Goal: Task Accomplishment & Management: Manage account settings

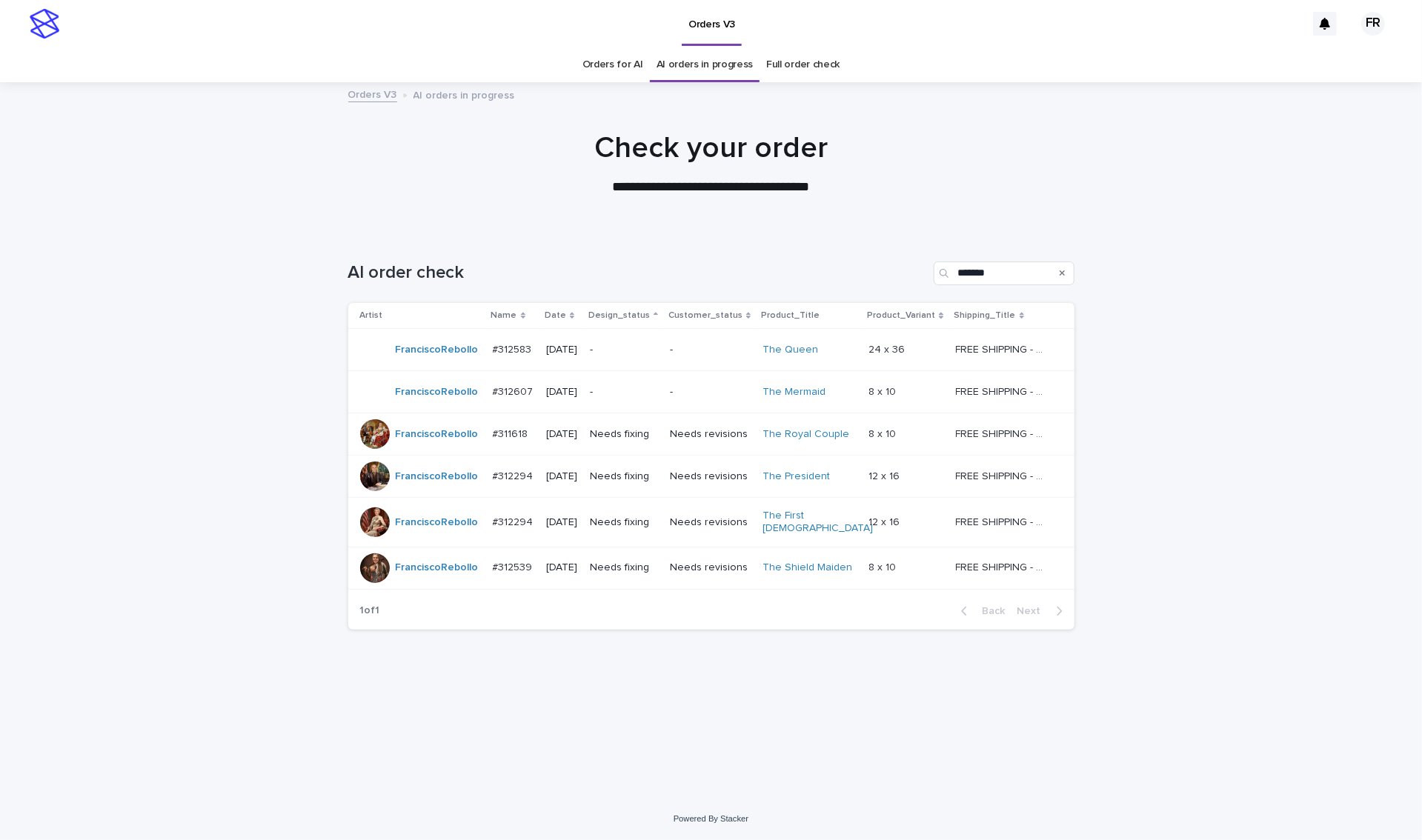
click at [712, 679] on div "Loading... Saving… Loading... Saving… AI order check ******* Artist Name Date D…" at bounding box center [711, 496] width 741 height 529
click at [627, 428] on p "Needs fixing" at bounding box center [623, 434] width 68 height 13
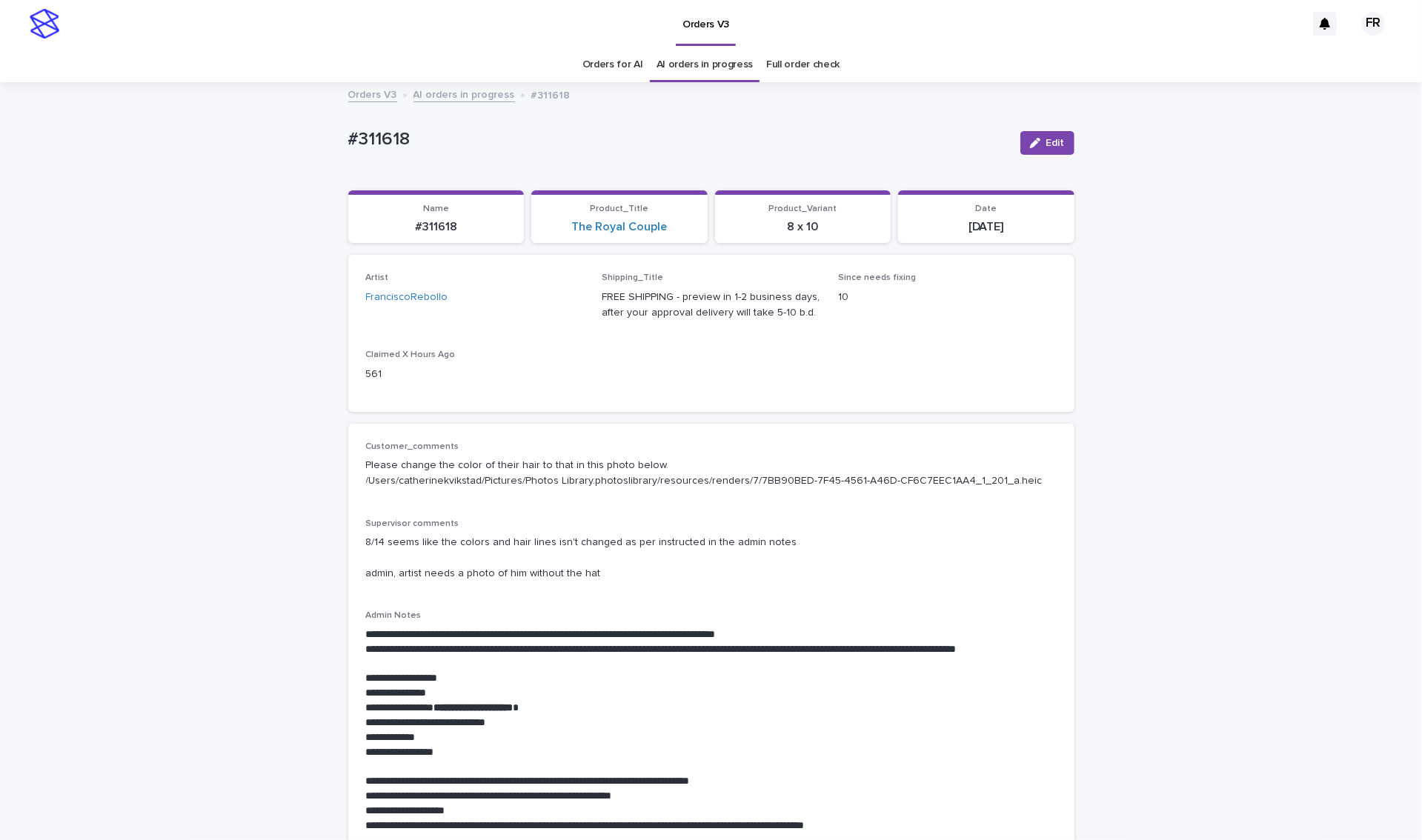
click at [627, 462] on p "Please change the color of their hair to that in this photo below. /Users/cathe…" at bounding box center [711, 473] width 690 height 31
click at [669, 567] on p "8/14 seems like the colors and hair lines isn't changed as per instructed in th…" at bounding box center [711, 558] width 690 height 46
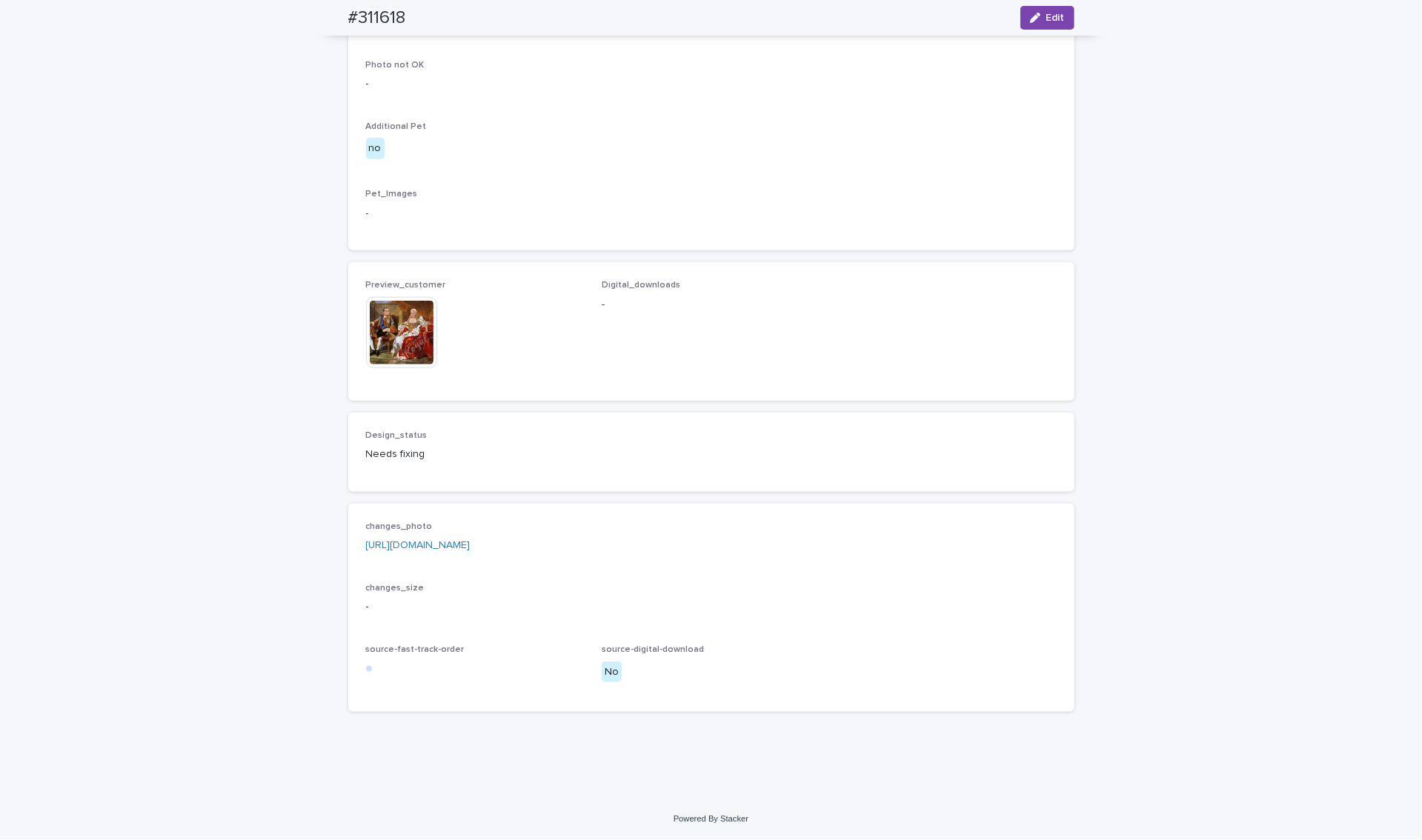
scroll to position [1260, 0]
click at [385, 368] on img at bounding box center [401, 333] width 71 height 71
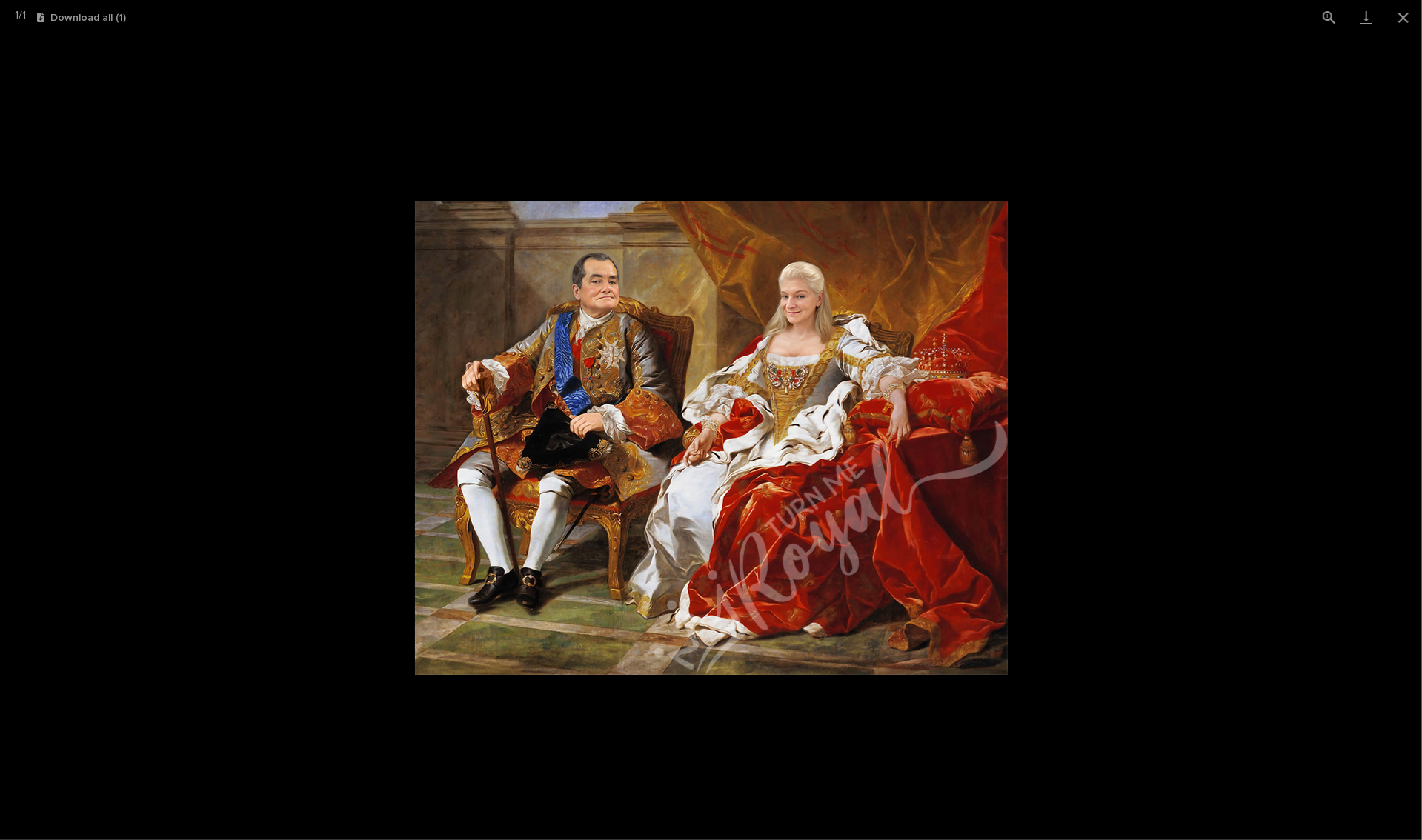
click at [342, 381] on picture at bounding box center [711, 437] width 1422 height 806
click at [1330, 17] on button "Close gallery" at bounding box center [1404, 17] width 37 height 34
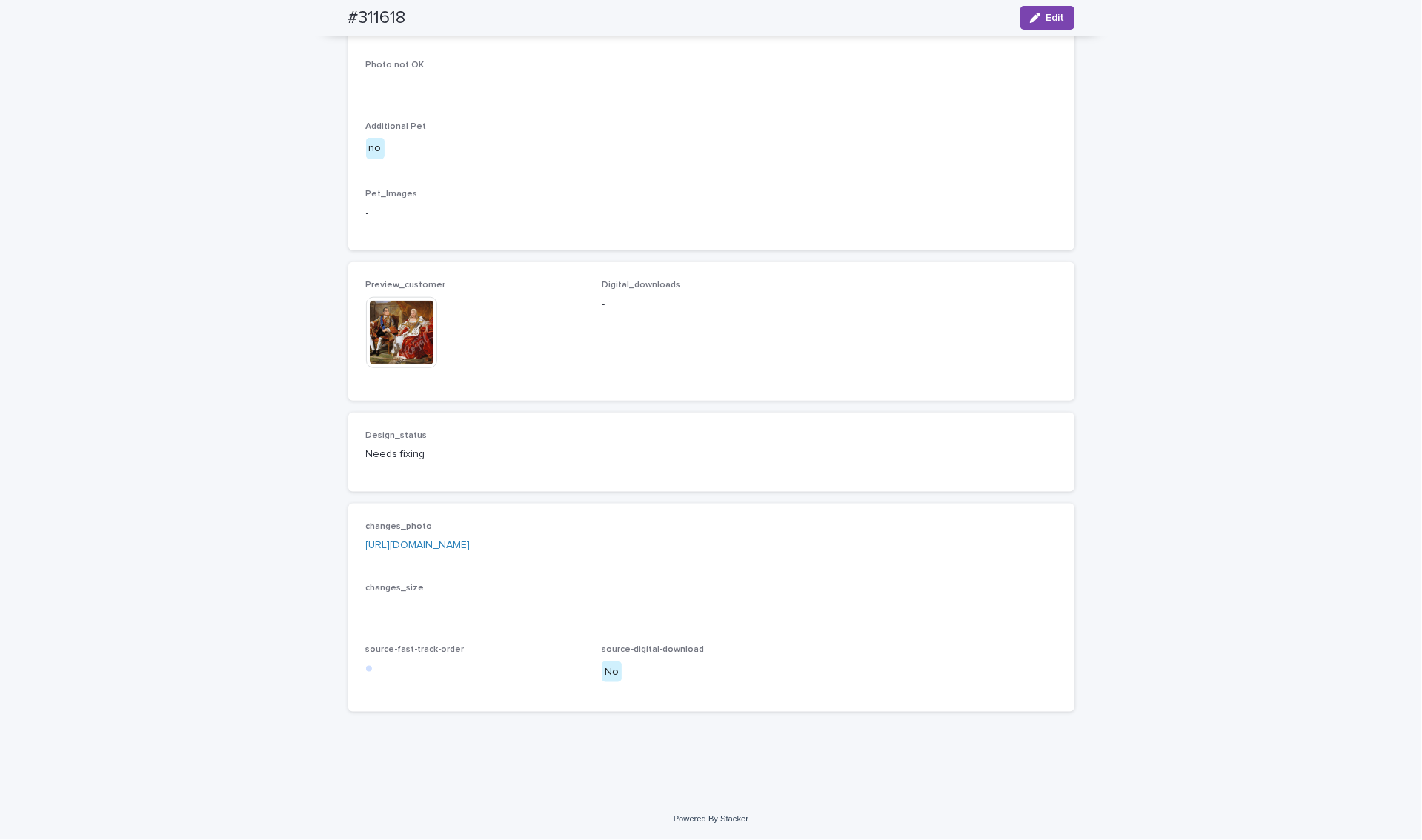
click at [395, 16] on h2 "#311618" at bounding box center [377, 18] width 58 height 22
copy h2 "311618"
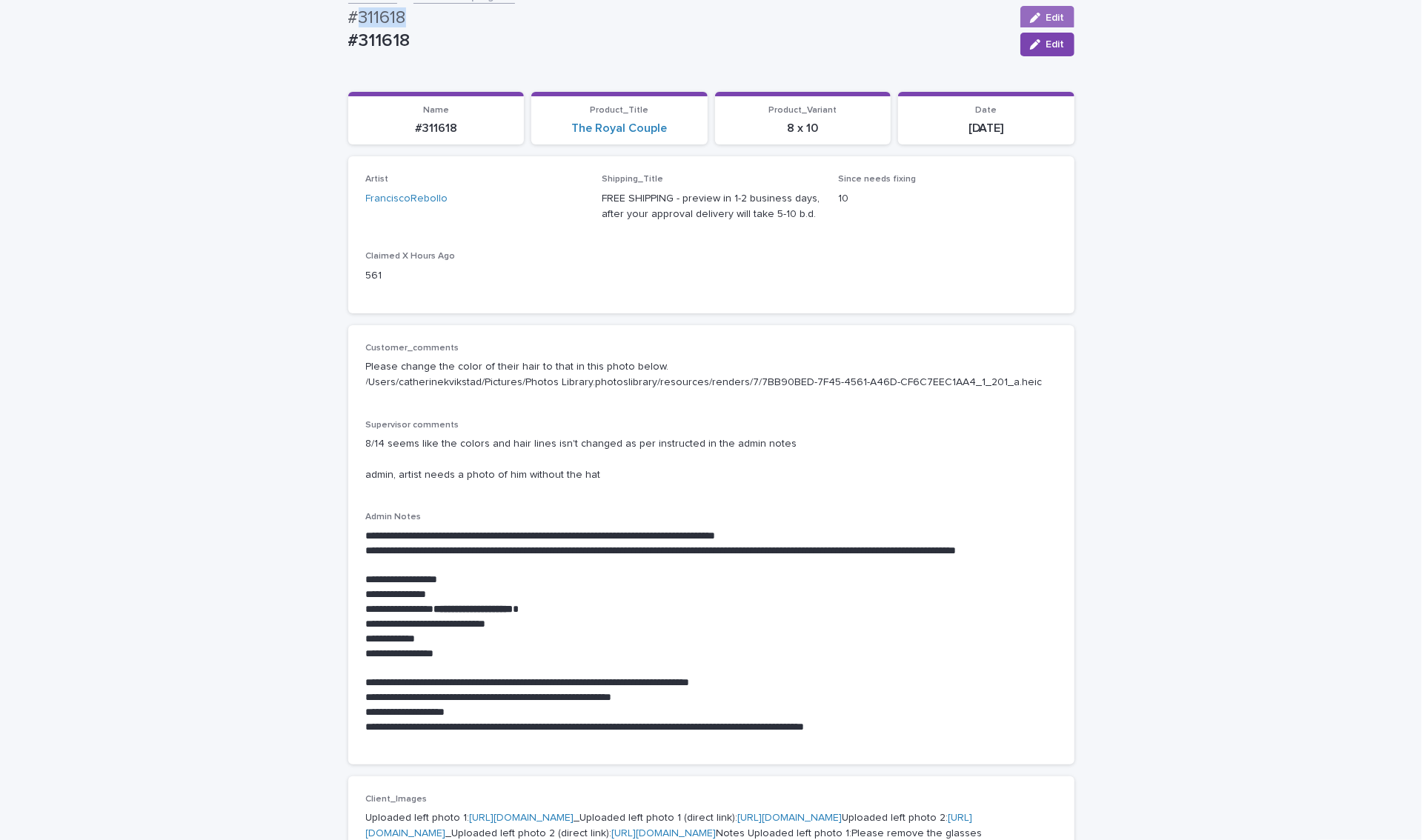
scroll to position [74, 0]
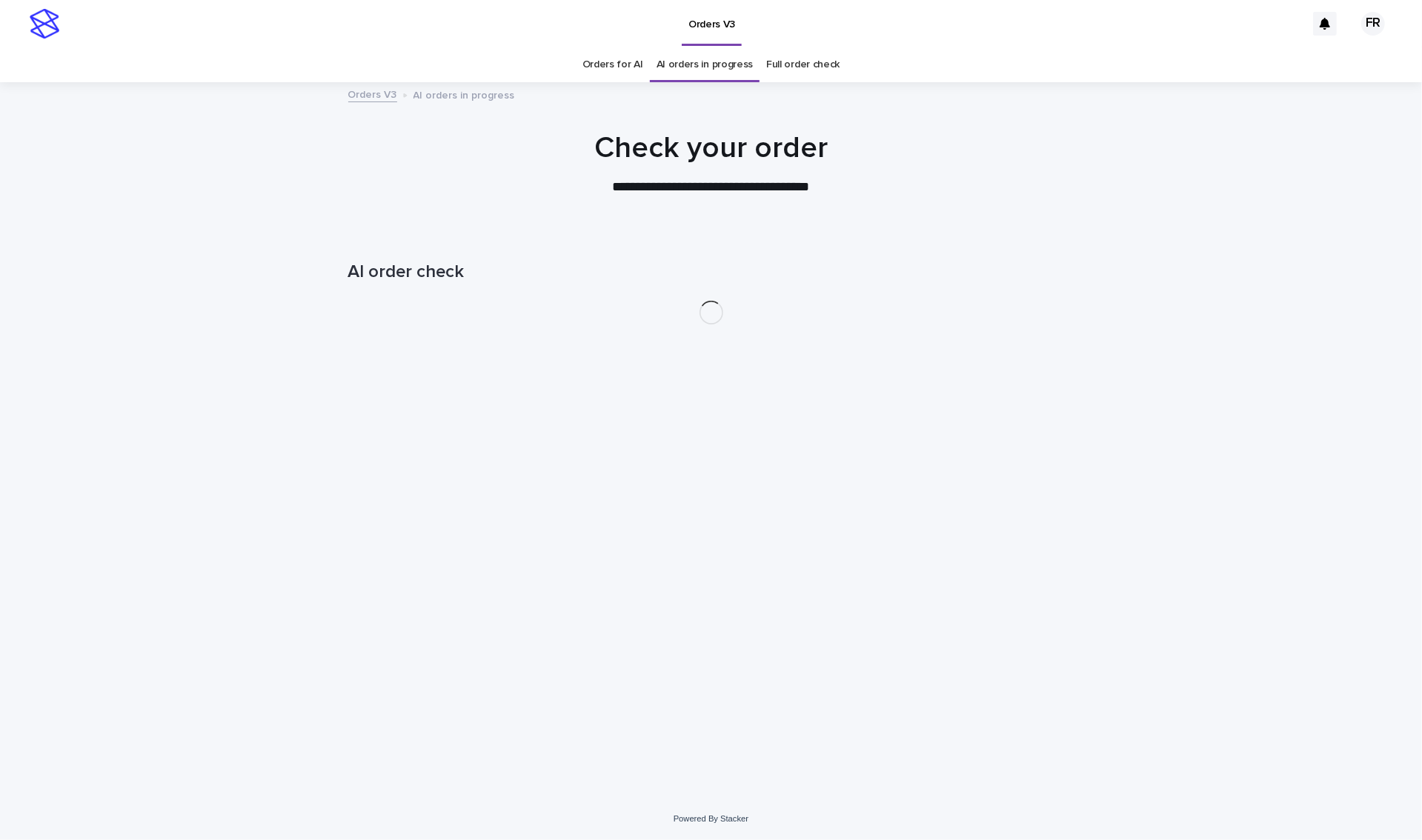
click at [243, 261] on div "Loading... Saving… Loading... Saving… AI order check" at bounding box center [711, 515] width 1422 height 566
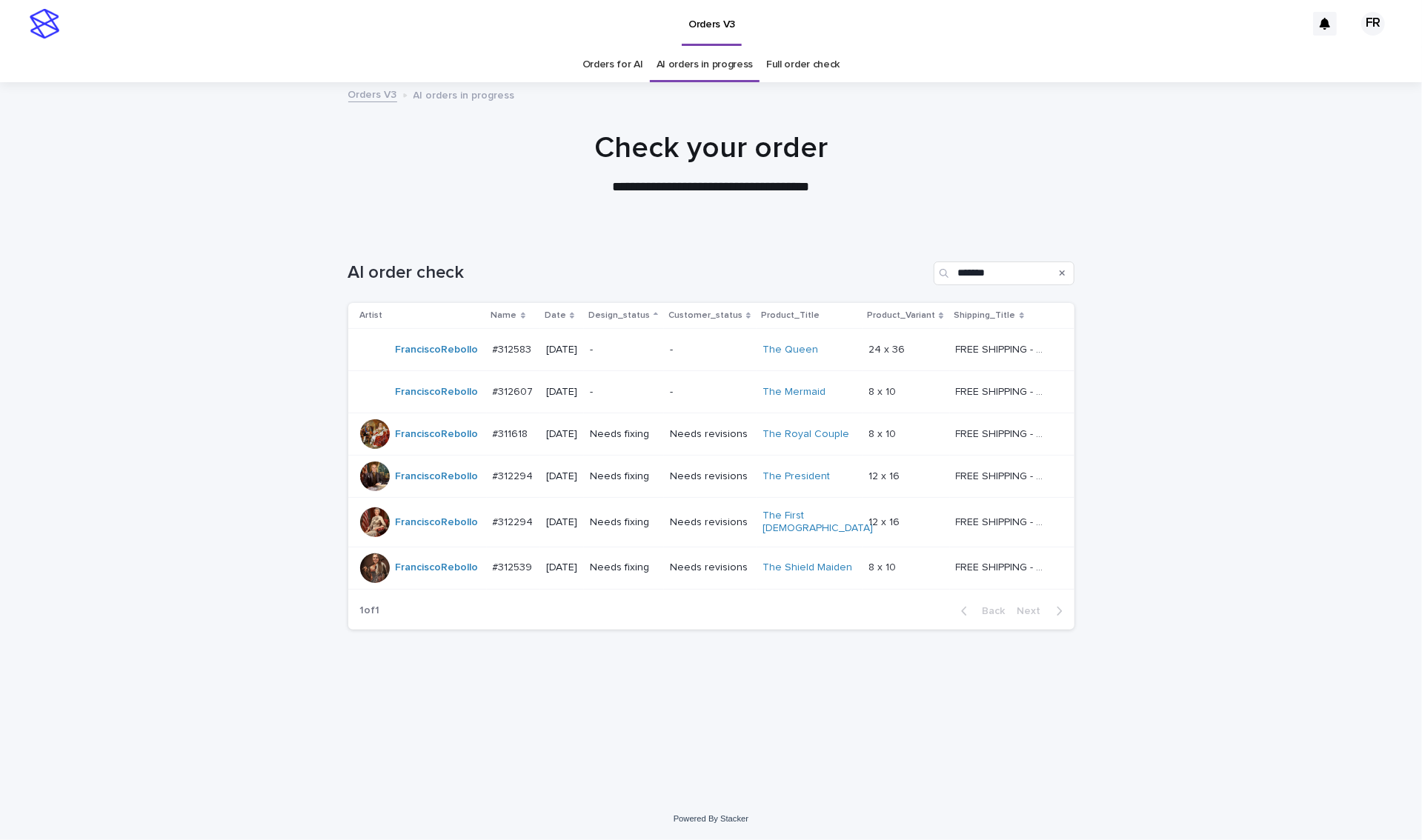
click at [625, 346] on p "-" at bounding box center [623, 349] width 68 height 13
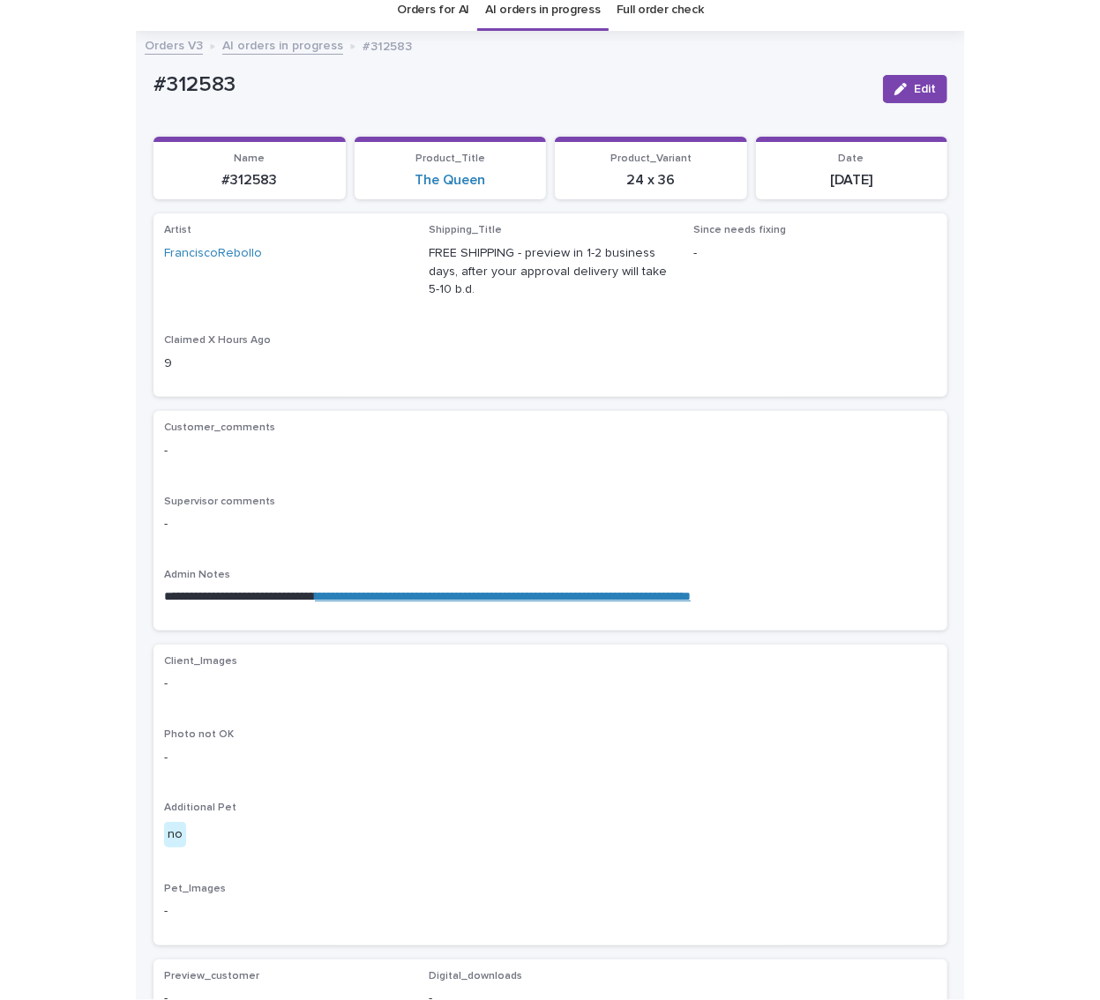
scroll to position [56, 0]
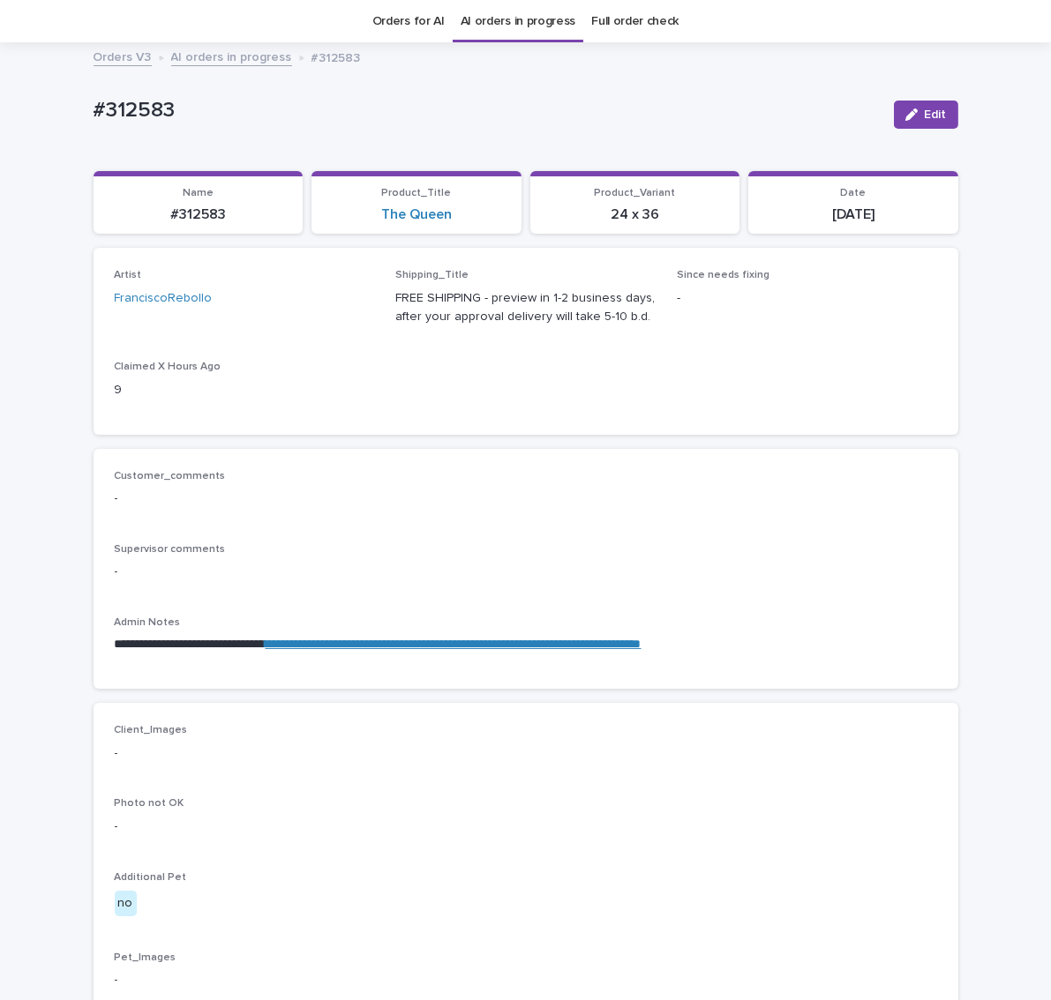
click at [593, 411] on div "Artist FranciscoRebollo Shipping_Title FREE SHIPPING - preview in 1-2 business …" at bounding box center [526, 341] width 822 height 144
click at [596, 513] on div "Customer_comments -" at bounding box center [526, 496] width 822 height 52
click at [631, 640] on link "**********" at bounding box center [454, 644] width 376 height 12
click at [942, 499] on div "**********" at bounding box center [526, 569] width 865 height 241
click at [846, 370] on div "Artist FranciscoRebollo Shipping_Title FREE SHIPPING - preview in 1-2 business …" at bounding box center [526, 341] width 822 height 144
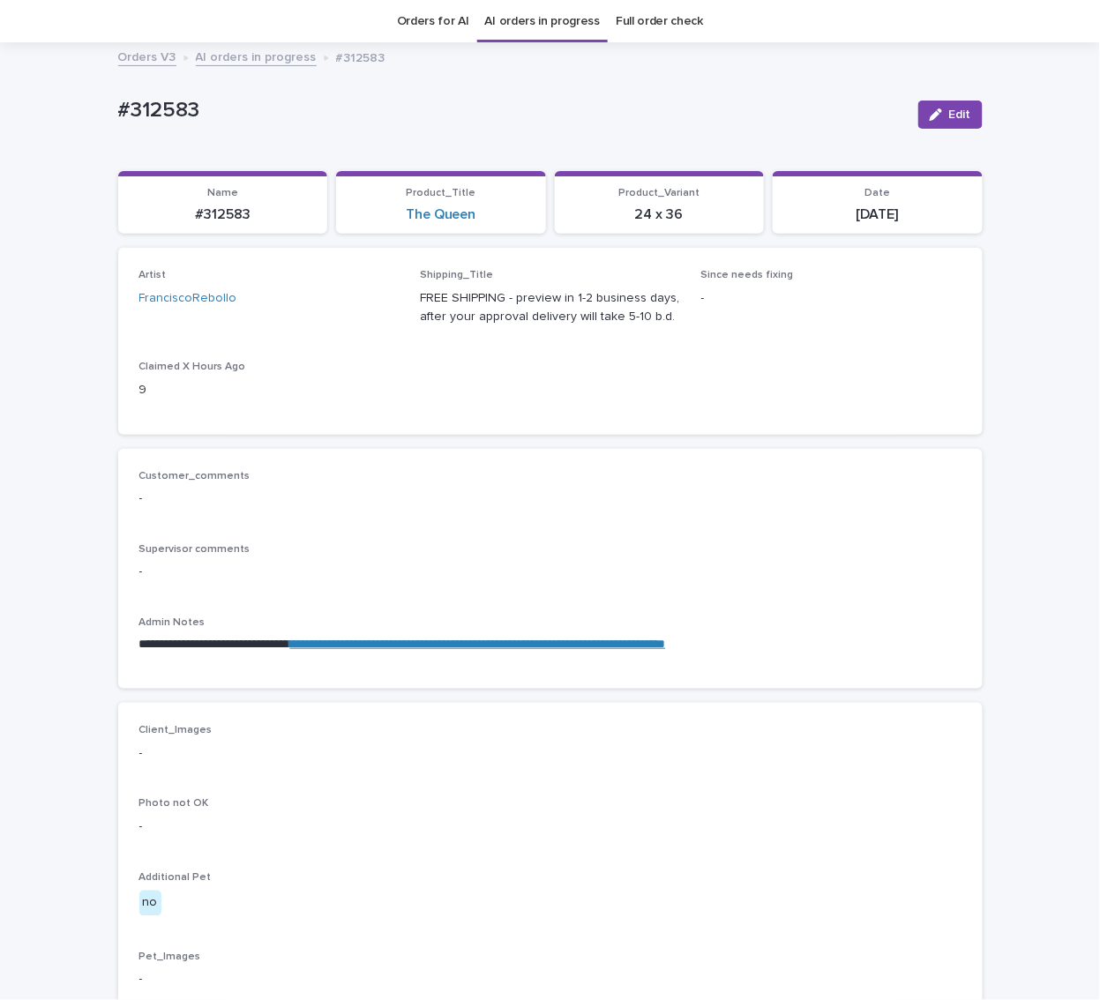
click at [900, 385] on div "Artist FranciscoRebollo Shipping_Title FREE SHIPPING - preview in 1-2 business …" at bounding box center [550, 341] width 822 height 144
drag, startPoint x: 929, startPoint y: 113, endPoint x: 789, endPoint y: 158, distance: 147.3
click at [930, 114] on icon "button" at bounding box center [936, 115] width 12 height 12
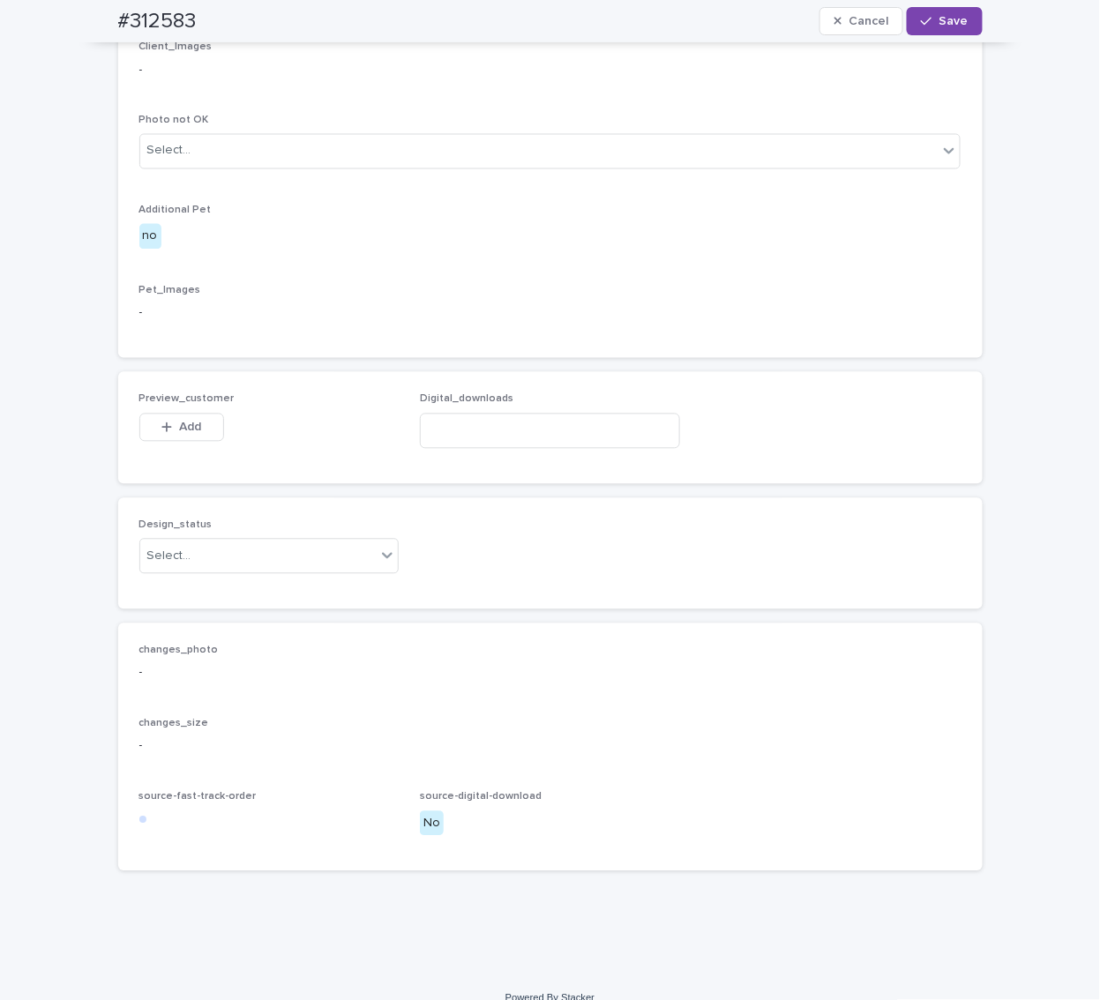
scroll to position [760, 0]
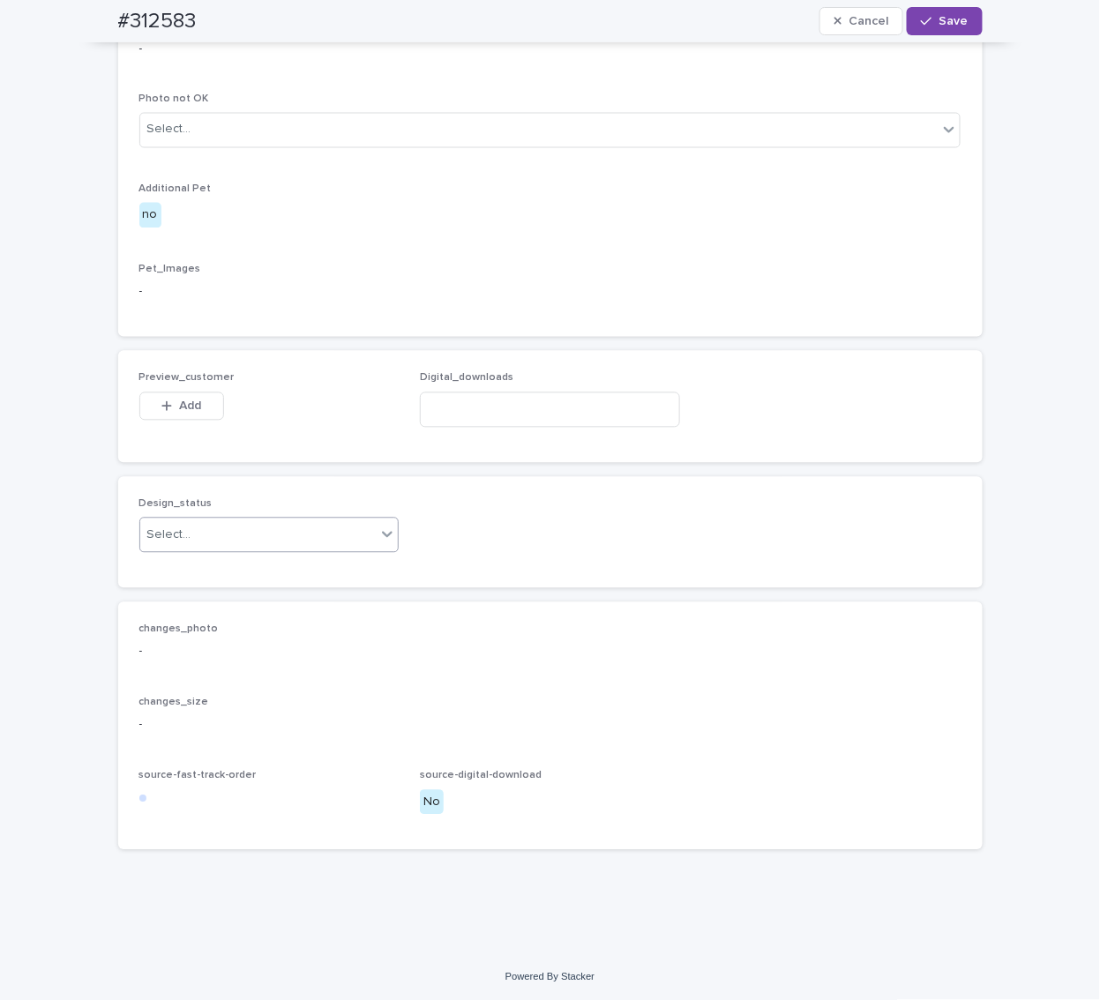
click at [183, 543] on div "Select..." at bounding box center [258, 535] width 236 height 29
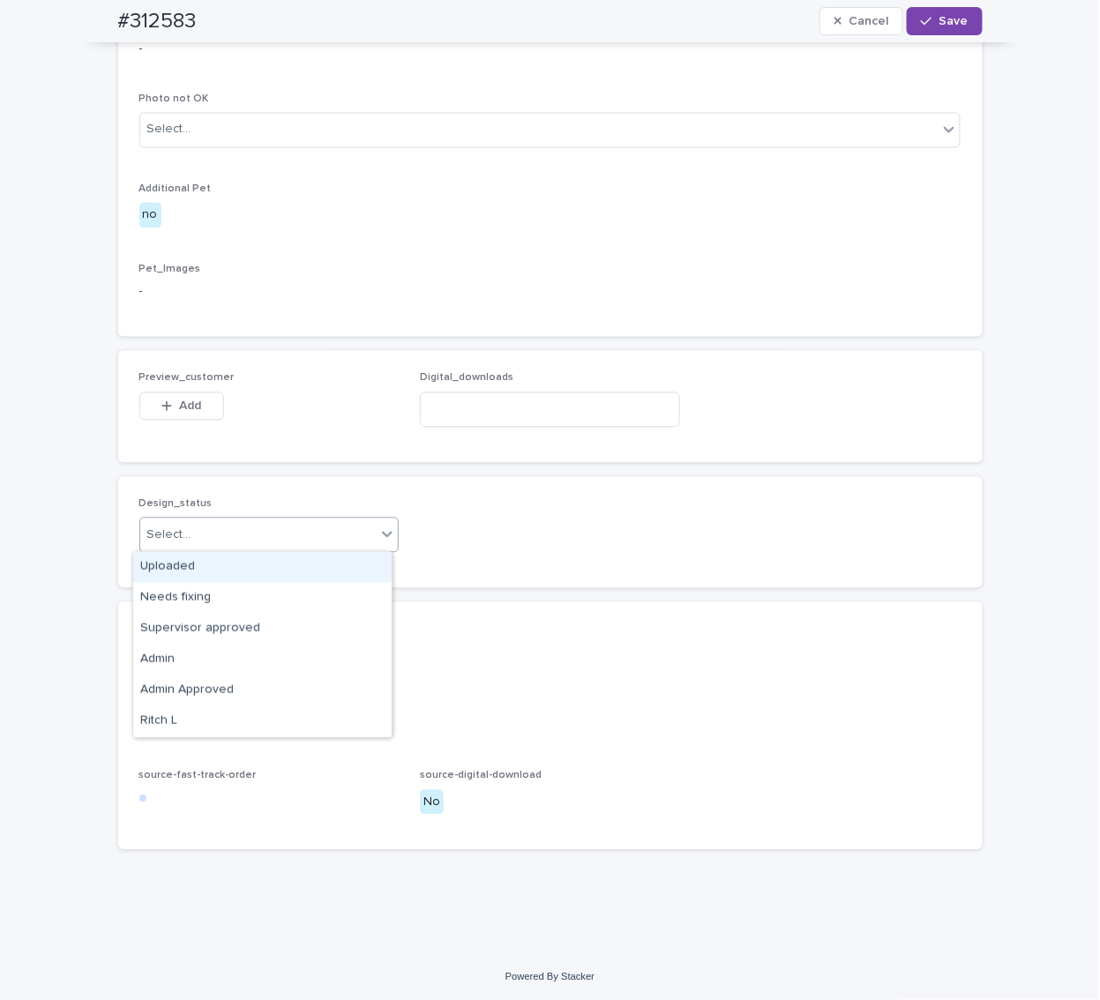
click at [186, 571] on div "Uploaded" at bounding box center [262, 567] width 258 height 31
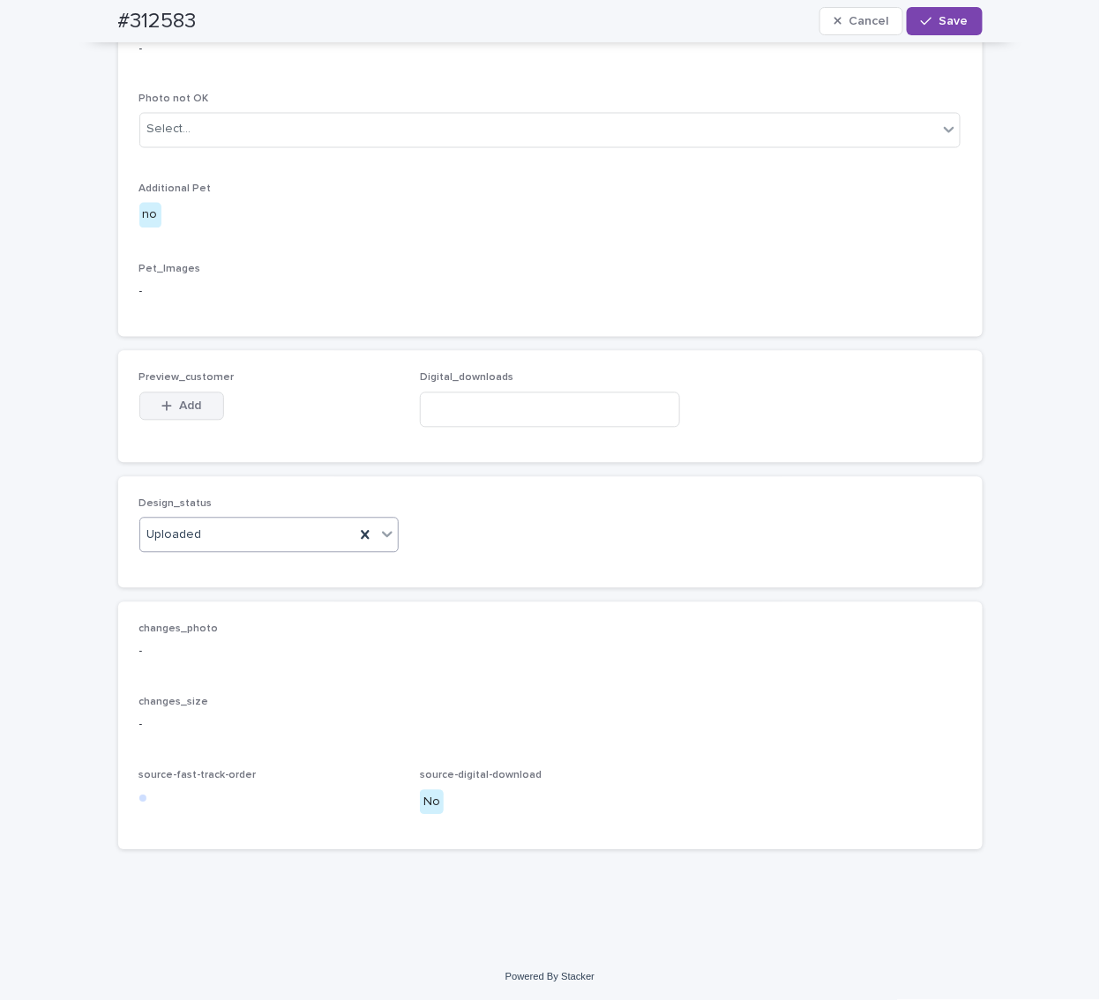
click at [183, 405] on span "Add" at bounding box center [190, 406] width 22 height 12
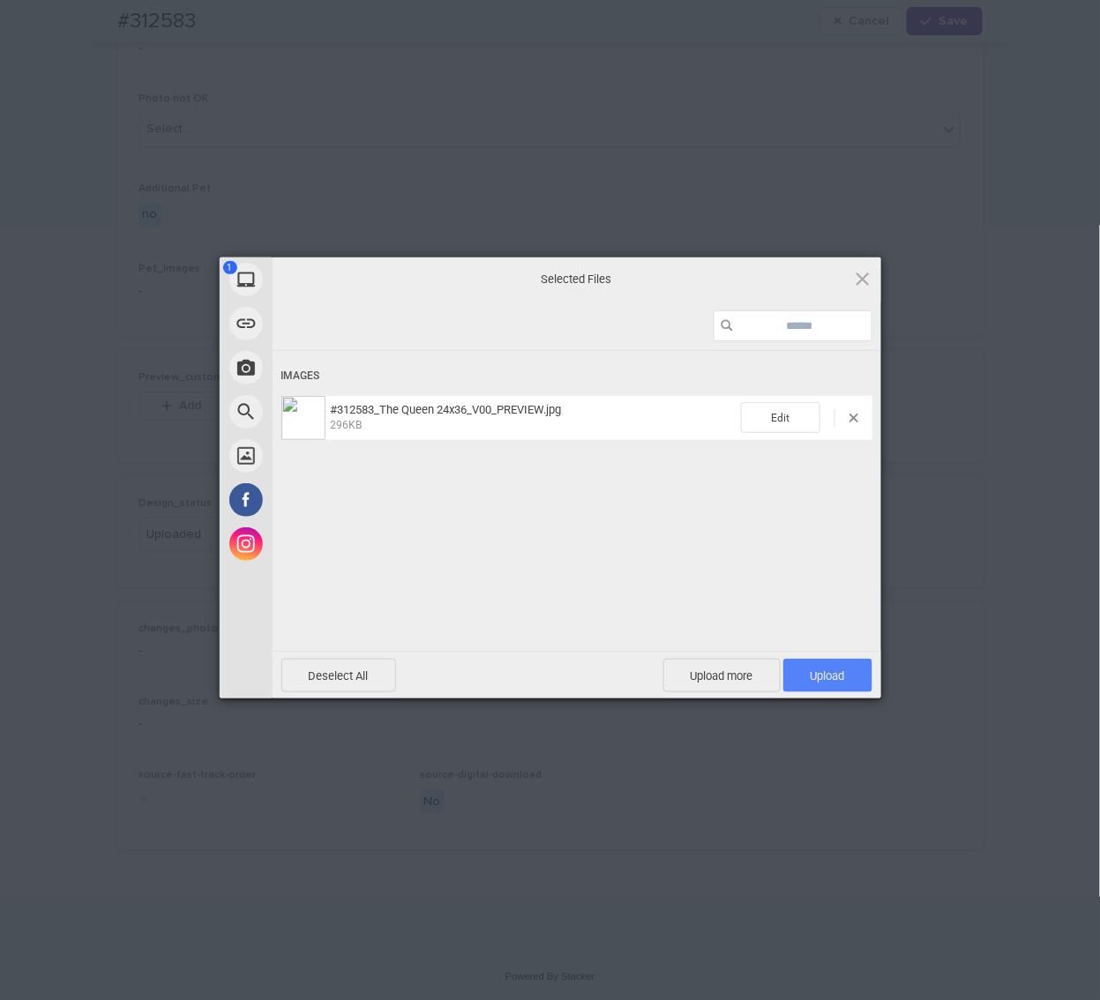
click at [834, 681] on span "Upload 1" at bounding box center [828, 676] width 34 height 13
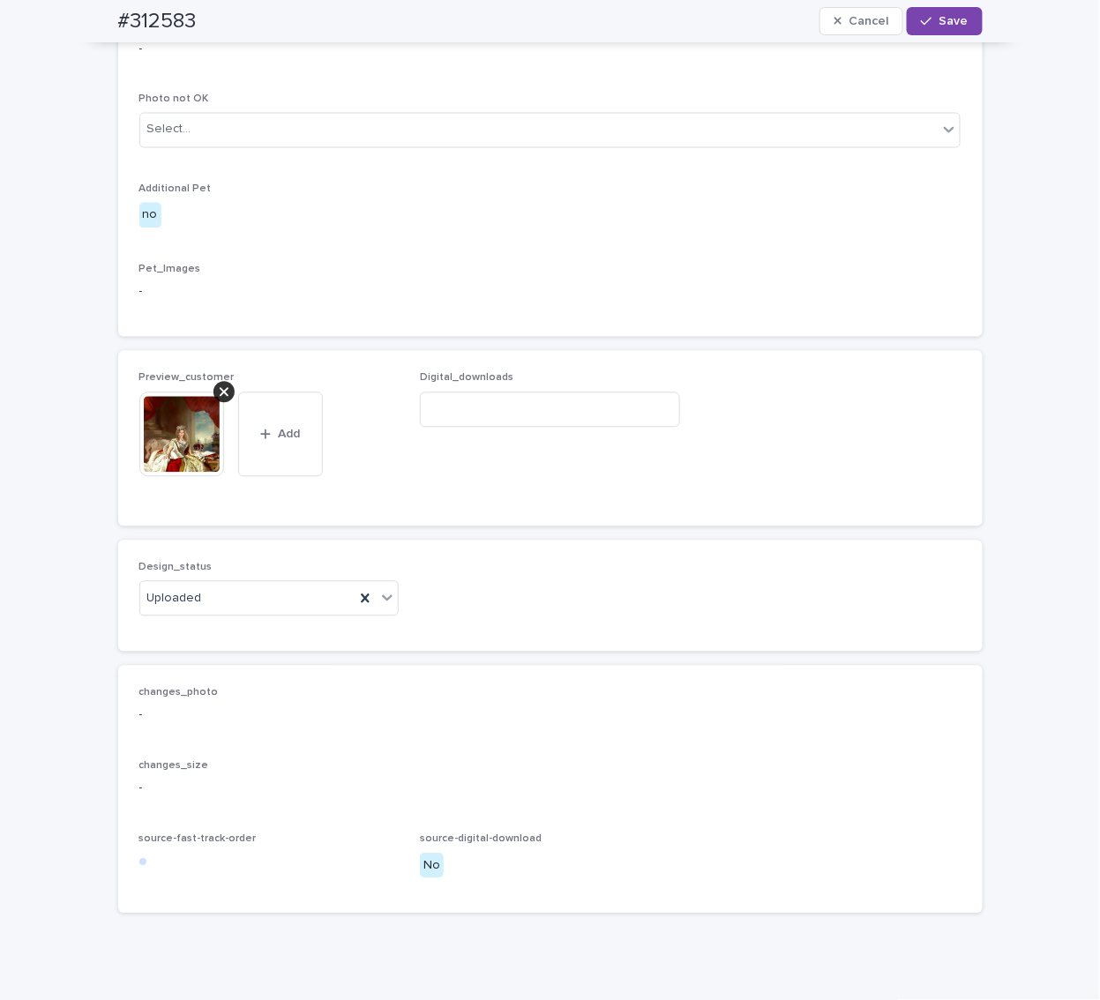
scroll to position [792, 0]
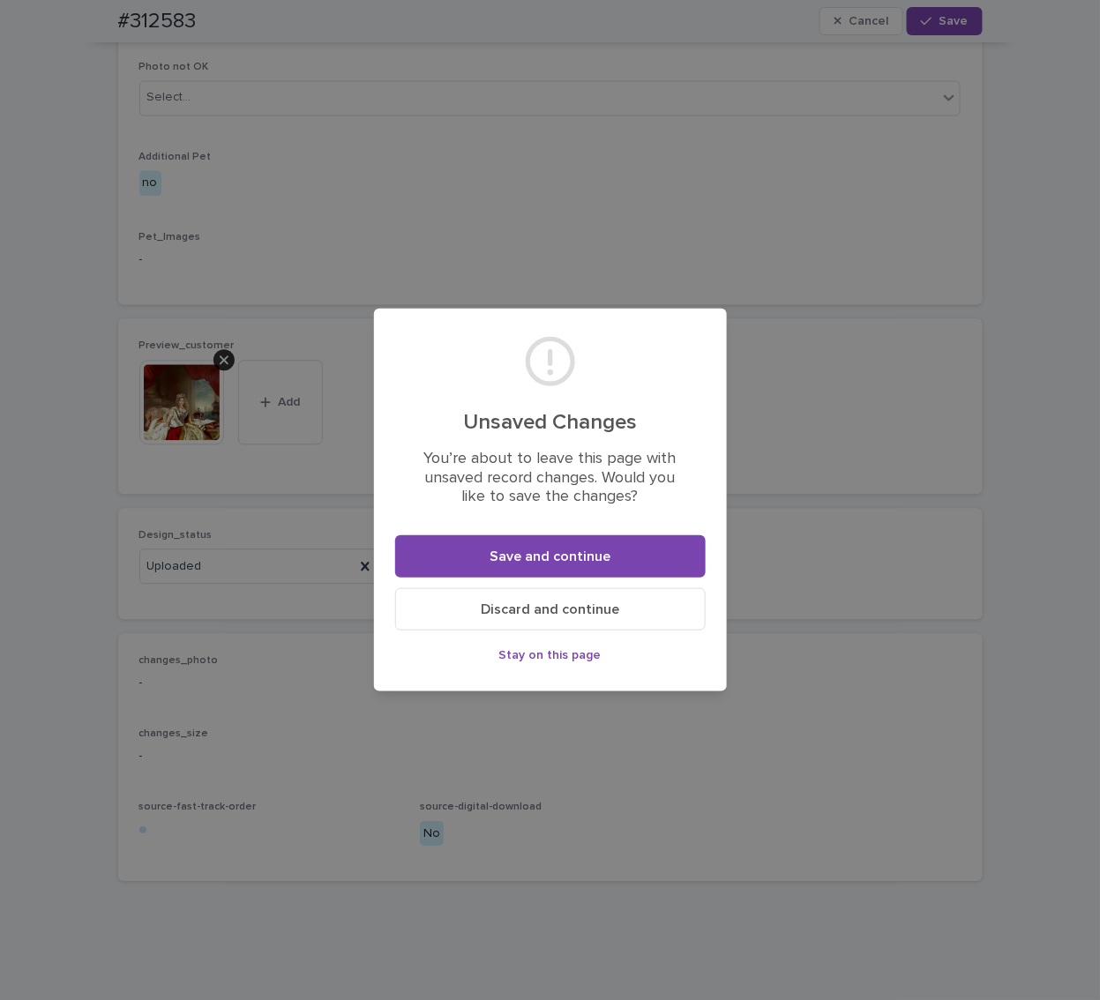
click at [546, 657] on span "Stay on this page" at bounding box center [550, 655] width 102 height 12
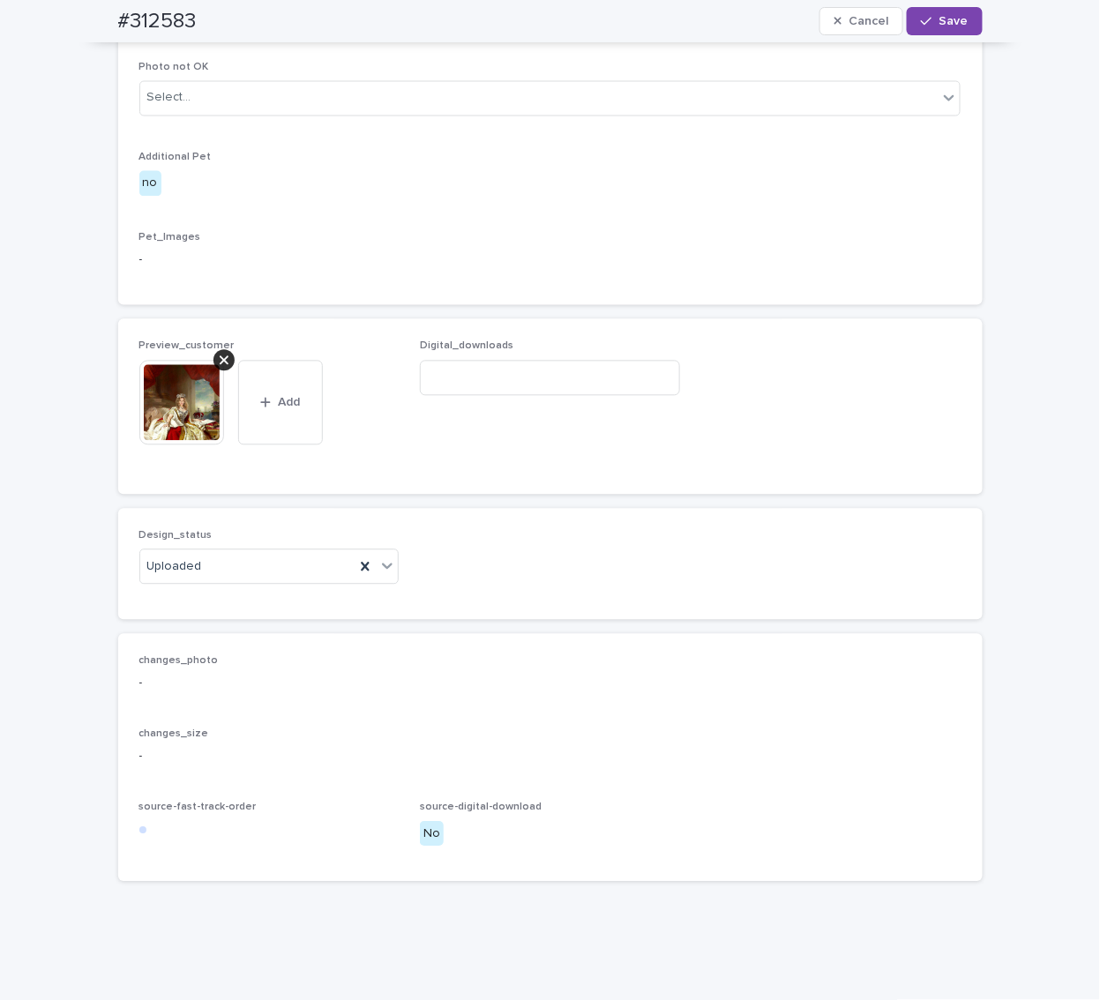
click at [955, 7] on div "Cancel Save" at bounding box center [901, 21] width 163 height 28
click at [924, 25] on icon "button" at bounding box center [926, 21] width 11 height 12
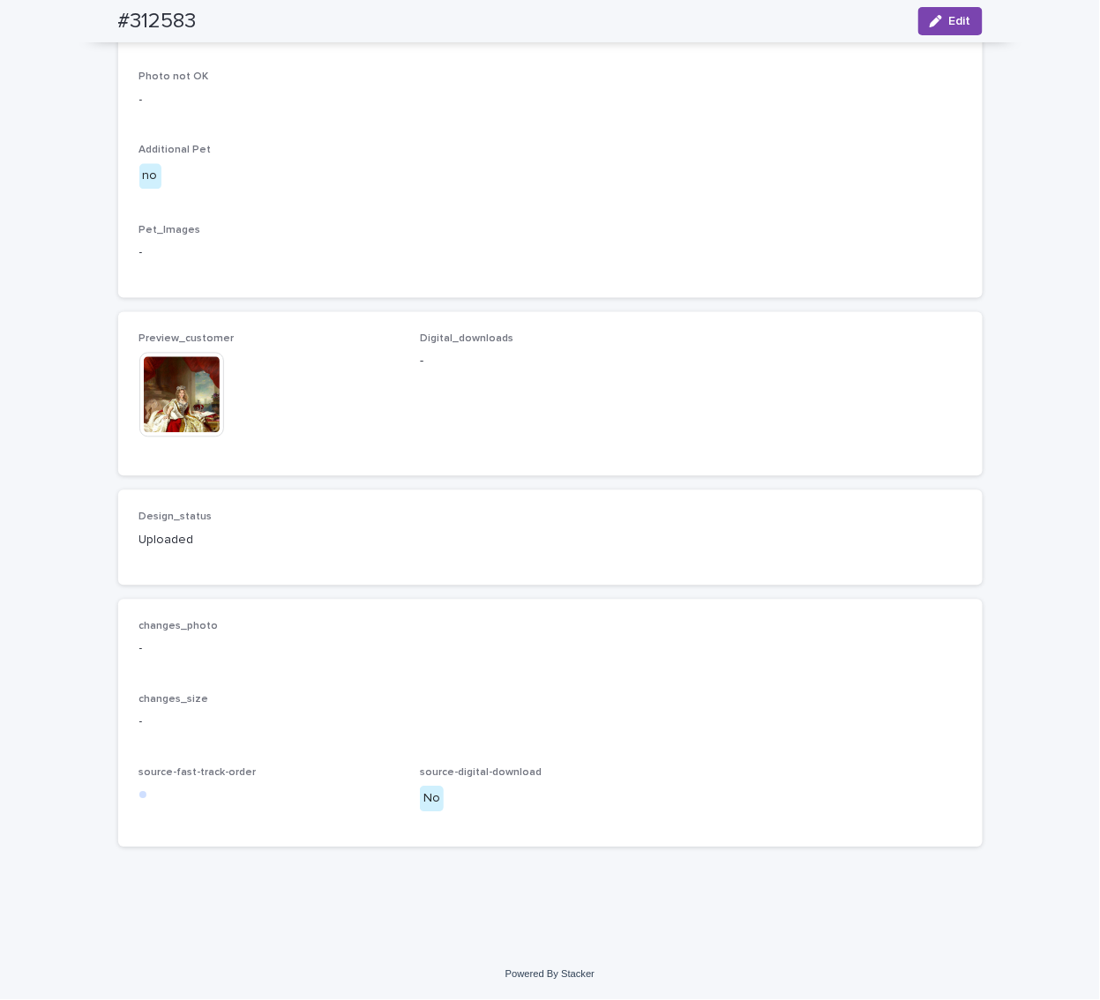
scroll to position [771, 0]
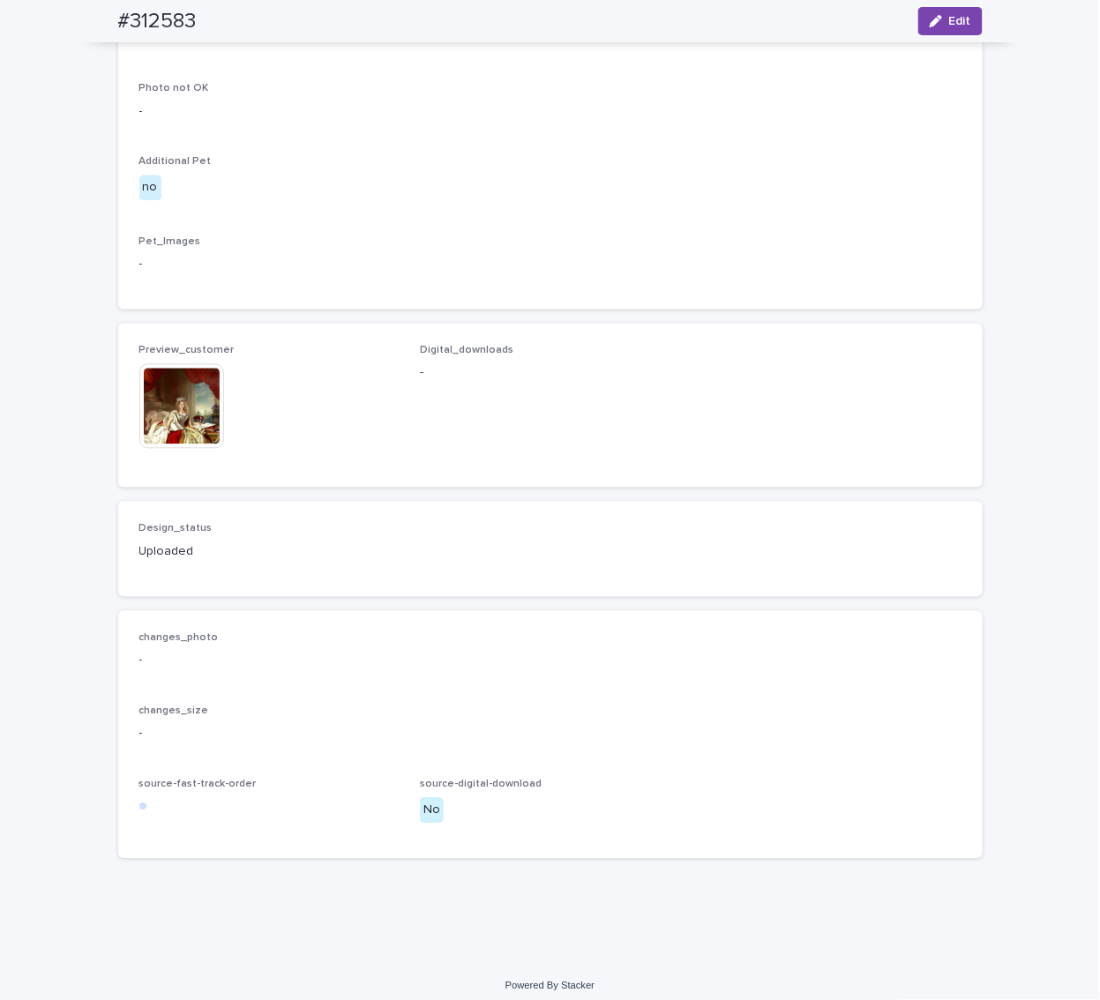
click at [390, 386] on div "This file cannot be opened Download File" at bounding box center [269, 408] width 260 height 88
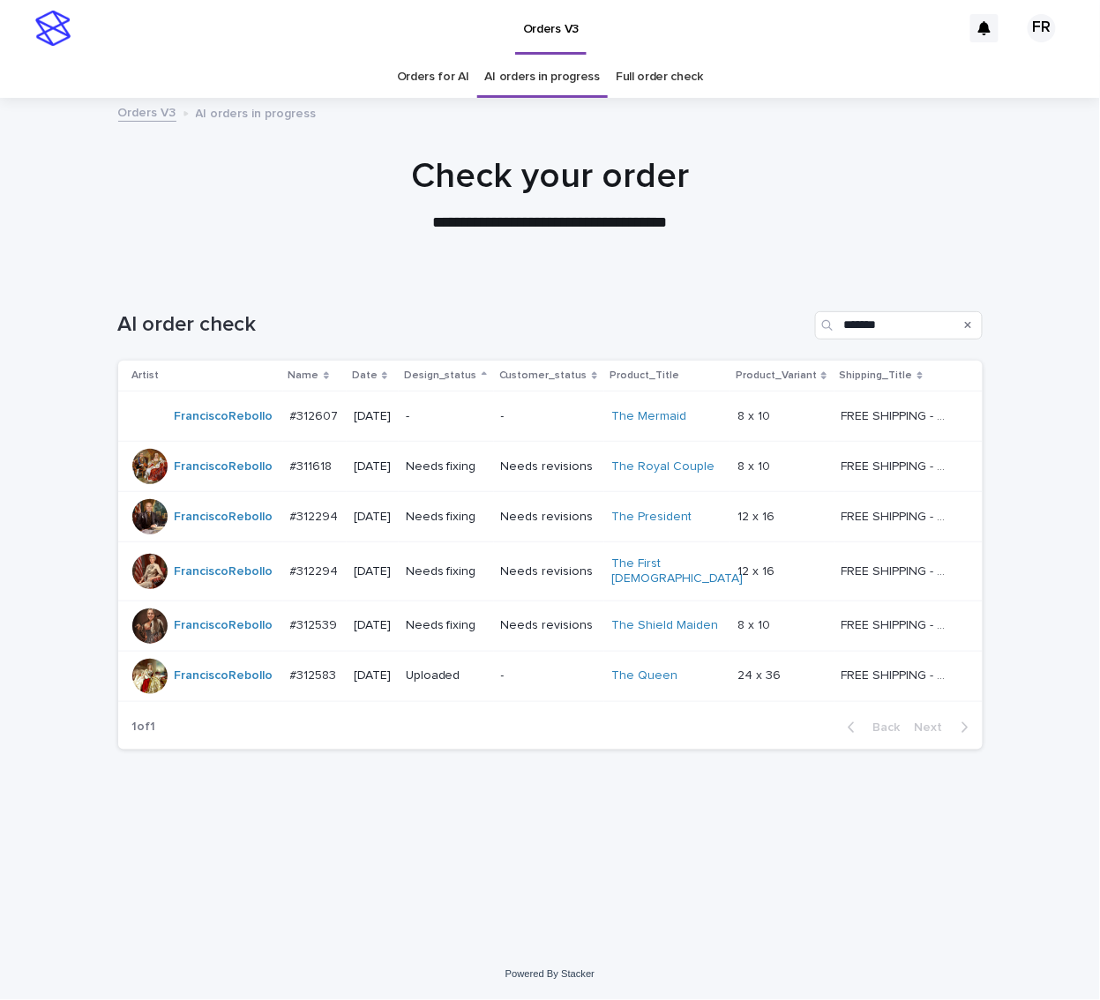
click at [447, 618] on p "Needs fixing" at bounding box center [446, 625] width 81 height 15
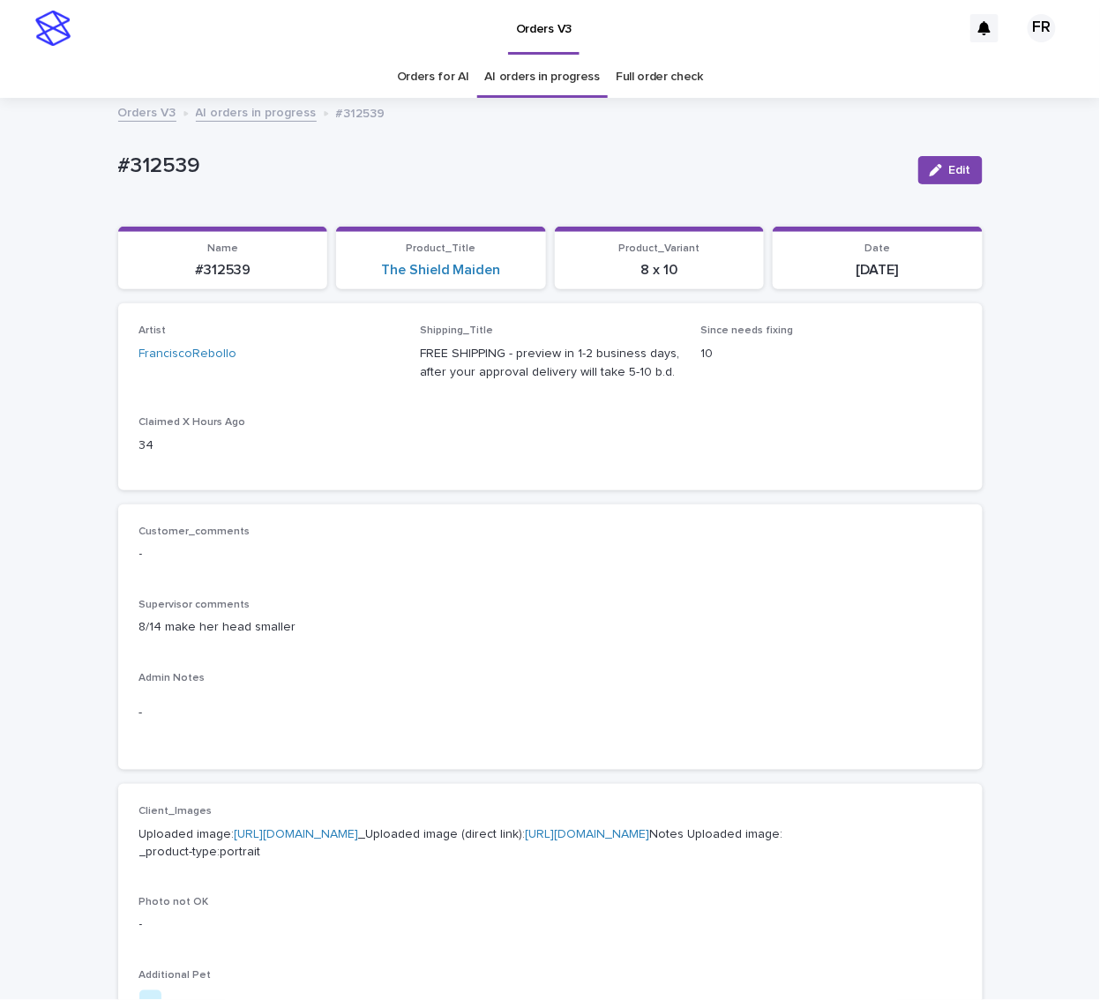
click at [445, 625] on p "8/14 make her head smaller" at bounding box center [550, 627] width 822 height 19
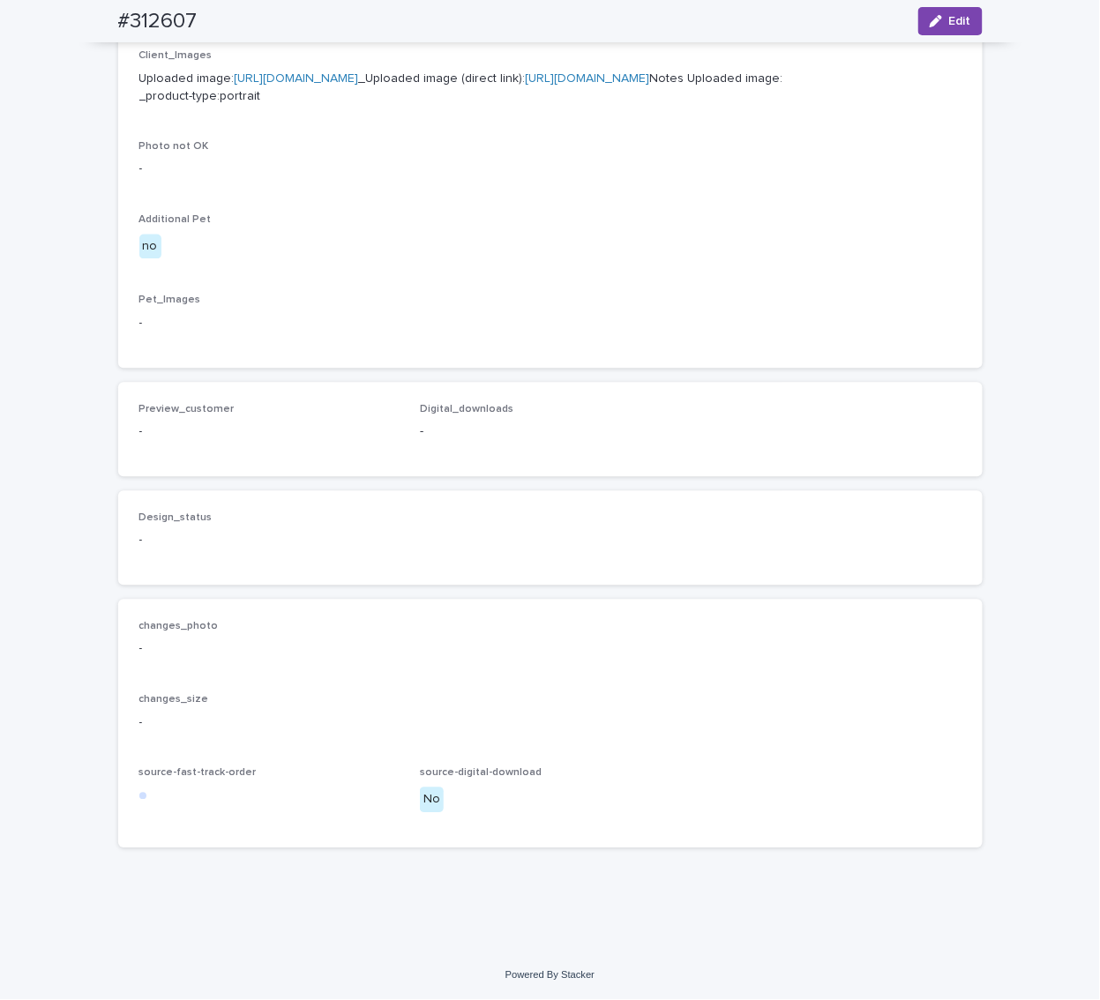
scroll to position [865, 0]
click at [526, 72] on link "[URL][DOMAIN_NAME]" at bounding box center [588, 78] width 124 height 12
click at [636, 325] on p "-" at bounding box center [550, 324] width 822 height 19
click at [769, 254] on div "Client_Images Uploaded image: [URL][DOMAIN_NAME] _Uploaded image (direct link):…" at bounding box center [550, 198] width 822 height 298
click at [682, 207] on div "Client_Images Uploaded image: [URL][DOMAIN_NAME] _Uploaded image (direct link):…" at bounding box center [550, 198] width 822 height 298
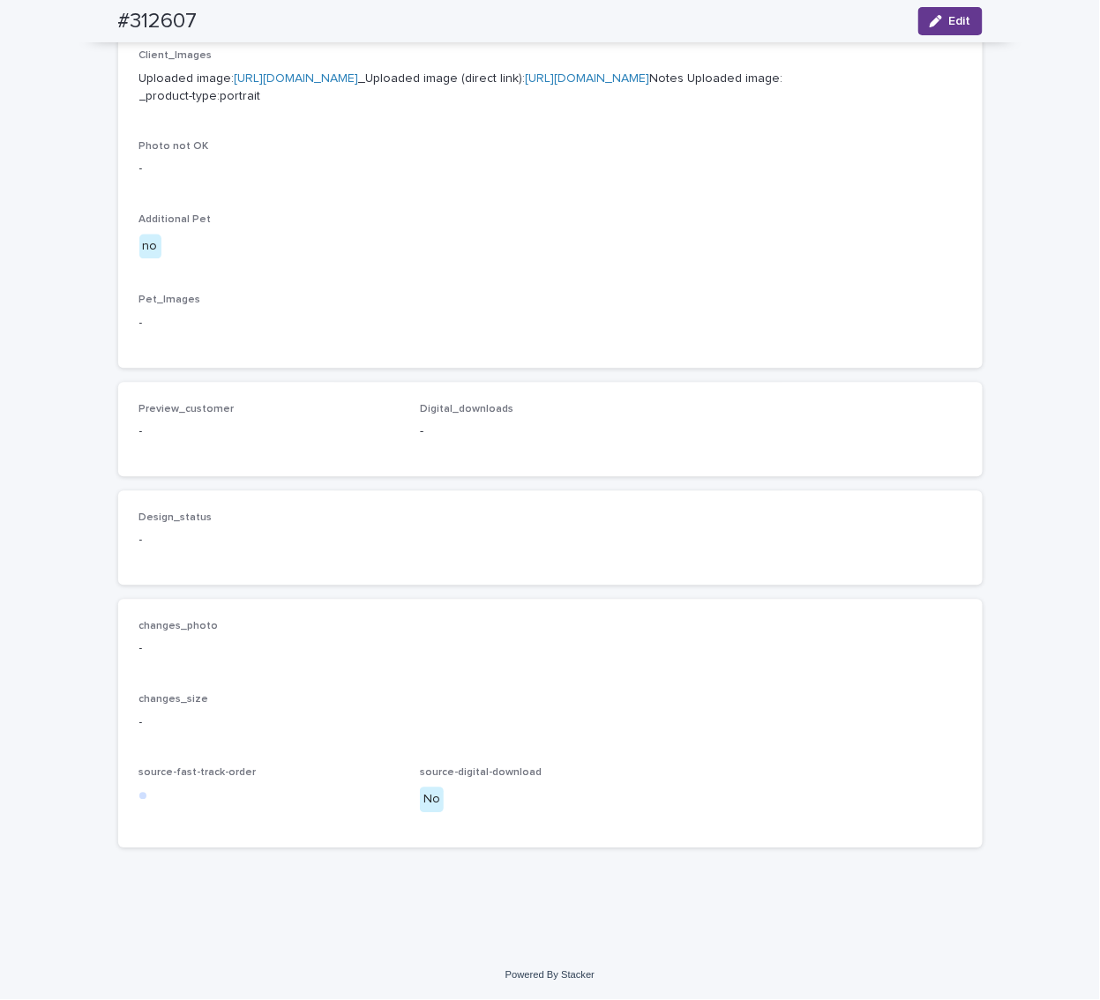
click at [949, 22] on span "Edit" at bounding box center [960, 21] width 22 height 12
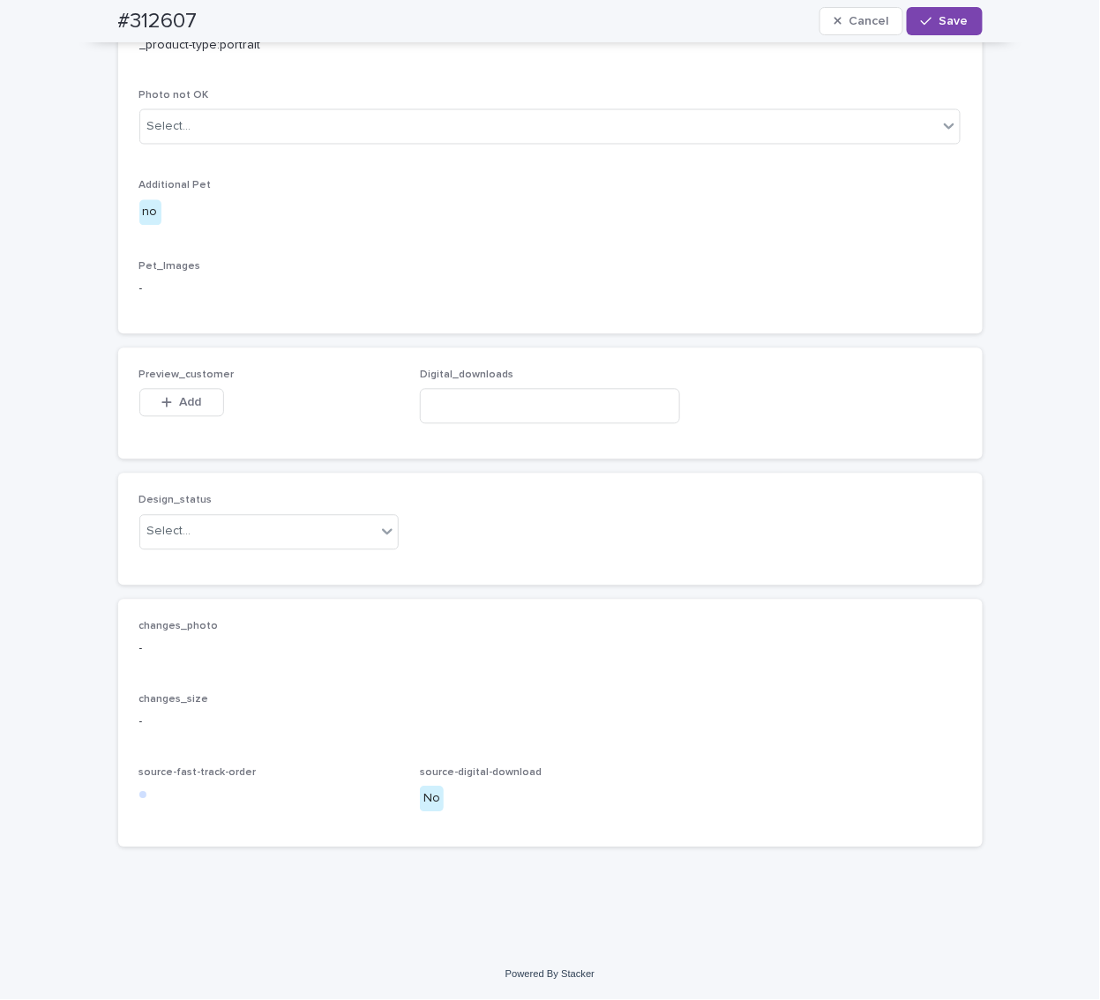
scroll to position [914, 0]
click at [232, 532] on div "Select..." at bounding box center [258, 532] width 236 height 29
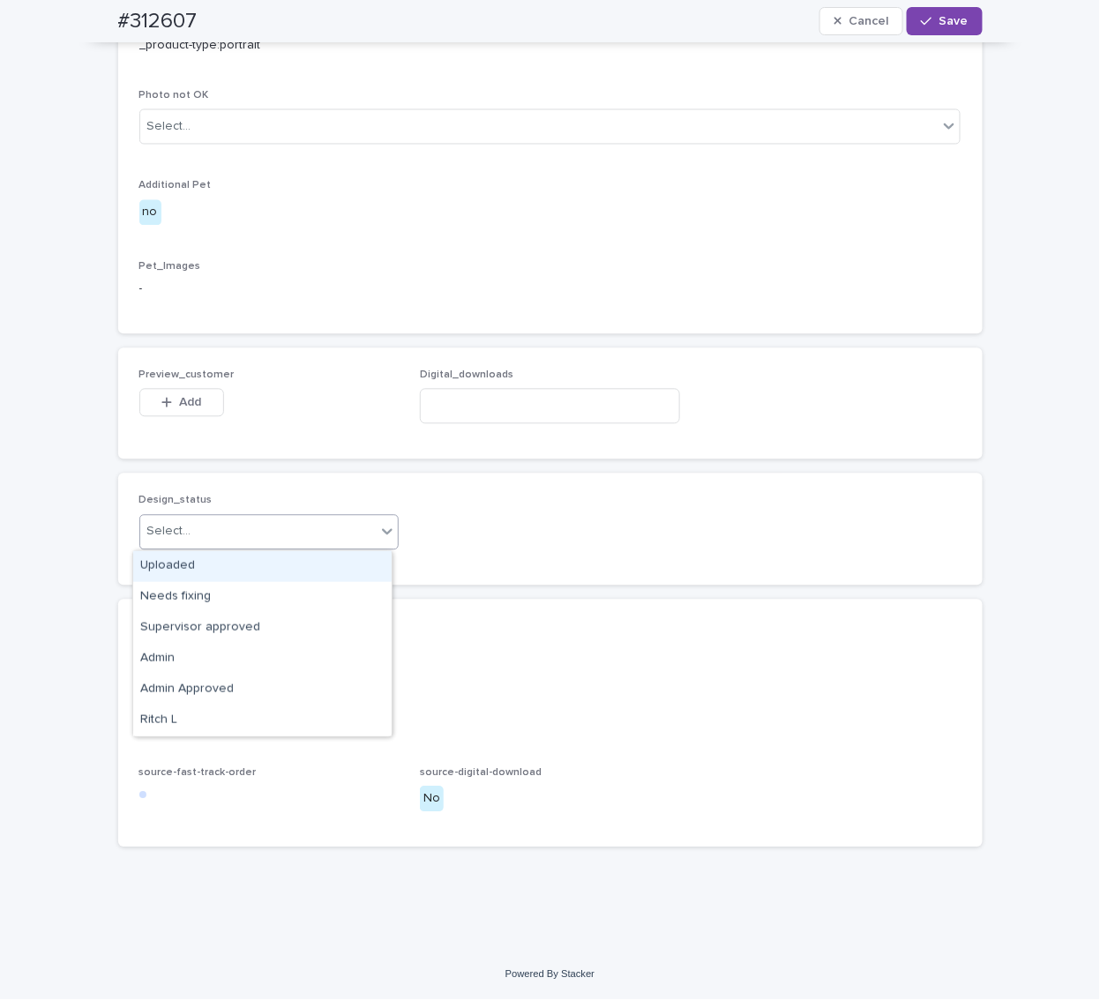
click at [228, 564] on div "Uploaded" at bounding box center [262, 566] width 258 height 31
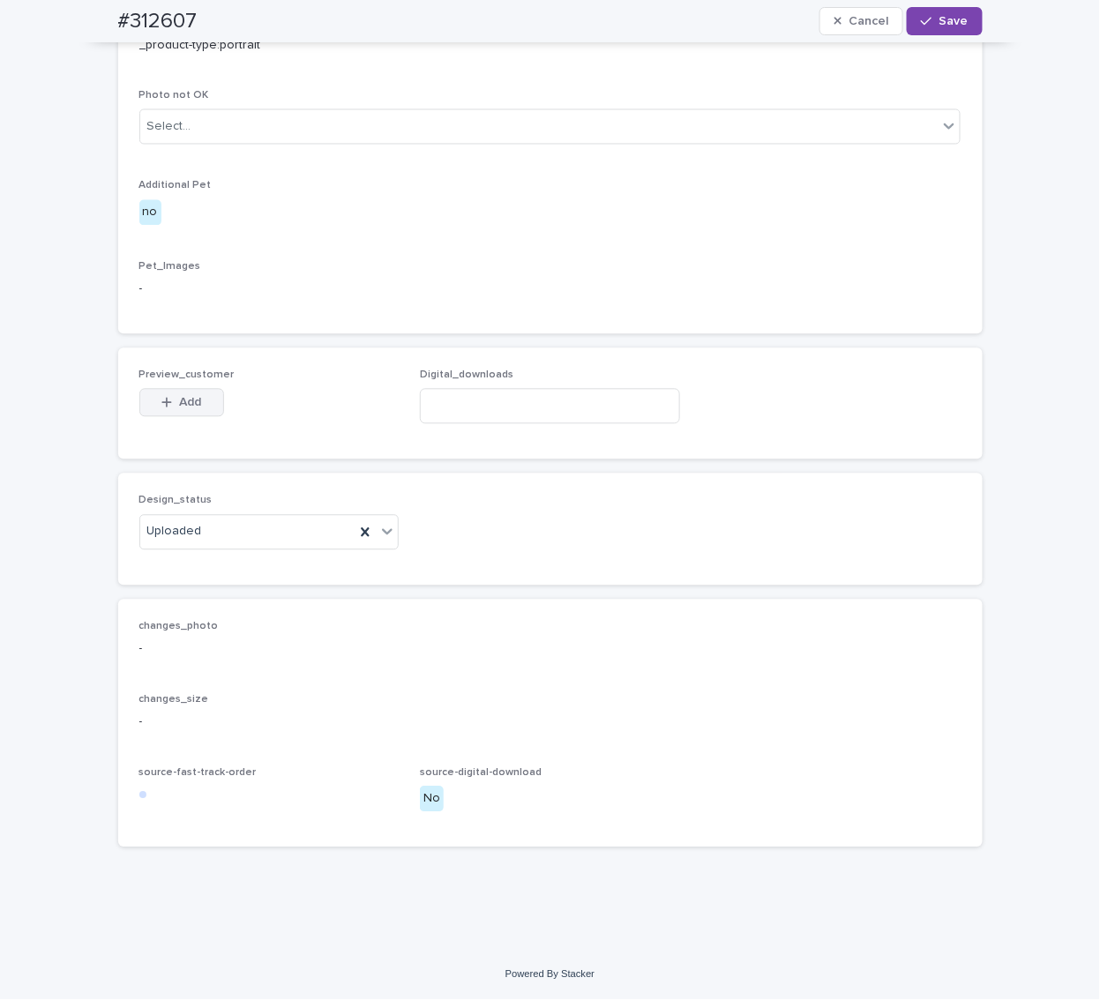
click at [181, 408] on span "Add" at bounding box center [190, 403] width 22 height 12
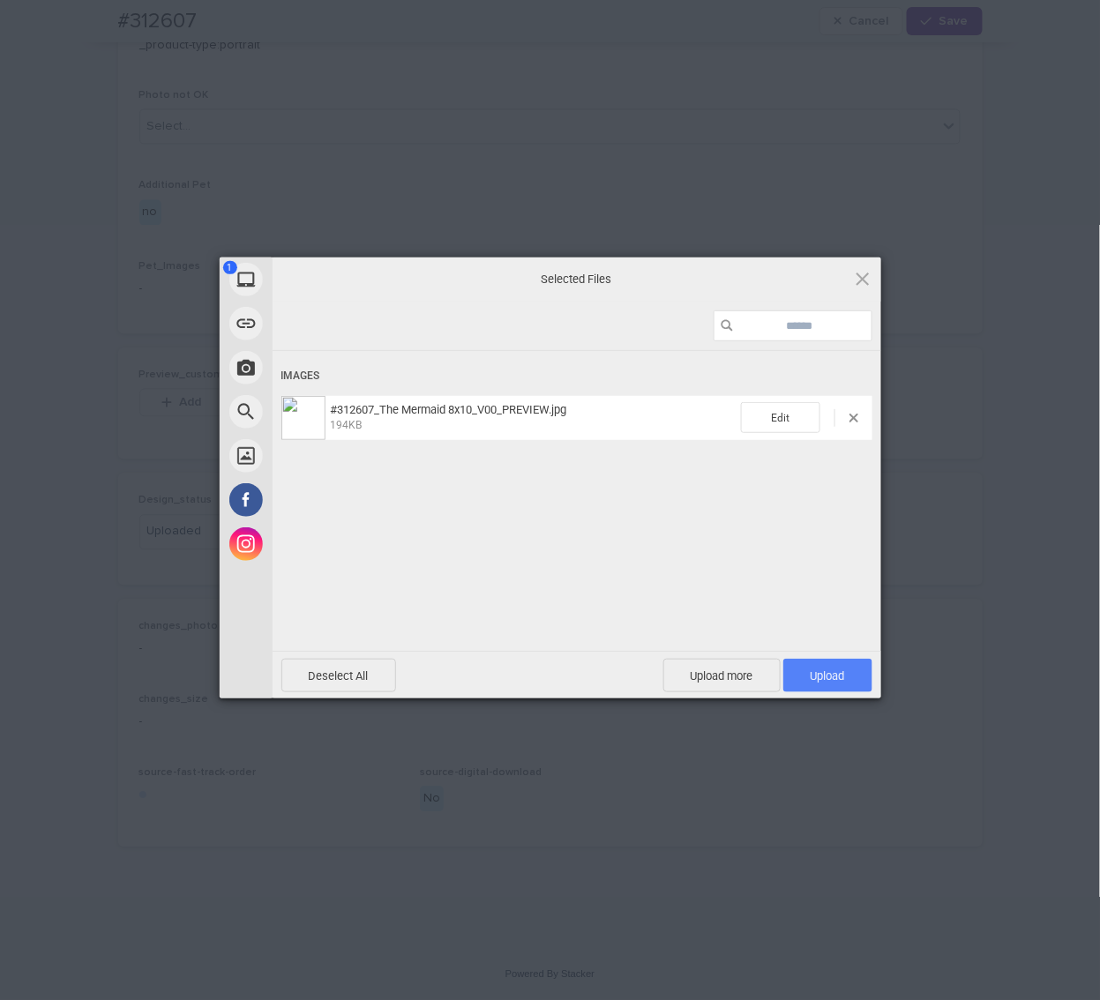
click at [802, 674] on span "Upload 1" at bounding box center [827, 676] width 89 height 34
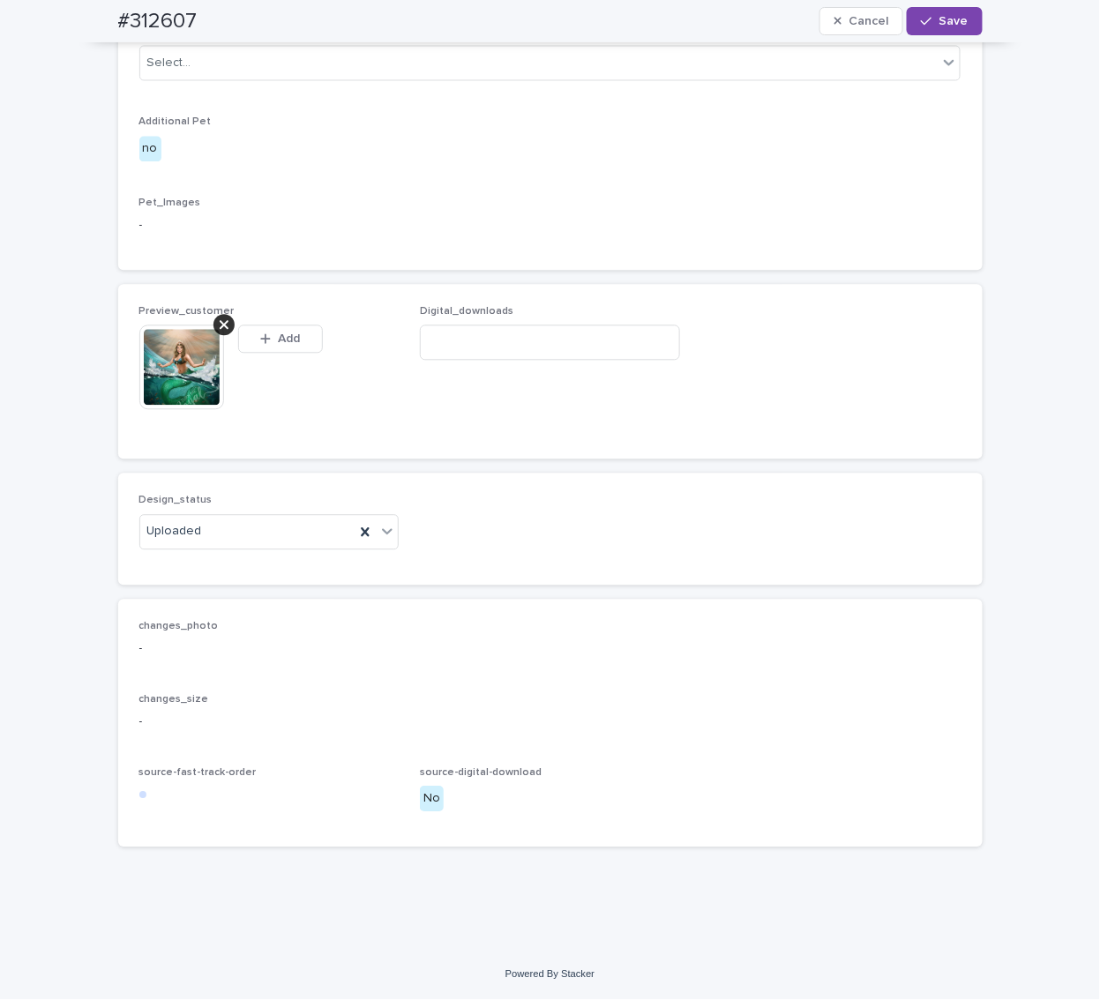
scroll to position [947, 0]
click at [942, 23] on span "Save" at bounding box center [953, 21] width 29 height 12
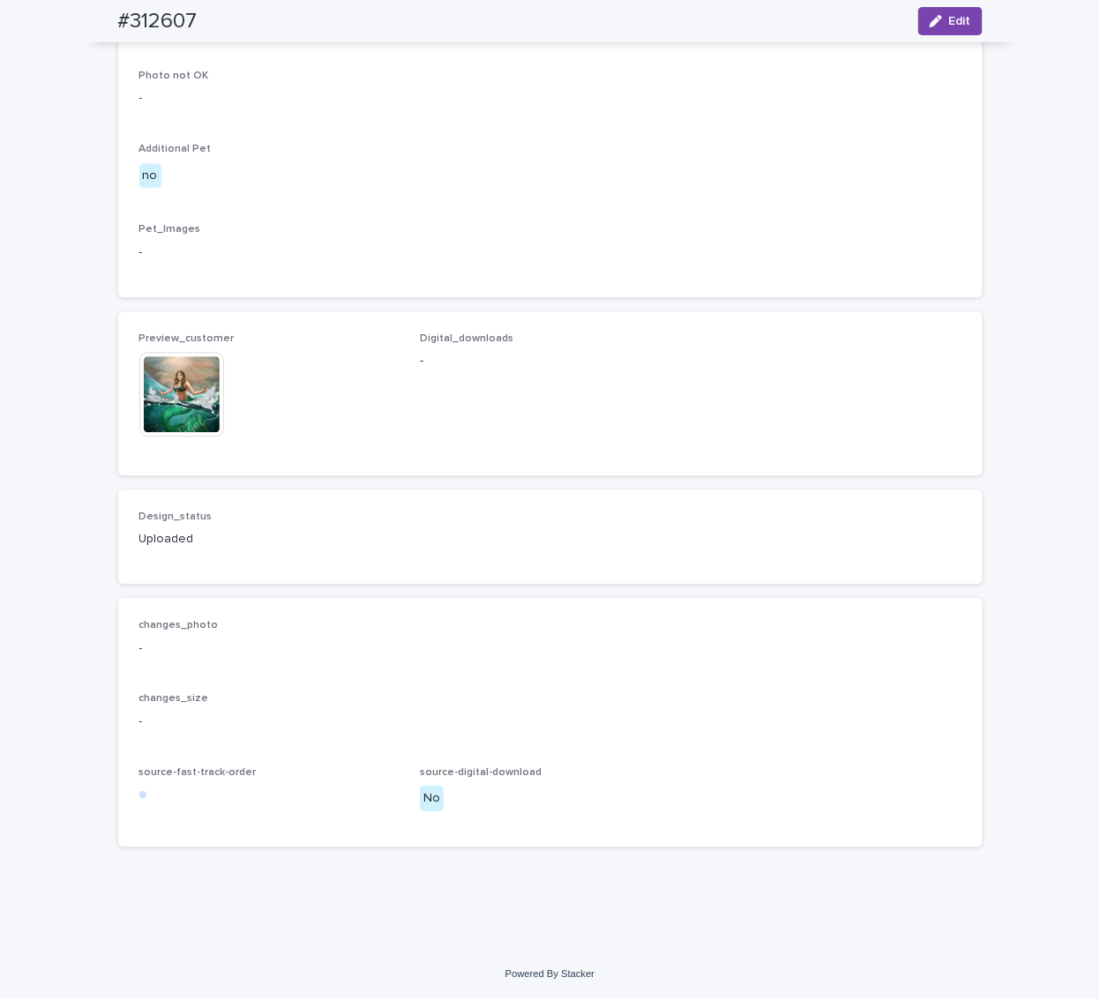
scroll to position [924, 0]
click at [300, 274] on div "Pet_Images -" at bounding box center [550, 250] width 822 height 52
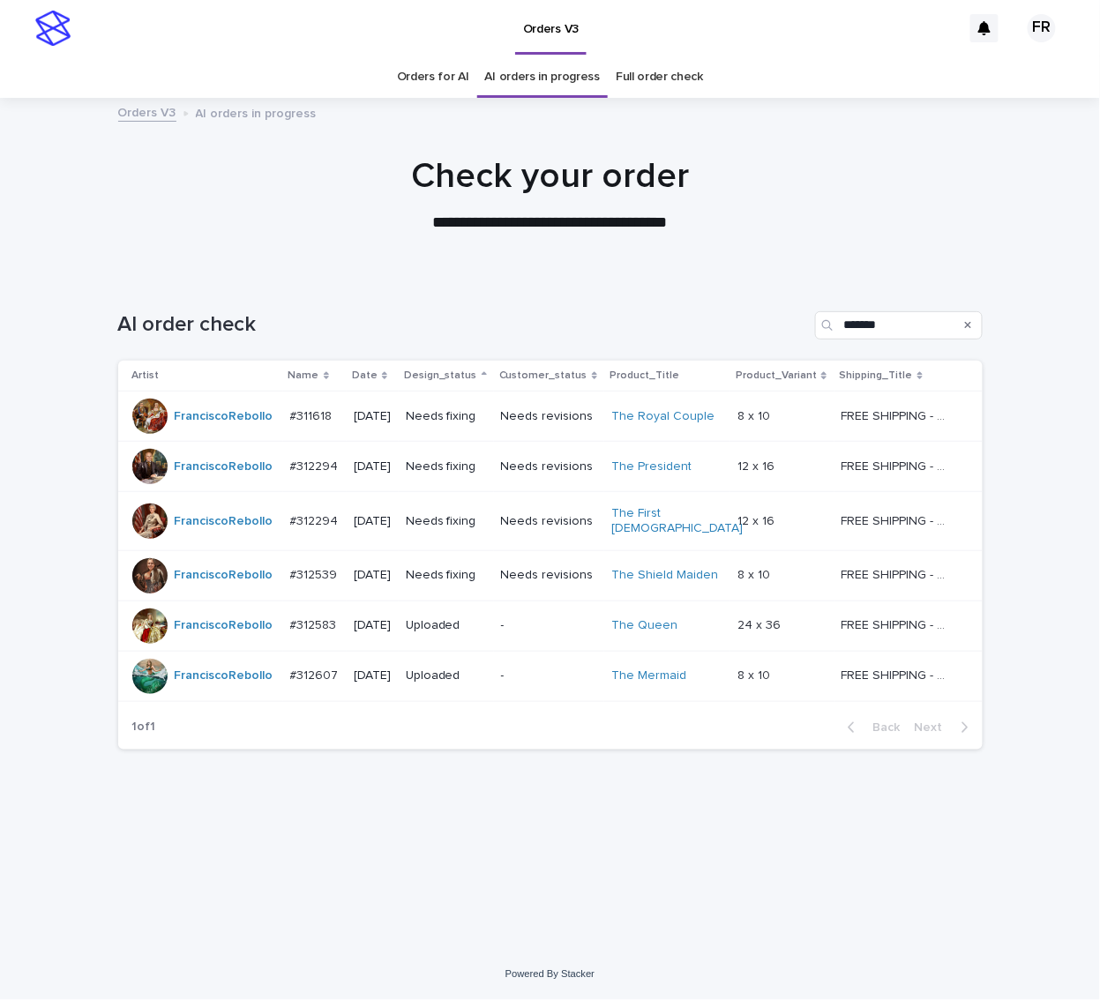
click at [294, 276] on div "AI order check *******" at bounding box center [550, 318] width 865 height 85
click at [445, 570] on p "Needs fixing" at bounding box center [446, 575] width 81 height 15
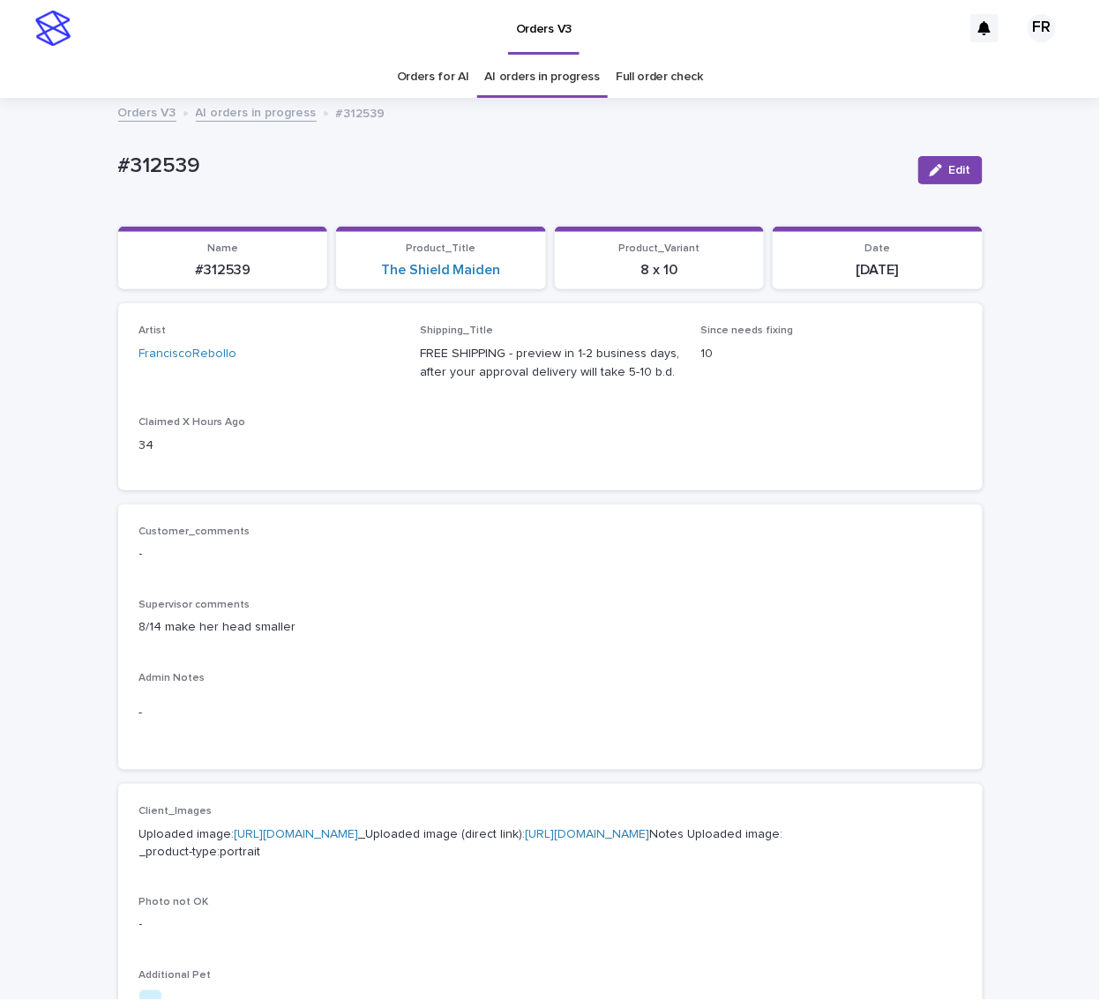
click at [234, 267] on p "#312539" at bounding box center [223, 270] width 189 height 17
click at [234, 268] on p "#312539" at bounding box center [223, 270] width 189 height 17
copy p "312539"
click at [933, 173] on icon "button" at bounding box center [936, 170] width 12 height 12
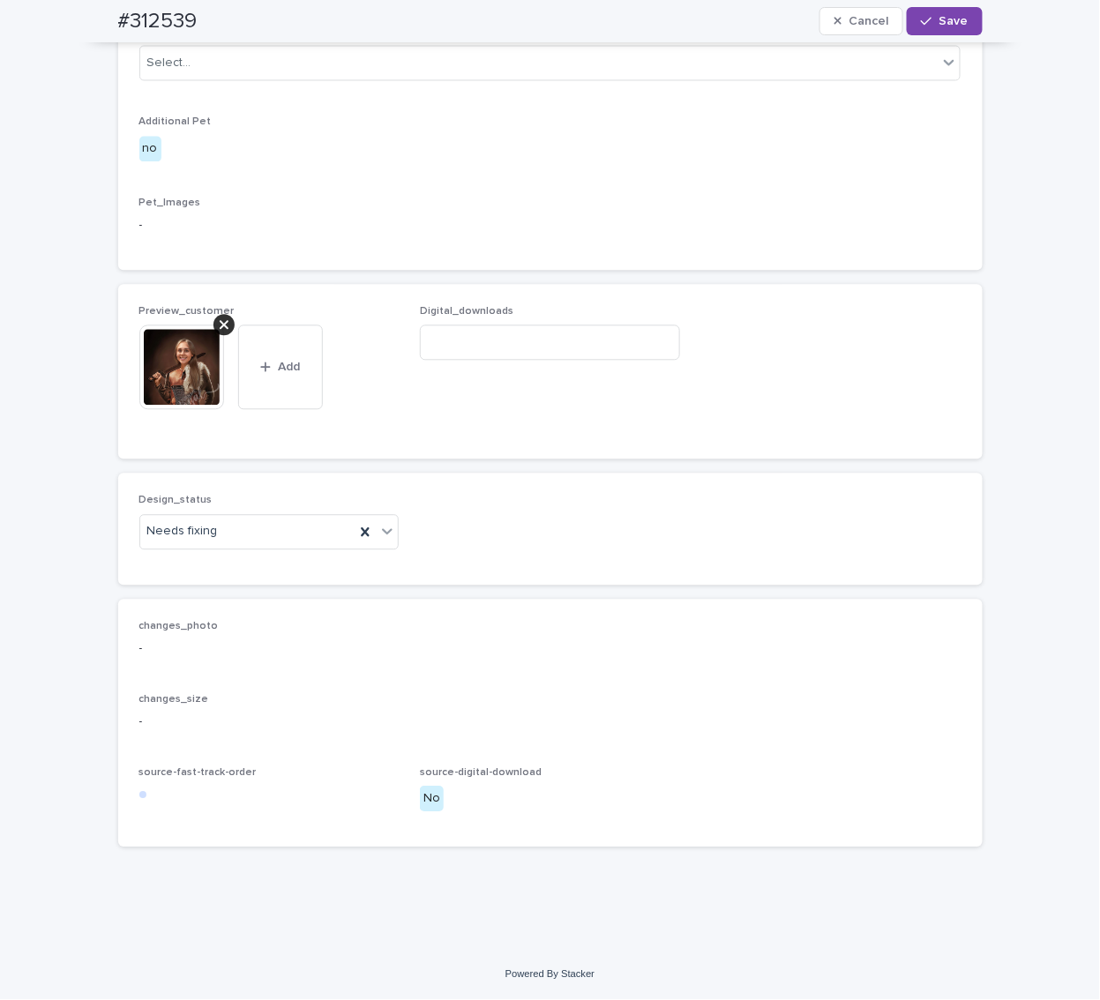
scroll to position [960, 0]
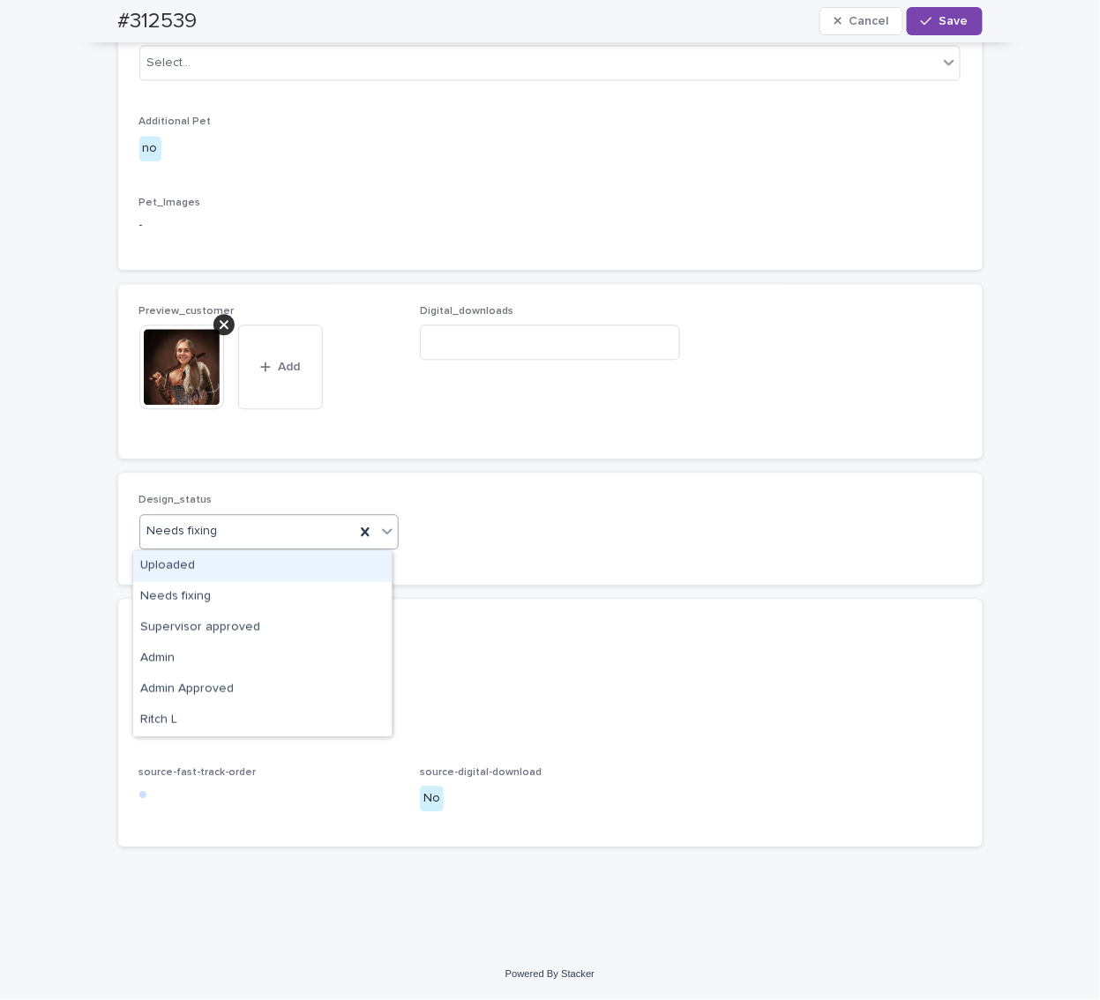
click at [206, 559] on div "Uploaded" at bounding box center [262, 566] width 258 height 31
click at [223, 328] on div at bounding box center [223, 325] width 21 height 21
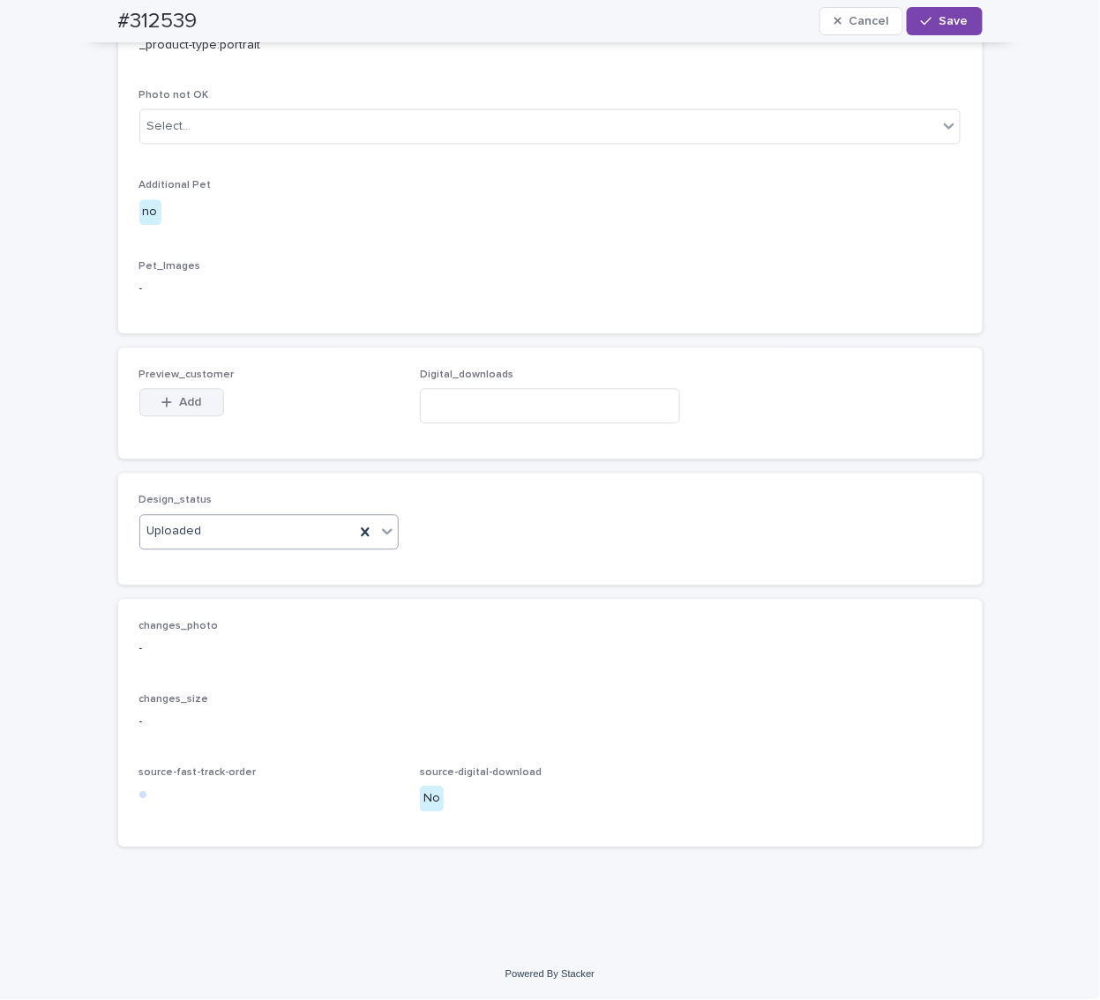
scroll to position [896, 0]
drag, startPoint x: 168, startPoint y: 390, endPoint x: 171, endPoint y: 408, distance: 18.0
click at [168, 391] on div "Preview_customer This file cannot be opened Download File Add" at bounding box center [269, 404] width 260 height 69
click at [179, 408] on span "Add" at bounding box center [190, 403] width 22 height 12
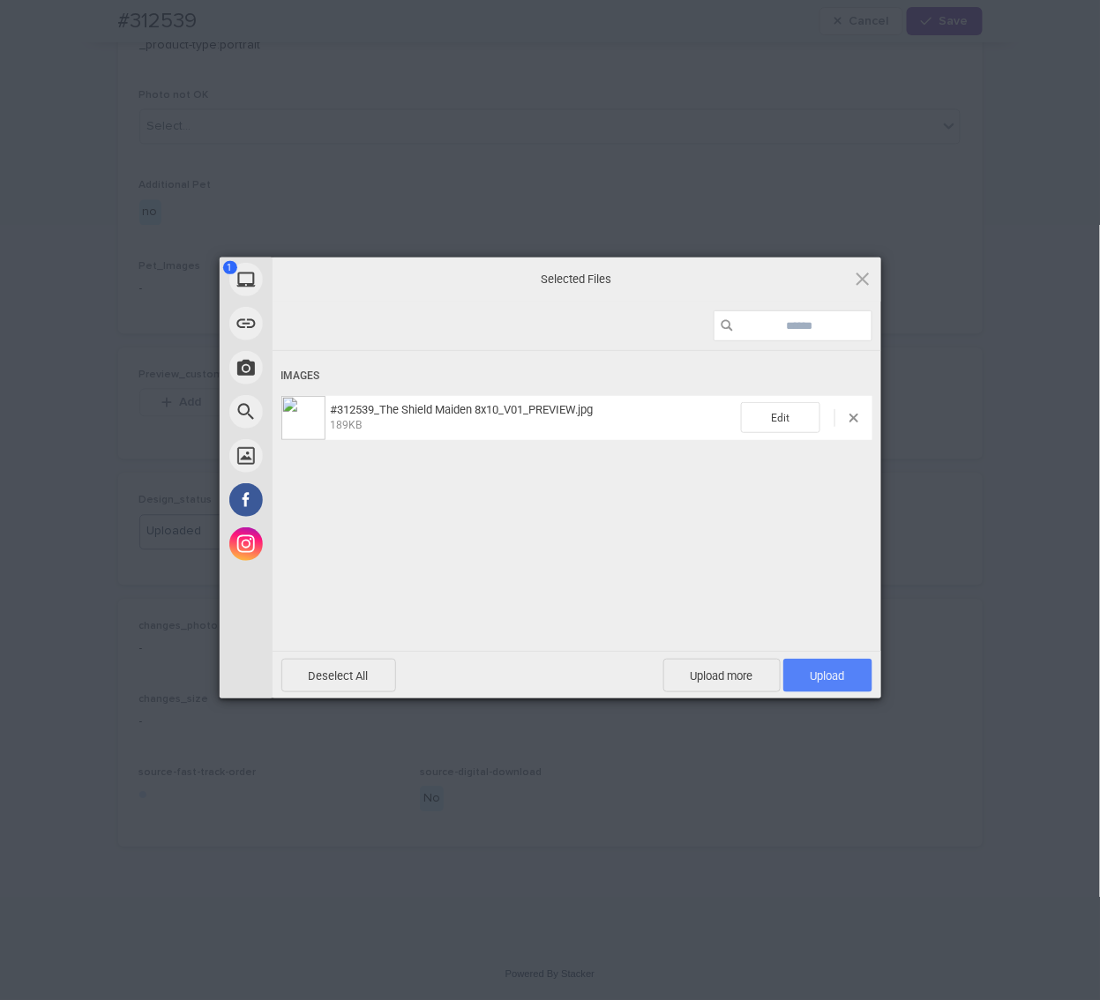
click at [820, 667] on span "Upload 1" at bounding box center [827, 676] width 89 height 34
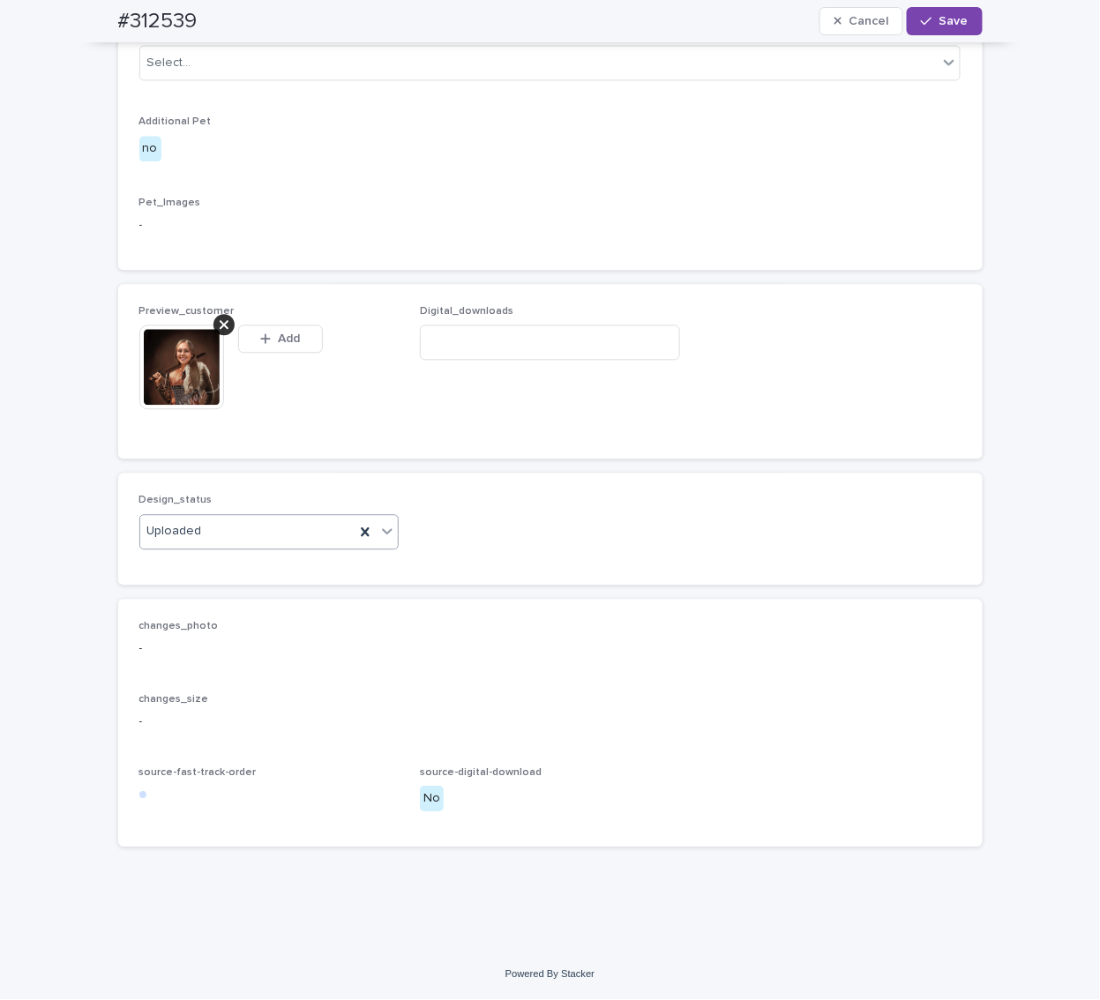
scroll to position [928, 0]
click at [939, 21] on span "Save" at bounding box center [953, 21] width 29 height 12
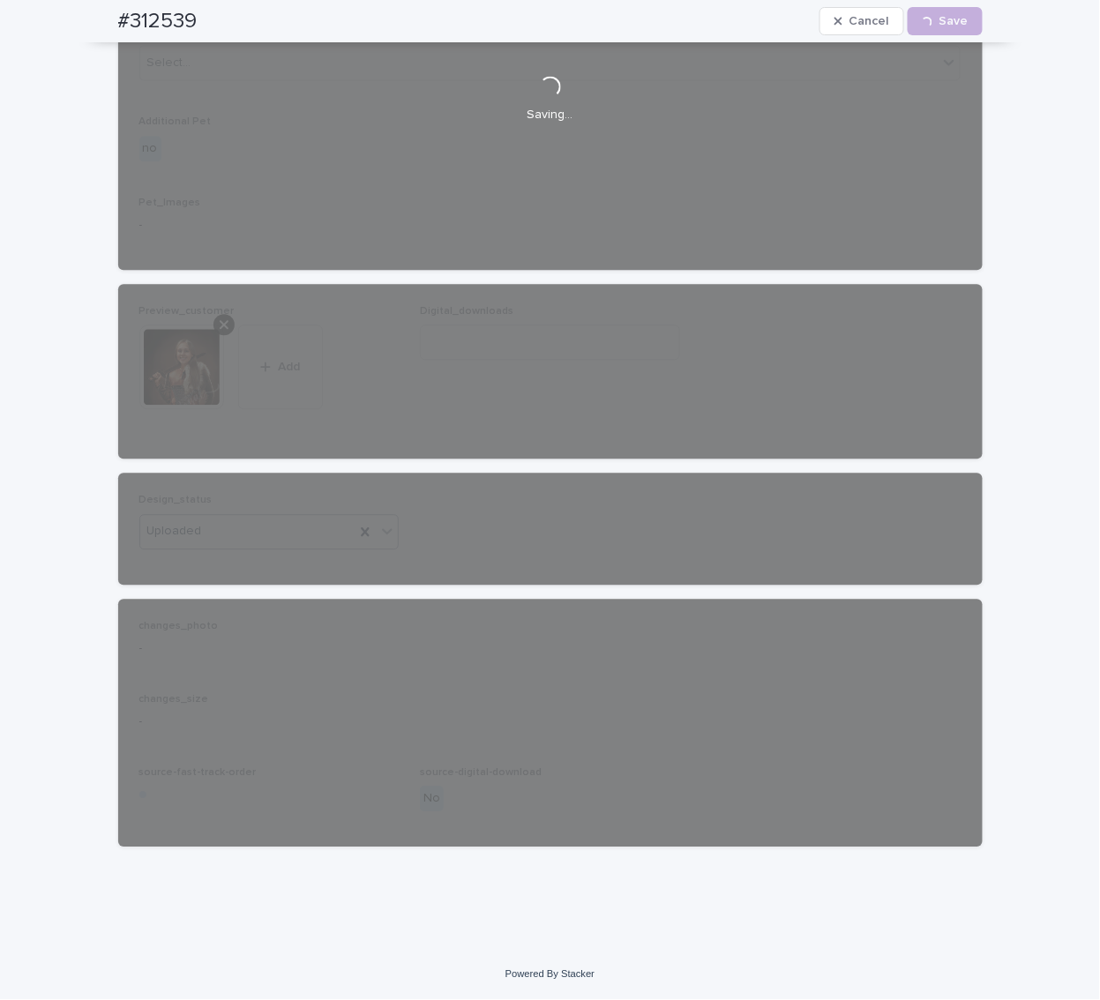
scroll to position [906, 0]
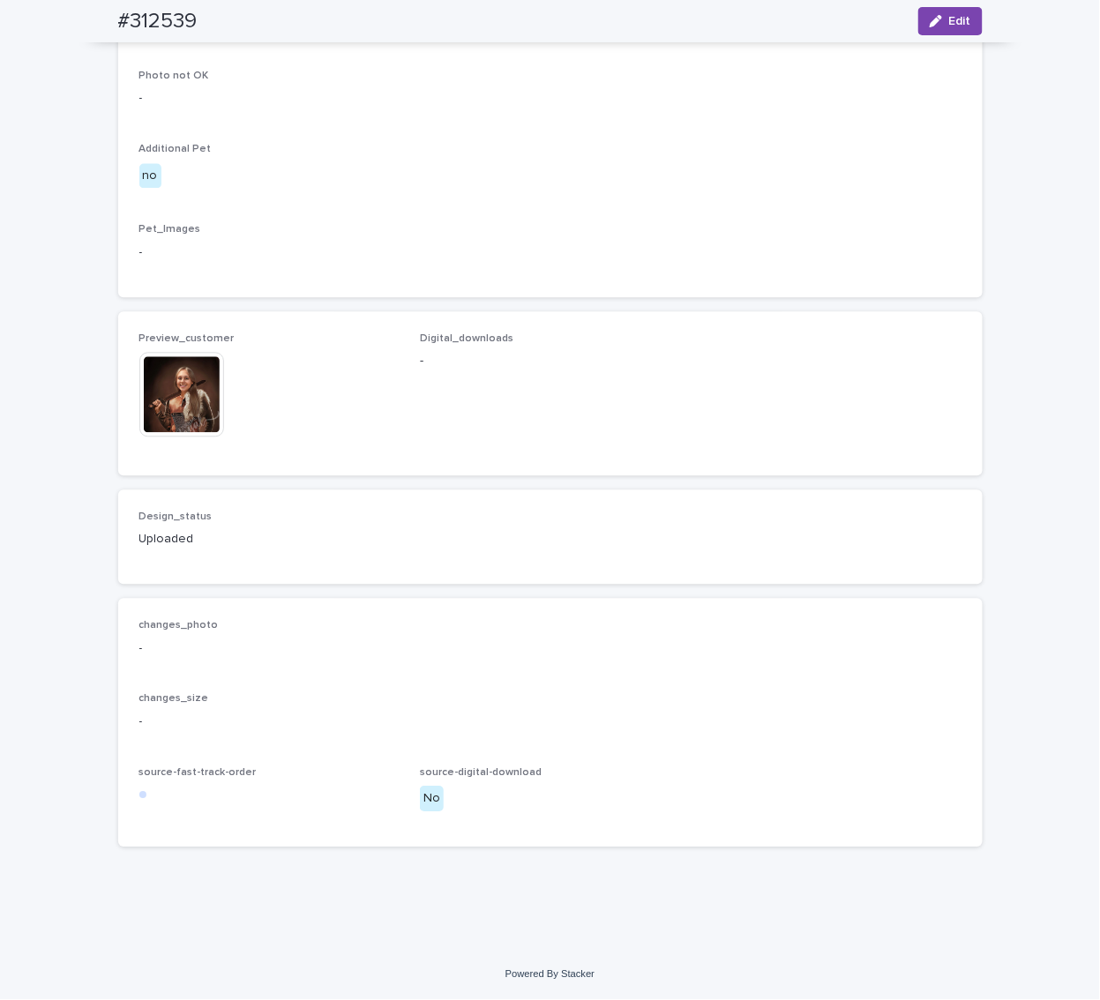
click at [140, 22] on h2 "#312539" at bounding box center [157, 22] width 79 height 26
click at [140, 21] on h2 "#312539" at bounding box center [157, 22] width 79 height 26
copy h2 "312539"
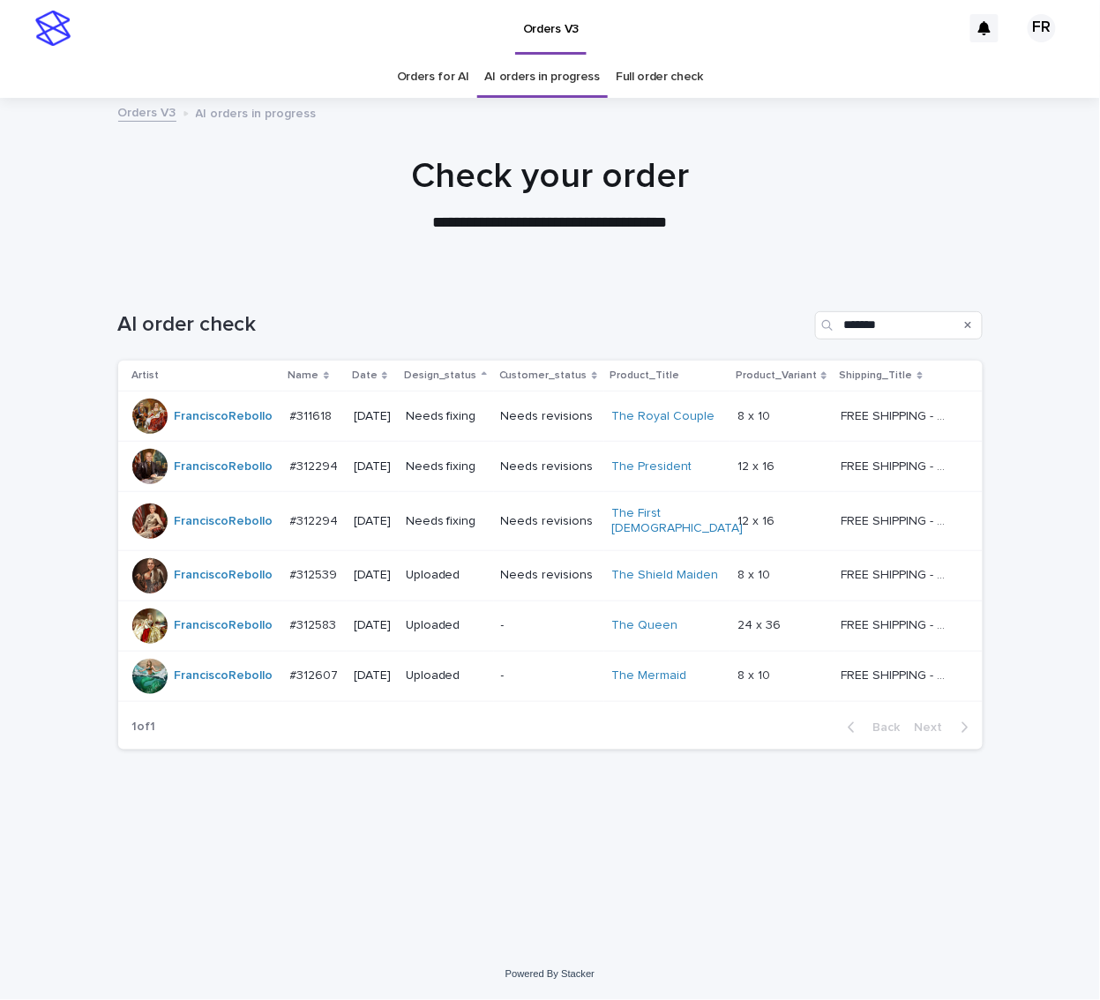
click at [439, 521] on p "Needs fixing" at bounding box center [446, 521] width 81 height 15
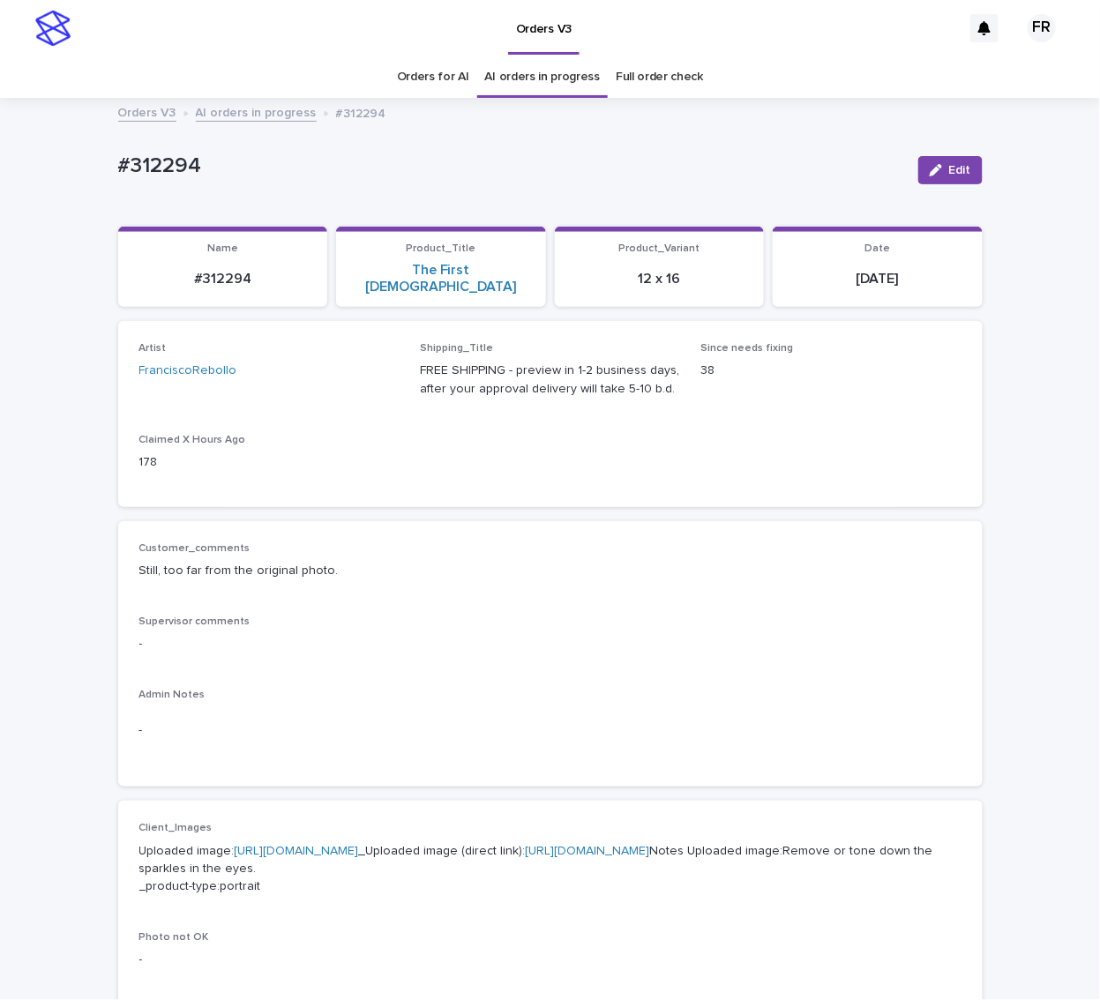
click at [159, 164] on p "#312294" at bounding box center [511, 166] width 786 height 26
click at [158, 164] on p "#312294" at bounding box center [511, 166] width 786 height 26
click at [942, 164] on button "Edit" at bounding box center [950, 170] width 64 height 28
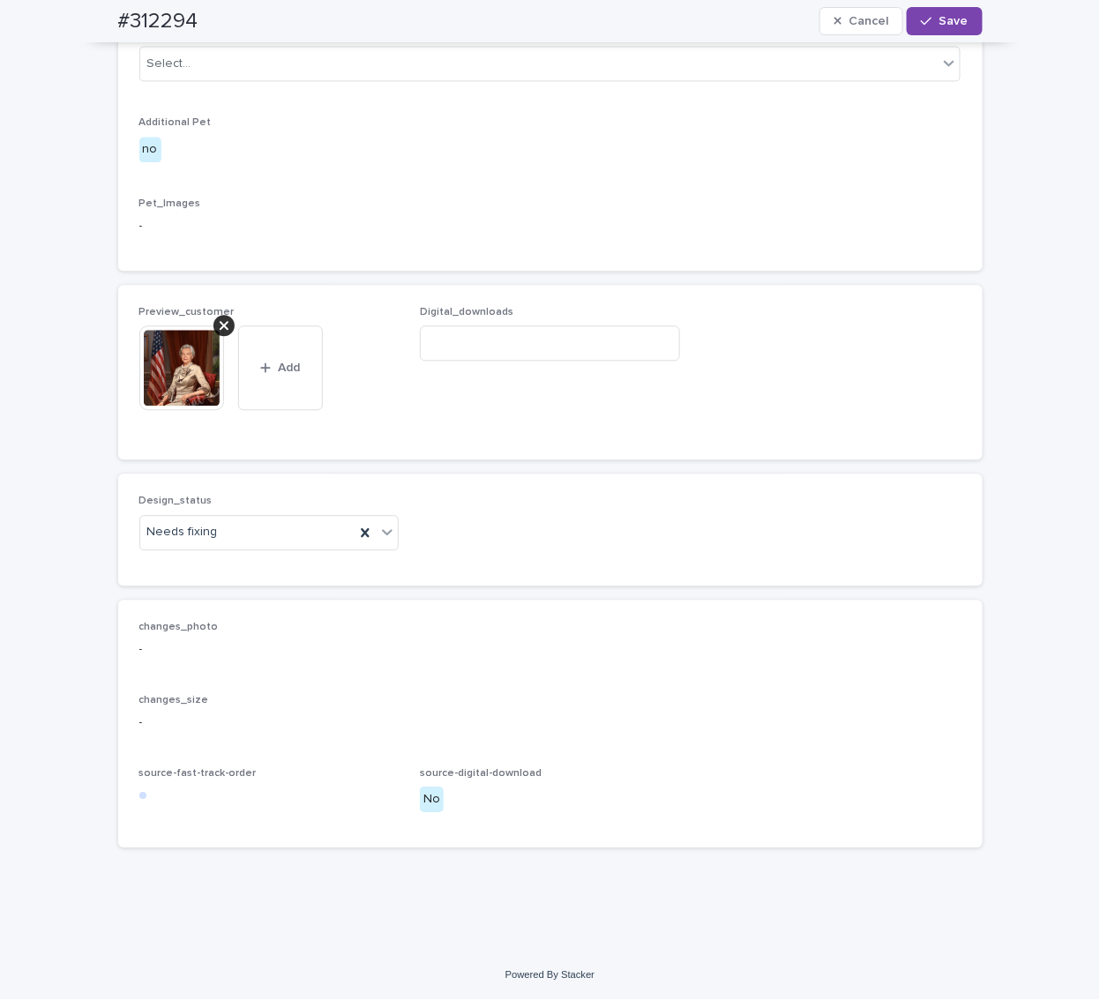
scroll to position [978, 0]
click at [179, 561] on div "Uploaded" at bounding box center [262, 566] width 258 height 31
drag, startPoint x: 226, startPoint y: 323, endPoint x: 217, endPoint y: 328, distance: 10.3
click at [226, 323] on div at bounding box center [223, 325] width 21 height 21
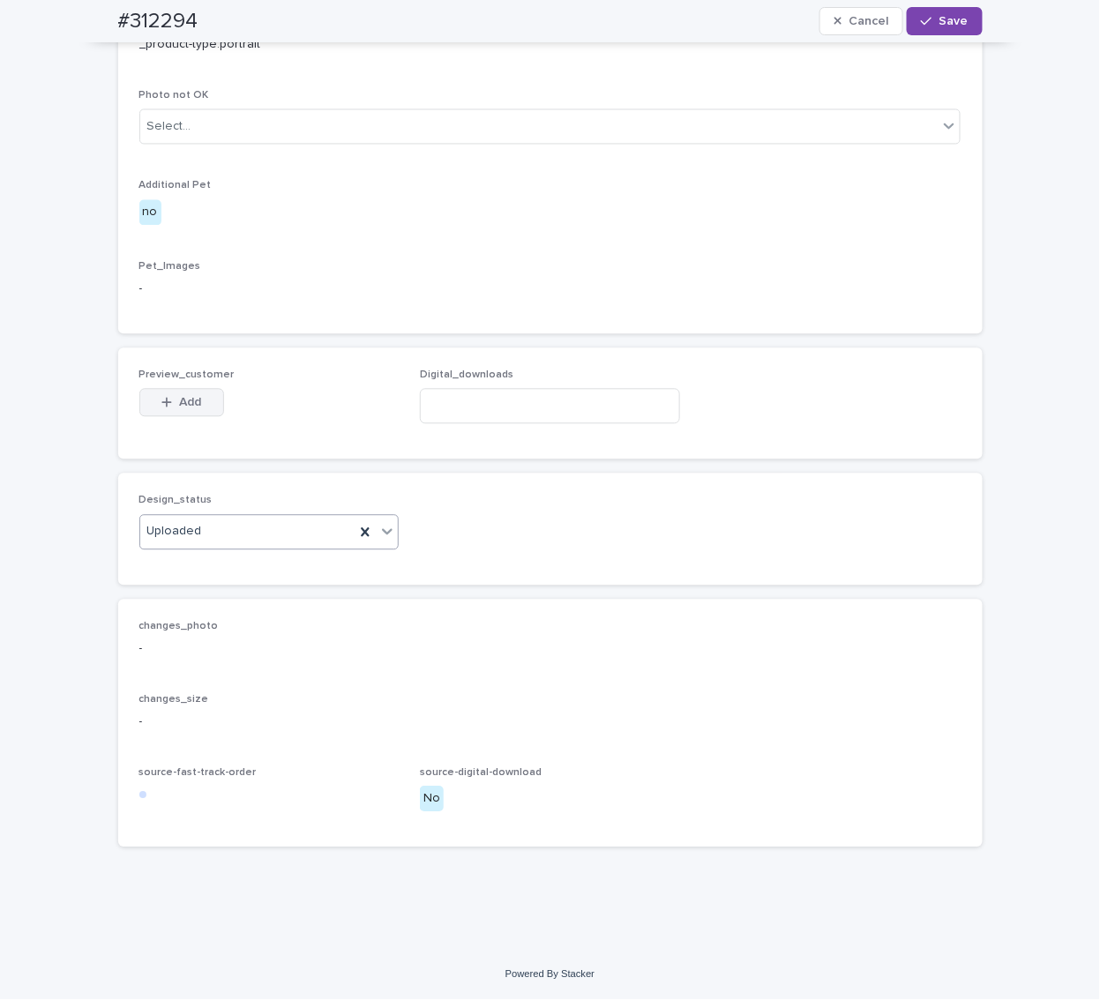
drag, startPoint x: 183, startPoint y: 404, endPoint x: 215, endPoint y: 404, distance: 32.6
click at [183, 404] on span "Add" at bounding box center [190, 403] width 22 height 12
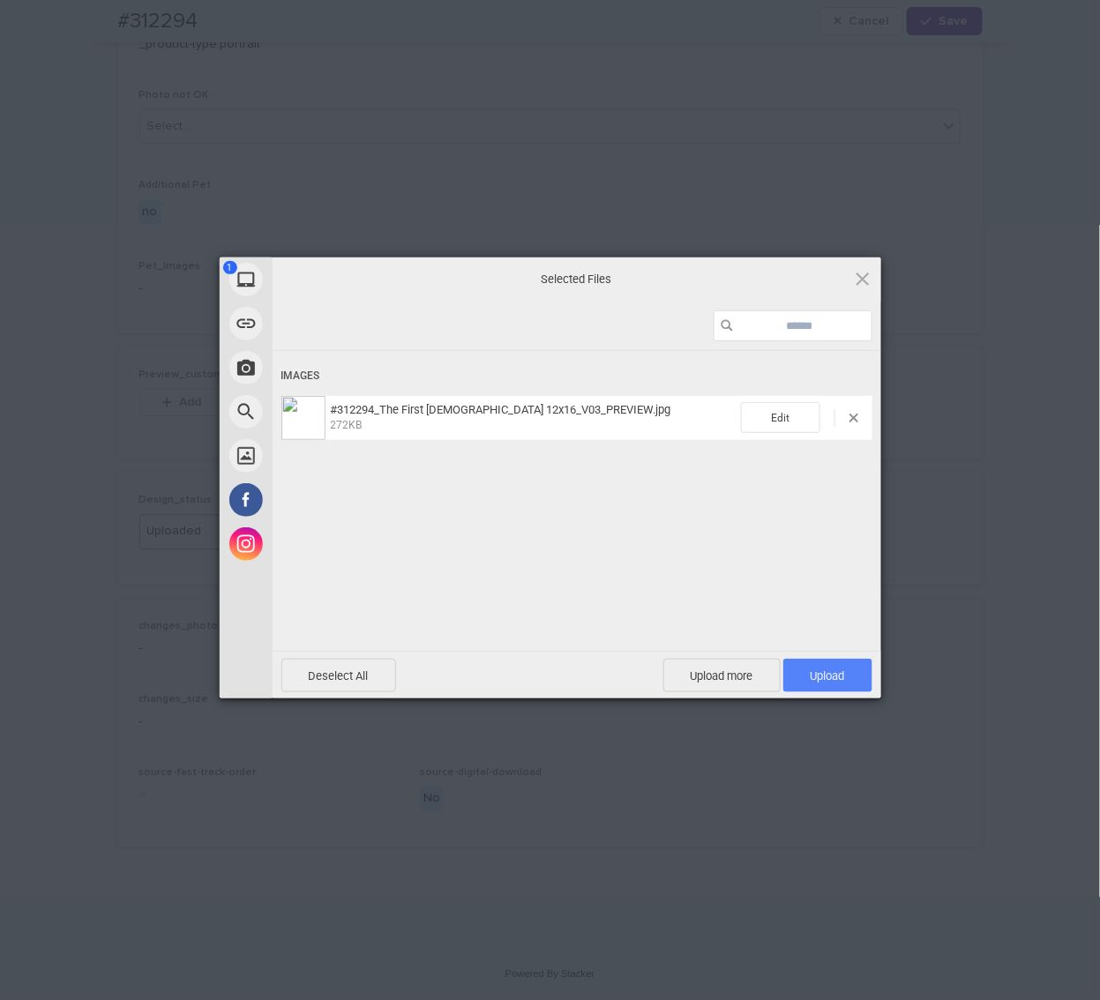
click at [789, 675] on span "Upload 1" at bounding box center [827, 676] width 89 height 34
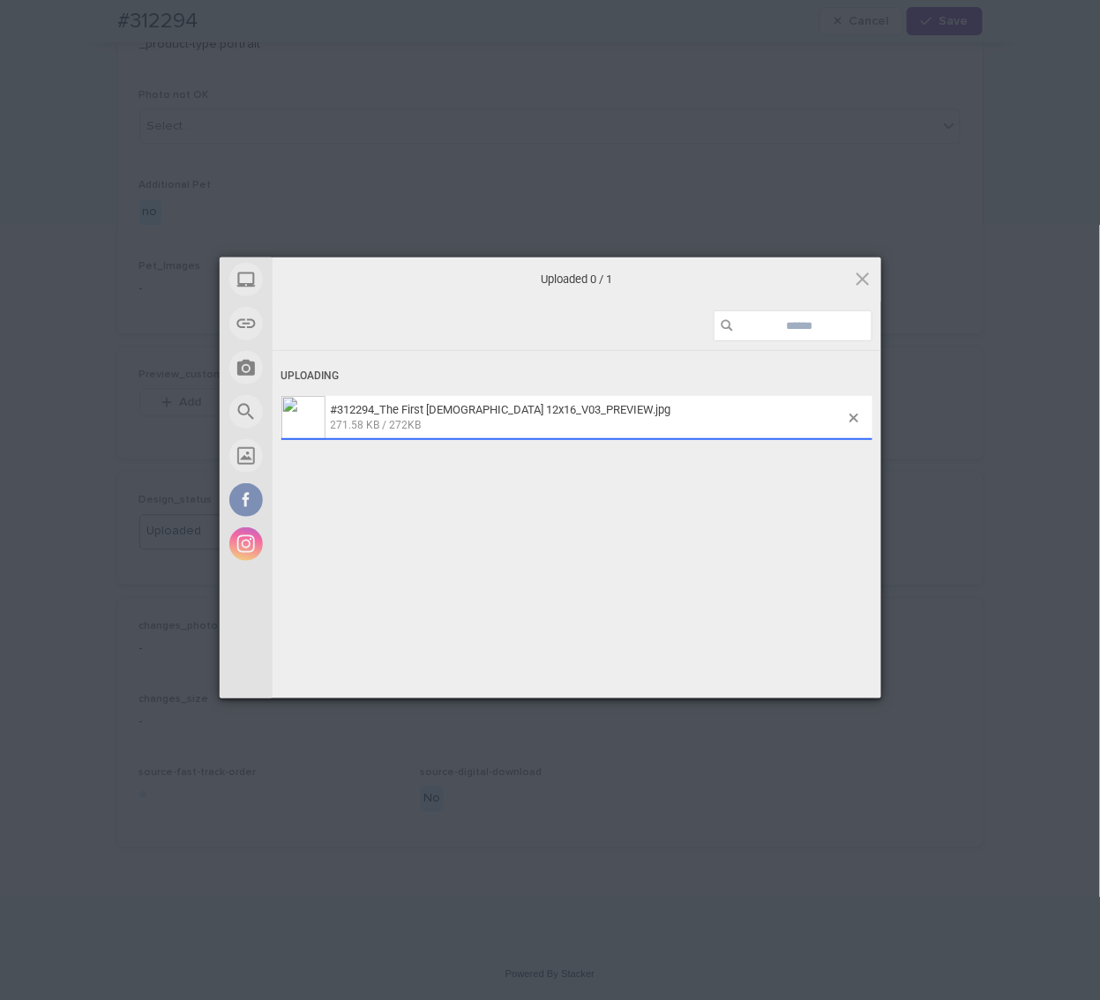
scroll to position [947, 0]
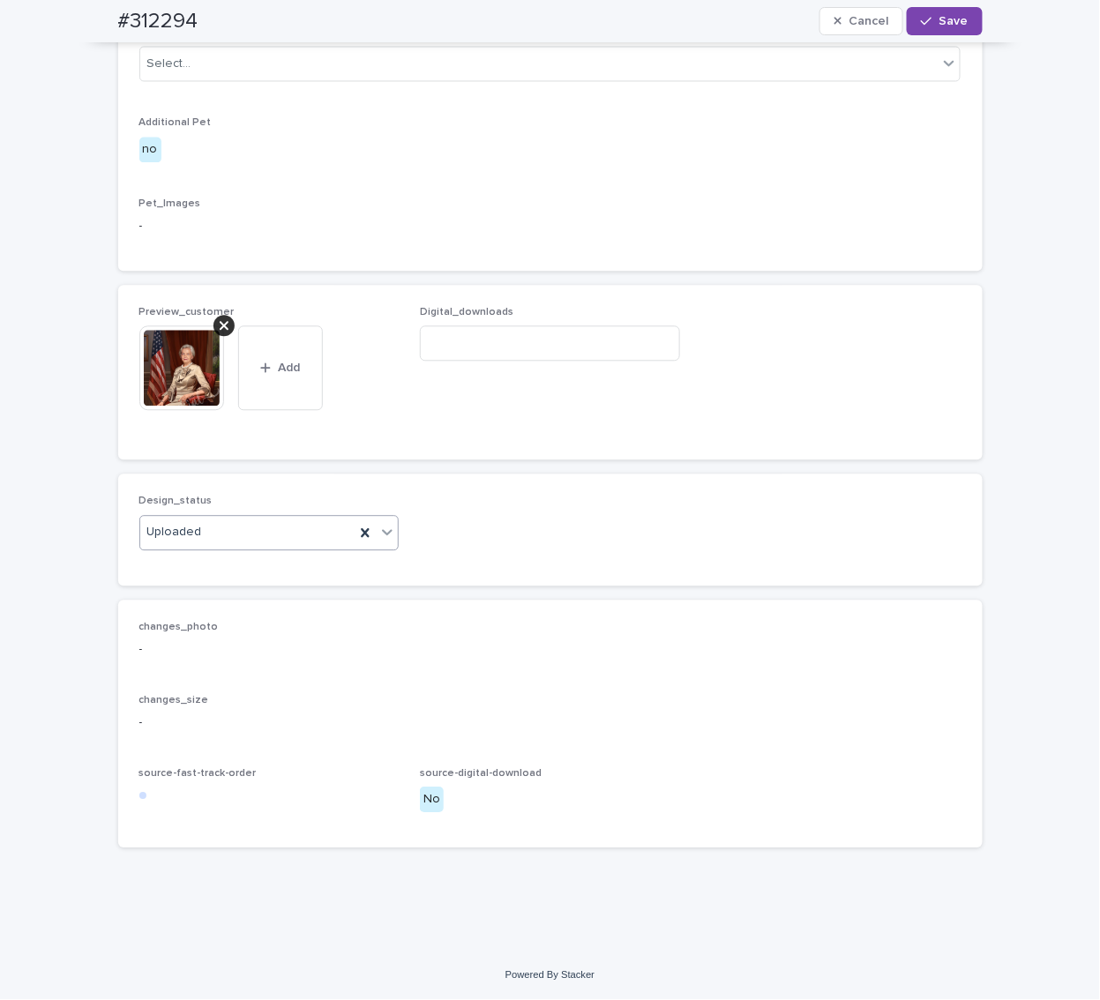
click at [207, 547] on div "Uploaded" at bounding box center [247, 532] width 215 height 29
click at [384, 474] on div "Loading... Saving… Preview_customer This file cannot be opened Download File Ad…" at bounding box center [550, 379] width 865 height 189
click at [939, 24] on span "Save" at bounding box center [953, 21] width 29 height 12
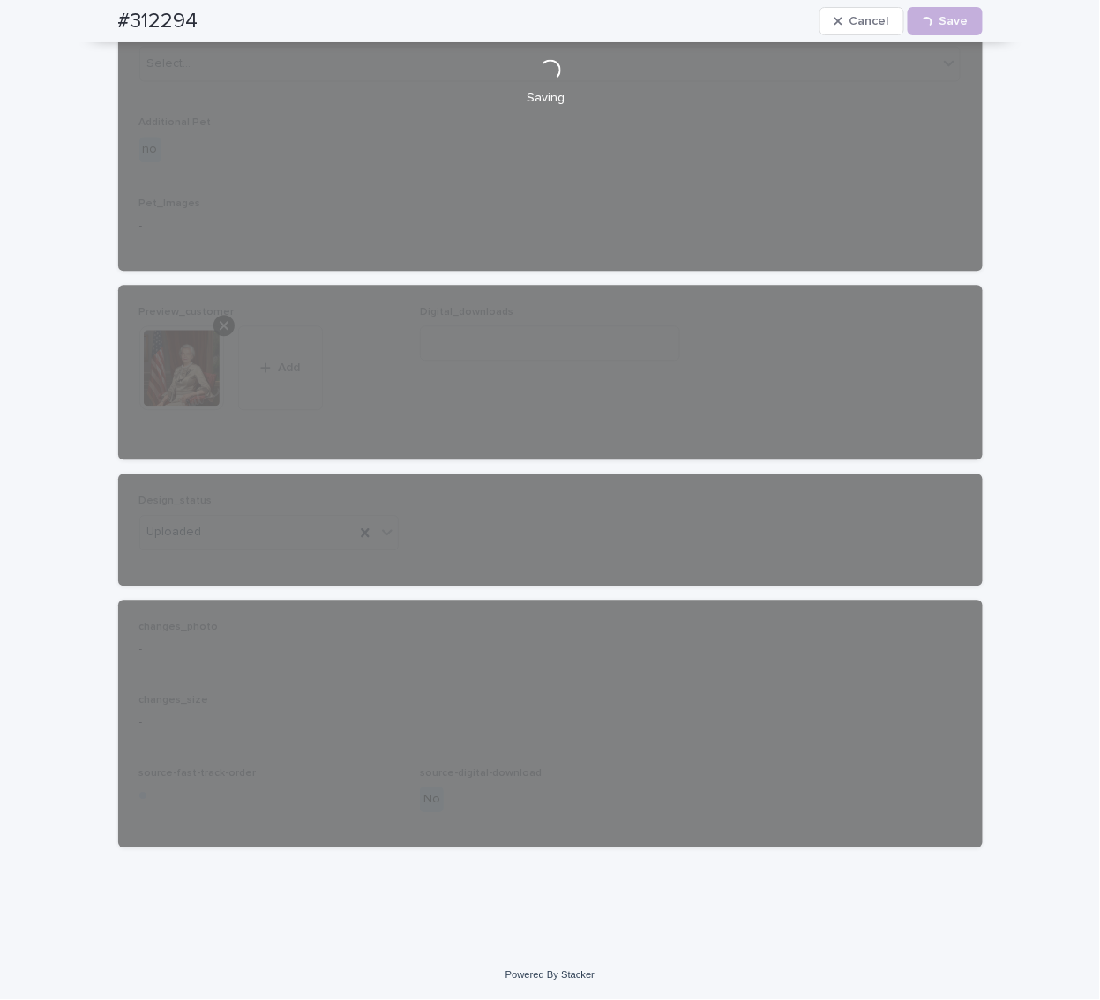
click at [154, 22] on h2 "#312294" at bounding box center [158, 22] width 80 height 26
click at [155, 22] on h2 "#312294" at bounding box center [158, 22] width 80 height 26
copy h2 "312294"
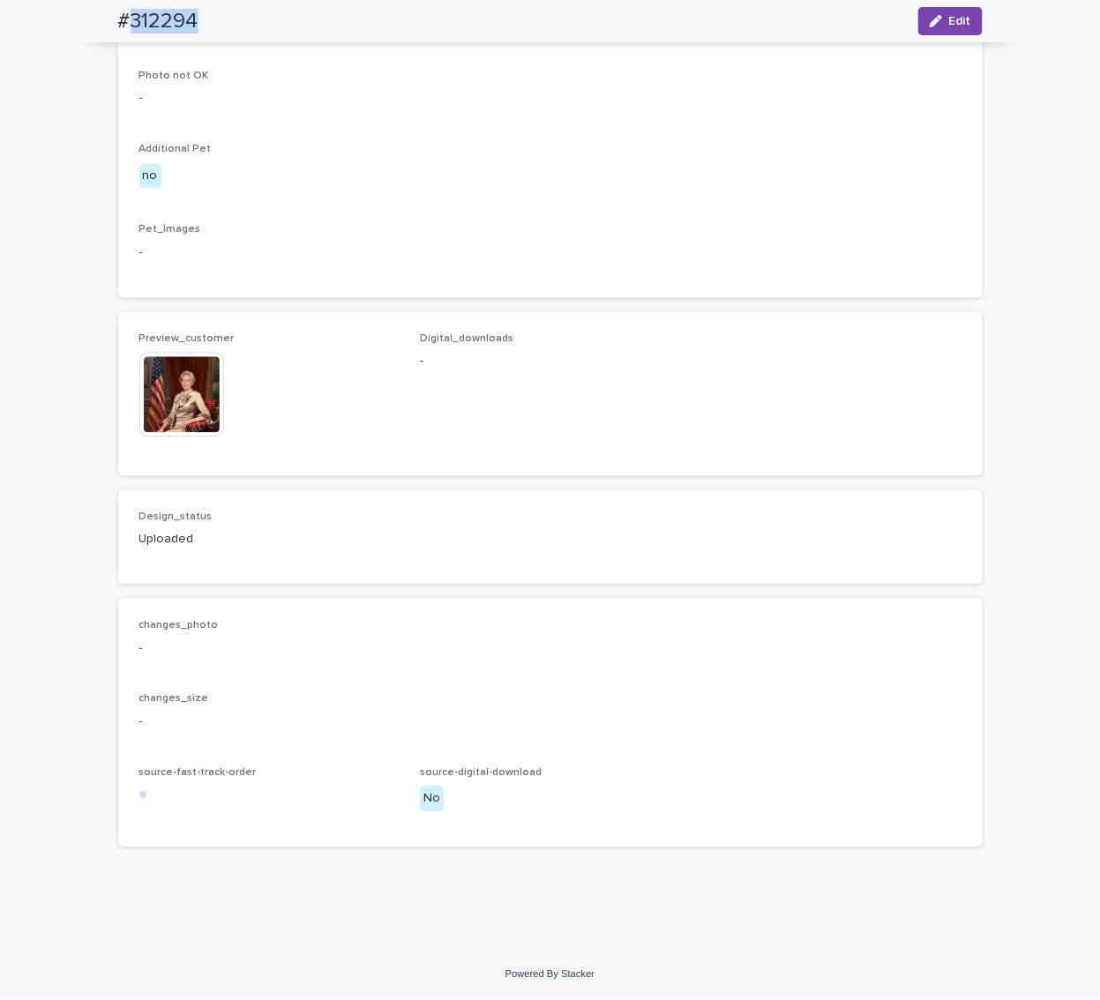
scroll to position [924, 0]
click at [949, 16] on span "Edit" at bounding box center [960, 21] width 22 height 12
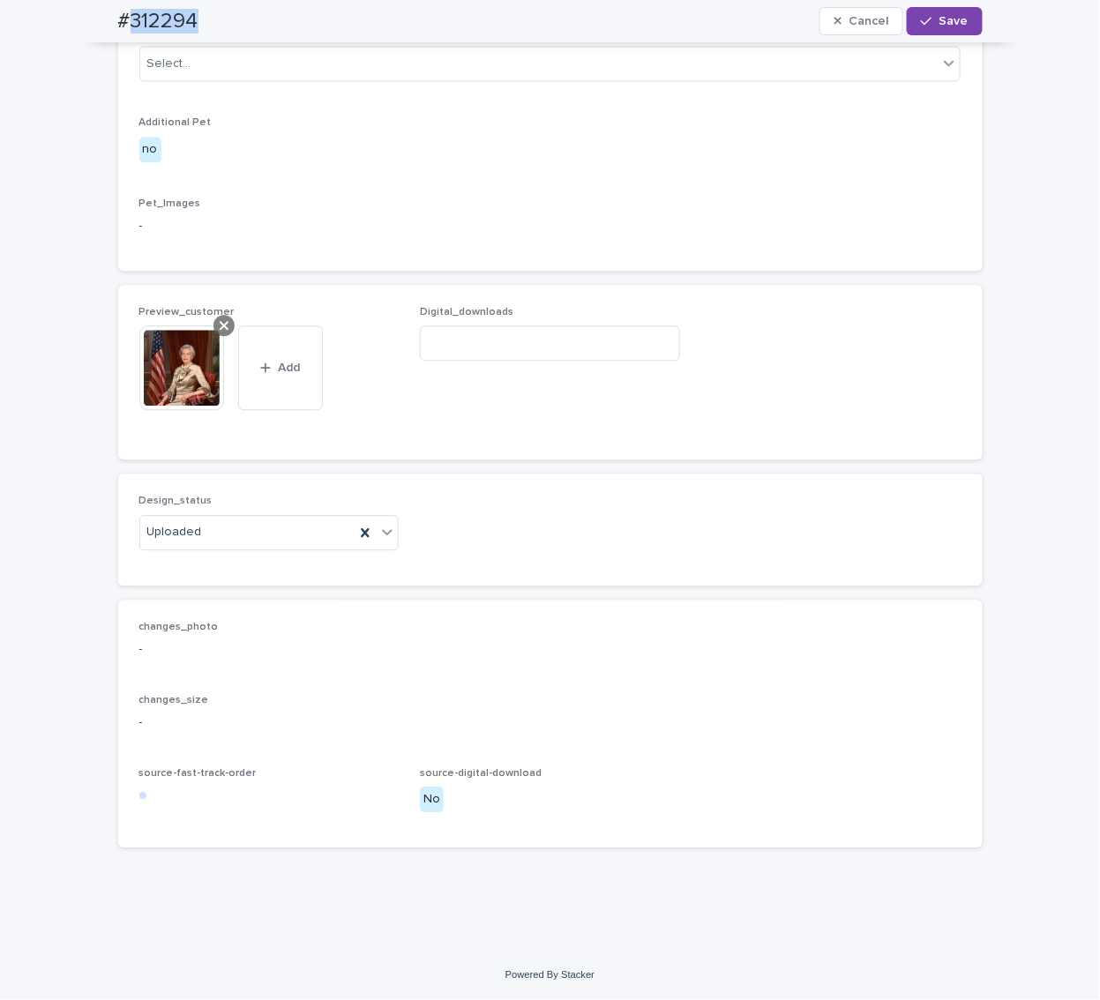
click at [213, 336] on div at bounding box center [223, 325] width 21 height 21
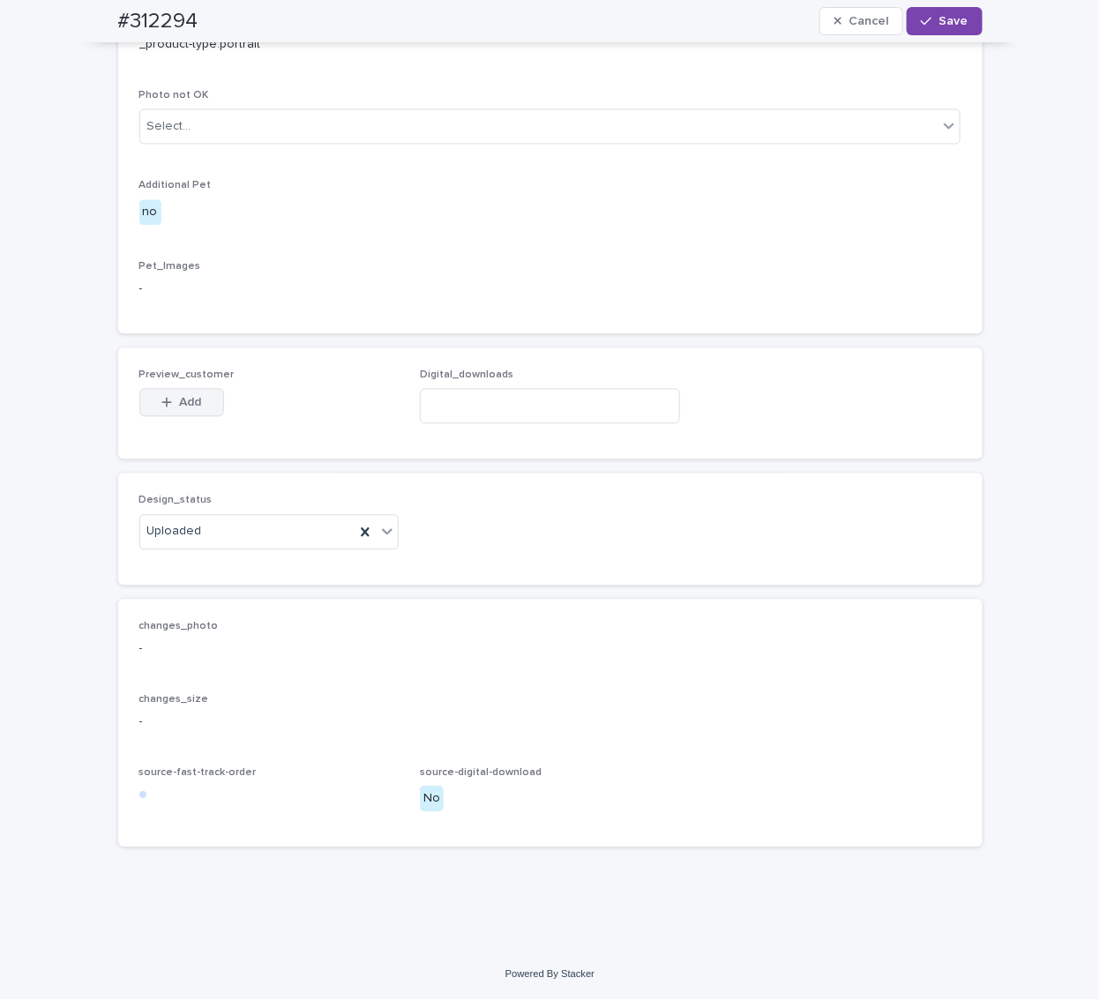
scroll to position [914, 0]
drag, startPoint x: 176, startPoint y: 406, endPoint x: 354, endPoint y: 395, distance: 178.5
click at [179, 406] on span "Add" at bounding box center [190, 403] width 22 height 12
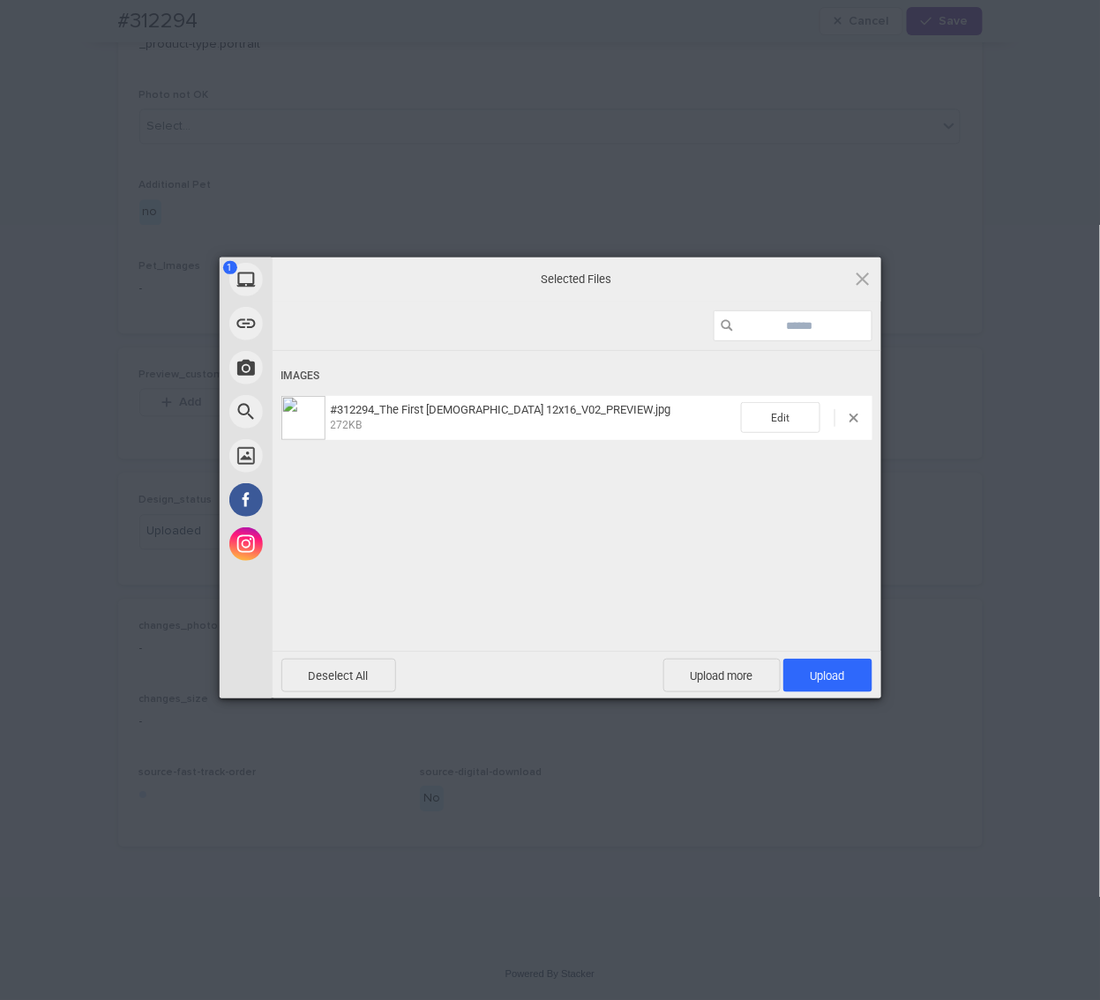
click at [809, 656] on div "Deselect All Upload more Upload 1" at bounding box center [577, 675] width 609 height 48
click at [812, 671] on span "Upload 1" at bounding box center [828, 676] width 34 height 13
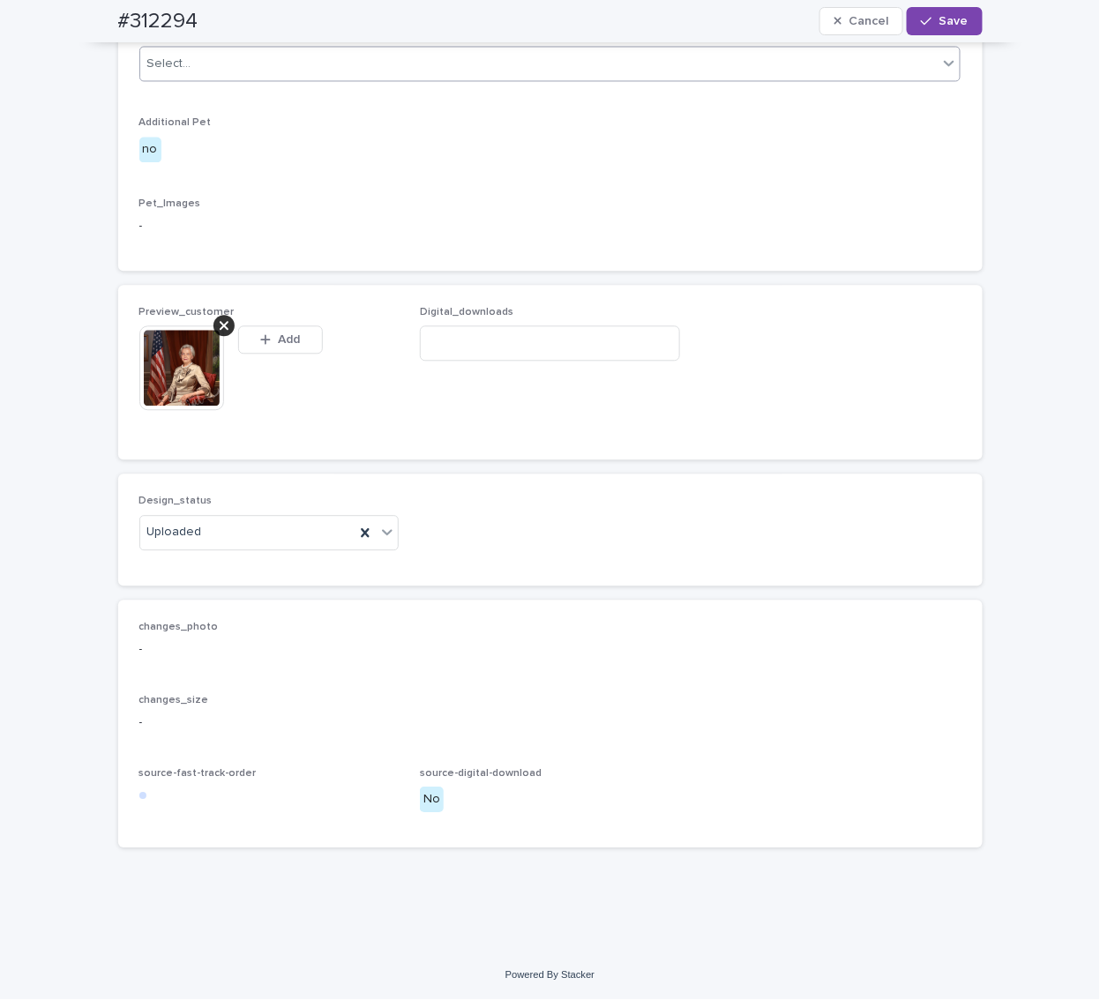
scroll to position [947, 0]
click at [939, 16] on span "Save" at bounding box center [953, 21] width 29 height 12
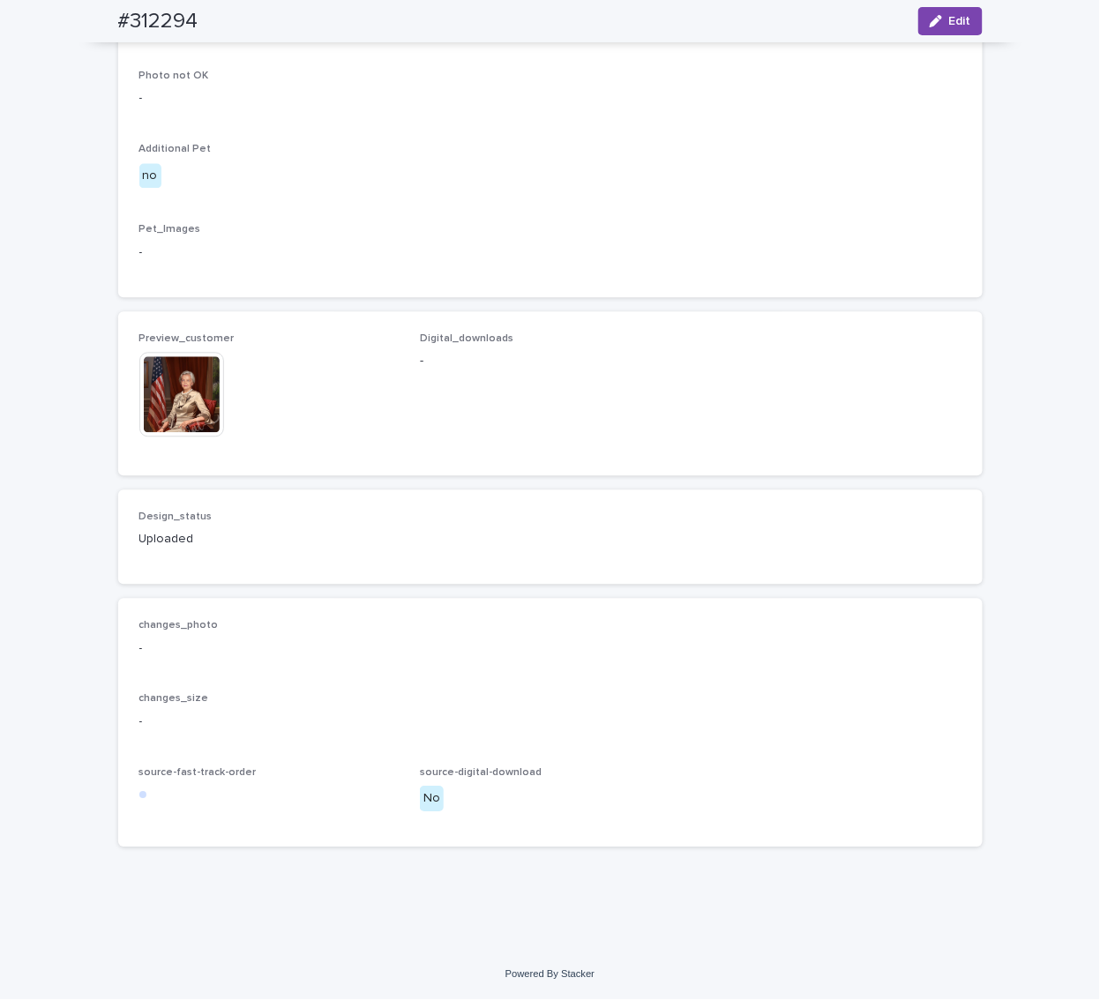
scroll to position [924, 0]
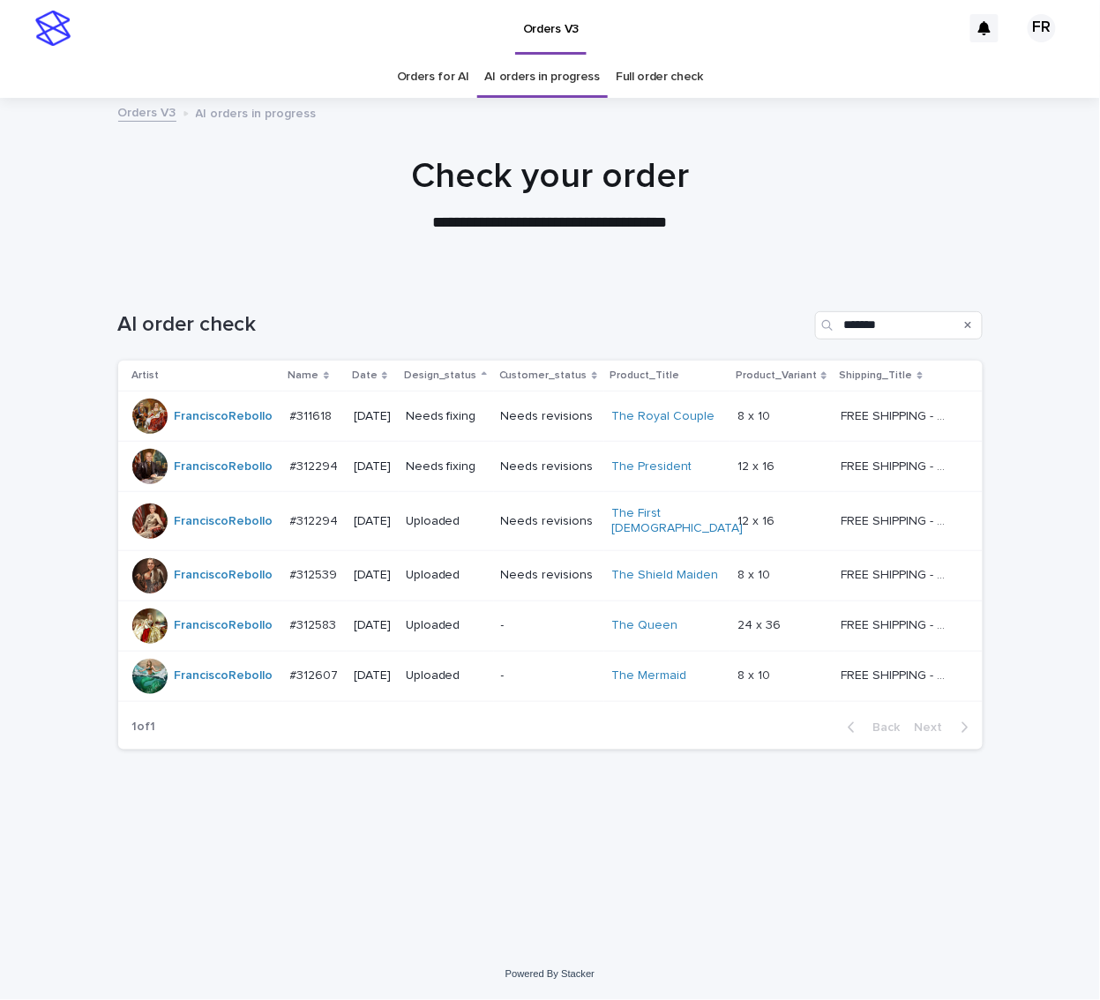
click at [459, 476] on div "Needs fixing" at bounding box center [446, 467] width 81 height 29
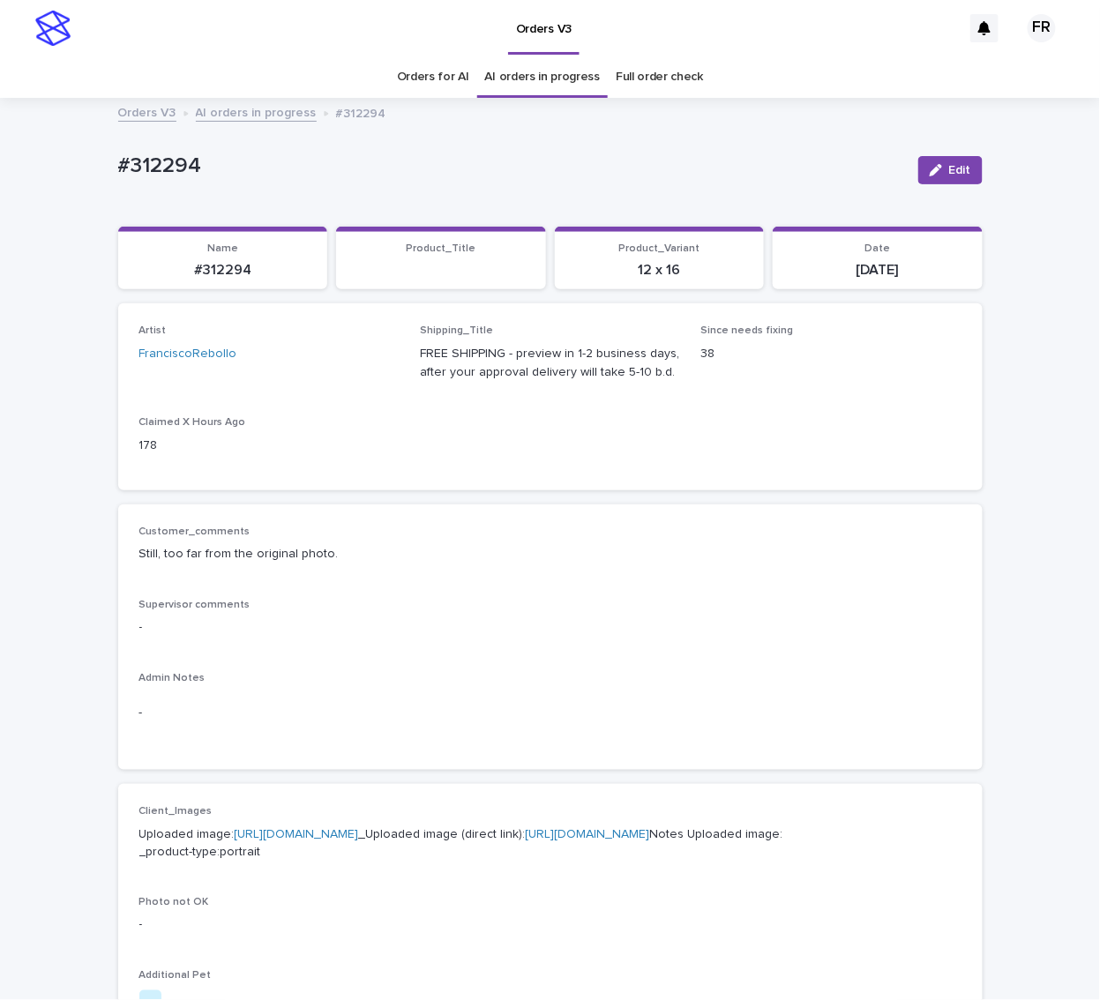
click at [211, 267] on p "#312294" at bounding box center [223, 270] width 189 height 17
click at [212, 266] on p "#312294" at bounding box center [223, 270] width 189 height 17
click at [541, 458] on div "Artist [PERSON_NAME] Shipping_Title FREE SHIPPING - preview in 1-2 business day…" at bounding box center [550, 397] width 822 height 144
click at [956, 165] on span "Edit" at bounding box center [960, 170] width 22 height 12
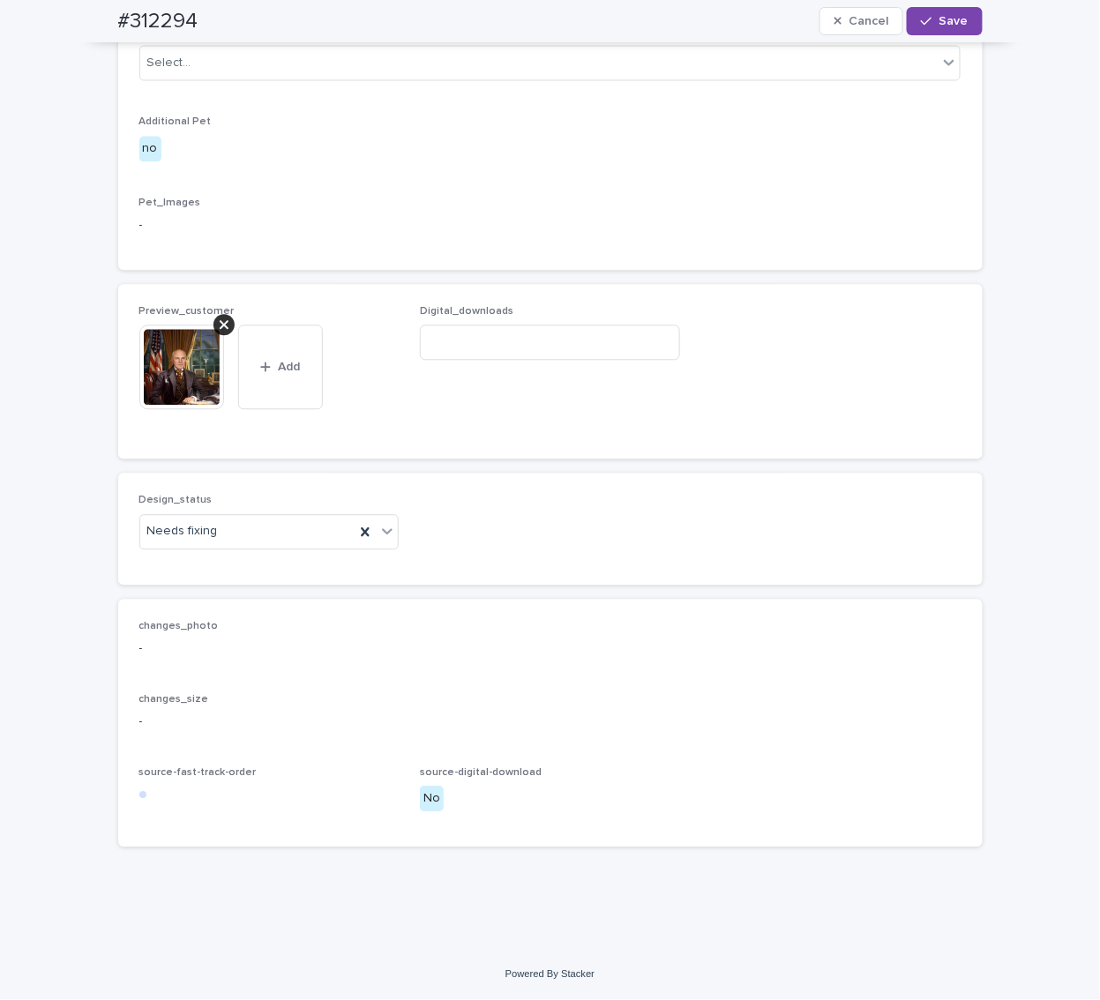
scroll to position [978, 0]
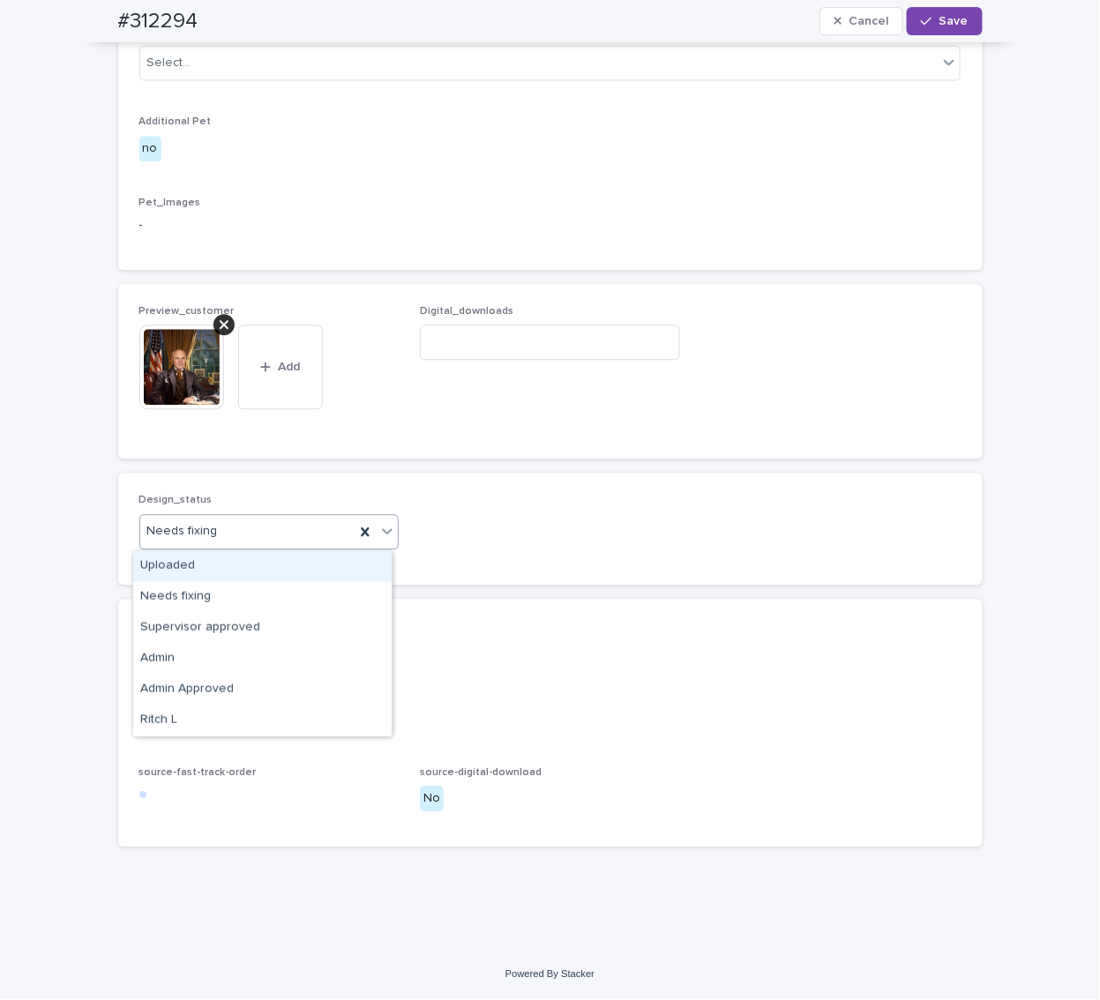
click at [200, 559] on div "Uploaded" at bounding box center [262, 566] width 258 height 31
click at [220, 333] on icon at bounding box center [224, 325] width 9 height 14
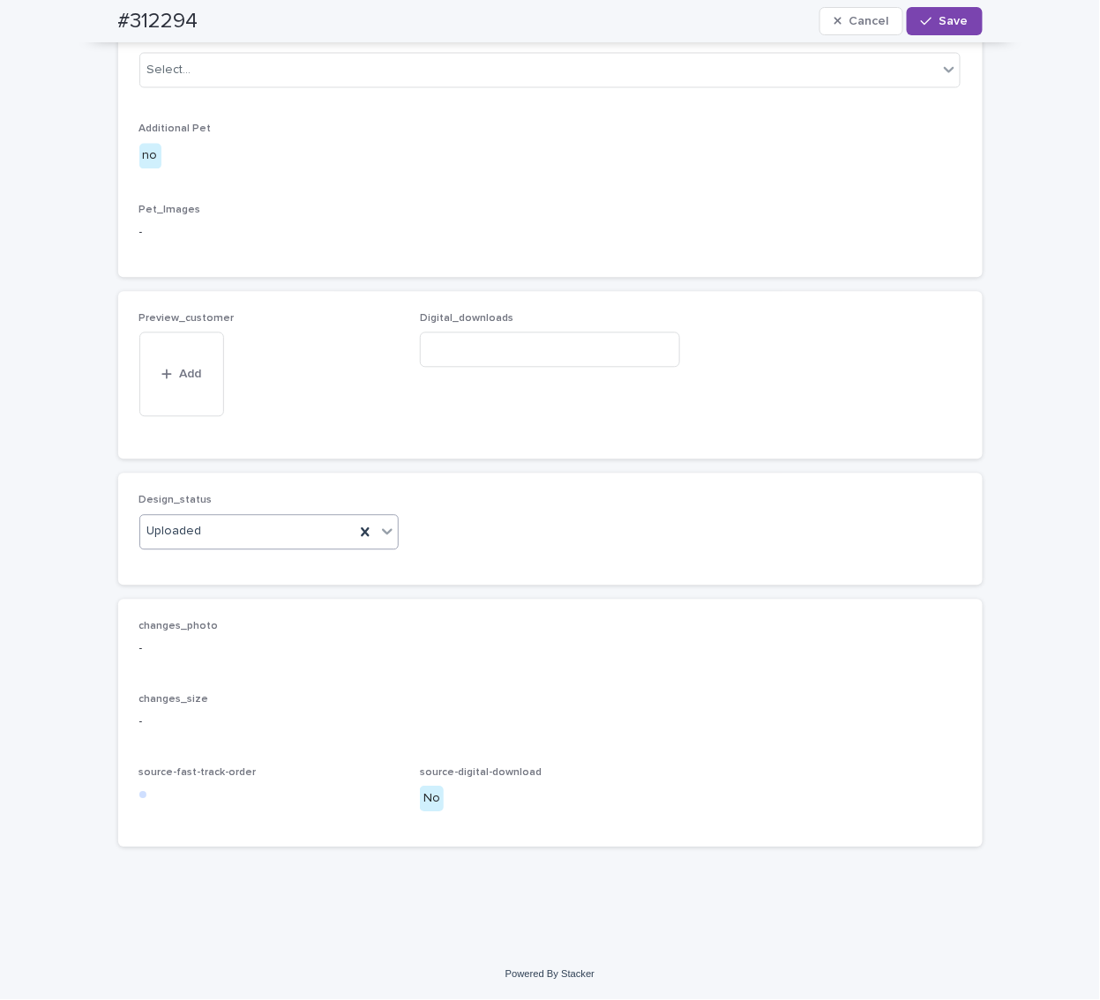
scroll to position [914, 0]
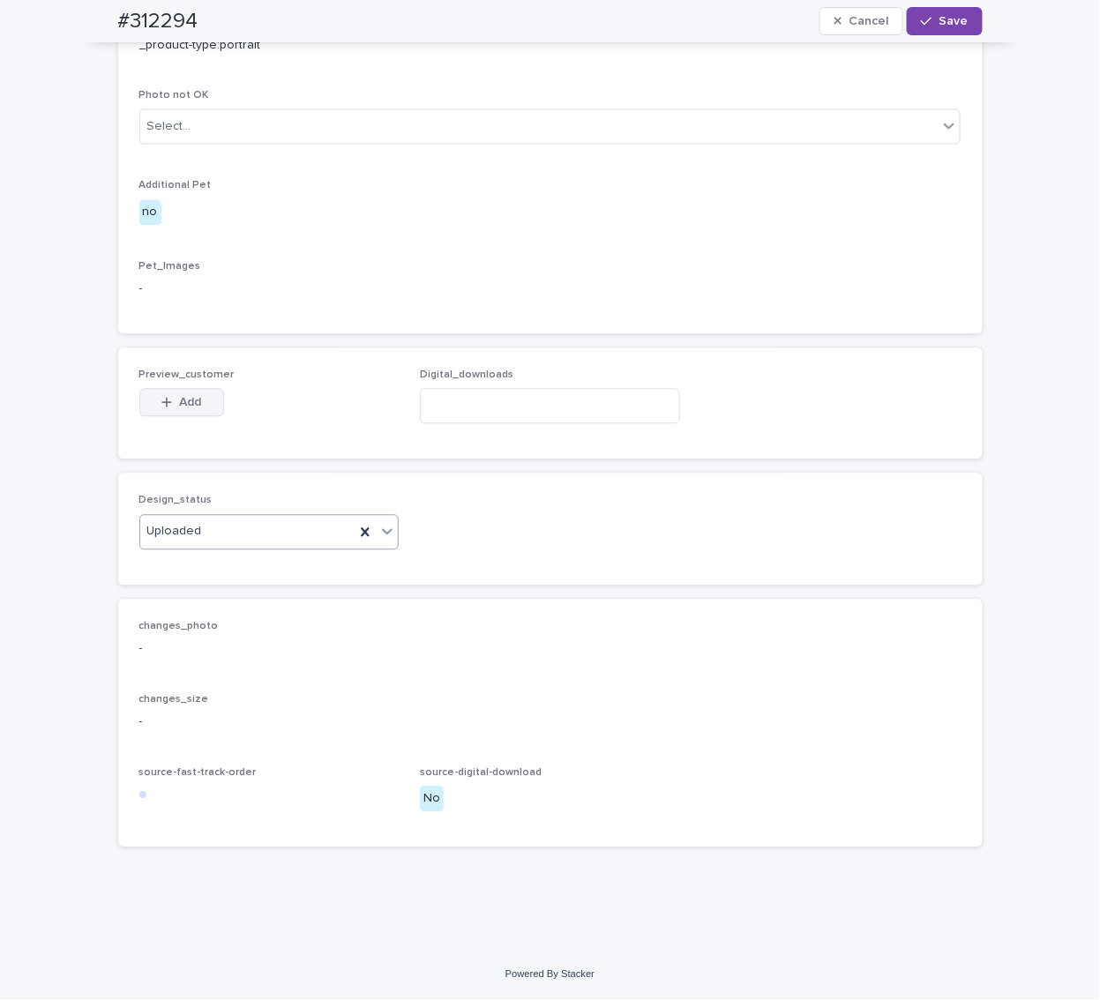
click at [183, 408] on span "Add" at bounding box center [190, 403] width 22 height 12
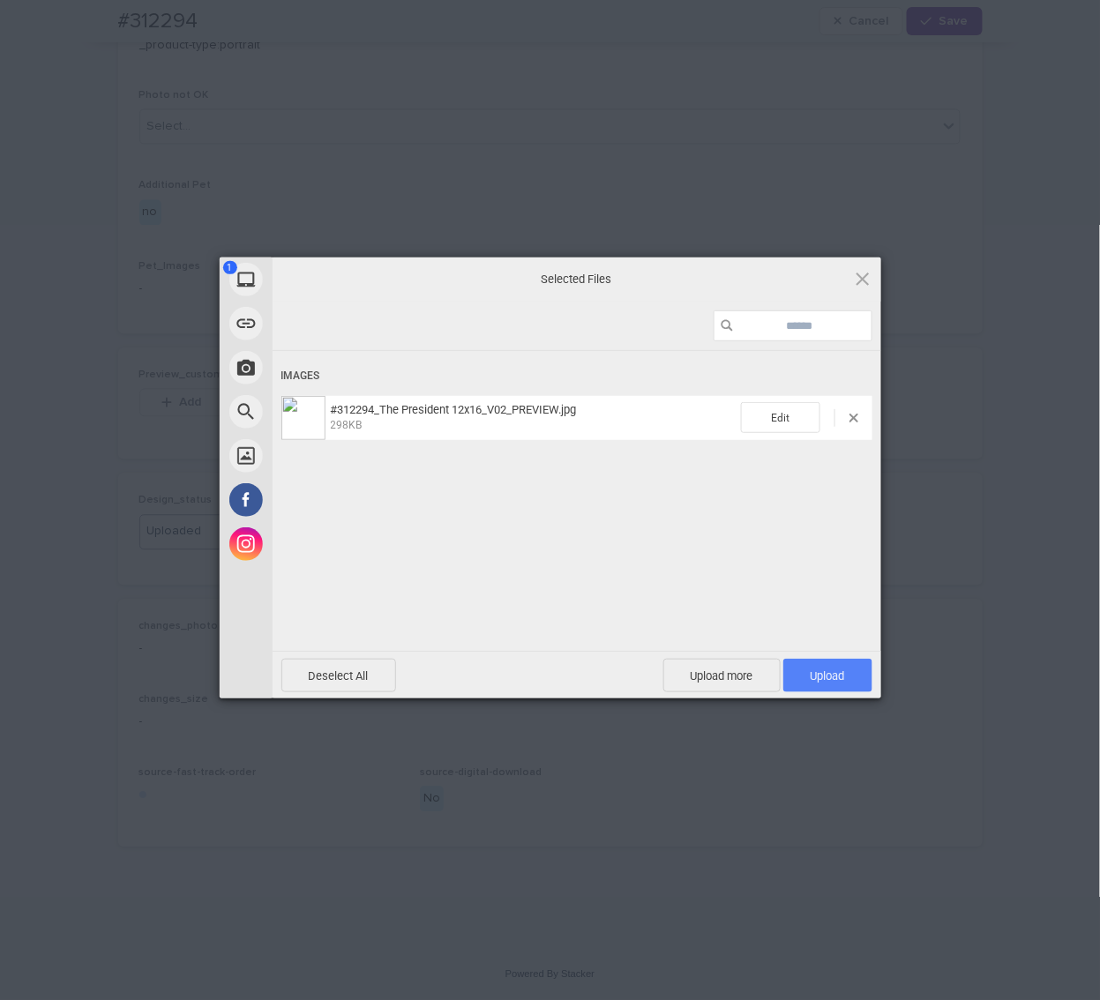
click at [815, 670] on span "Upload 1" at bounding box center [828, 676] width 34 height 13
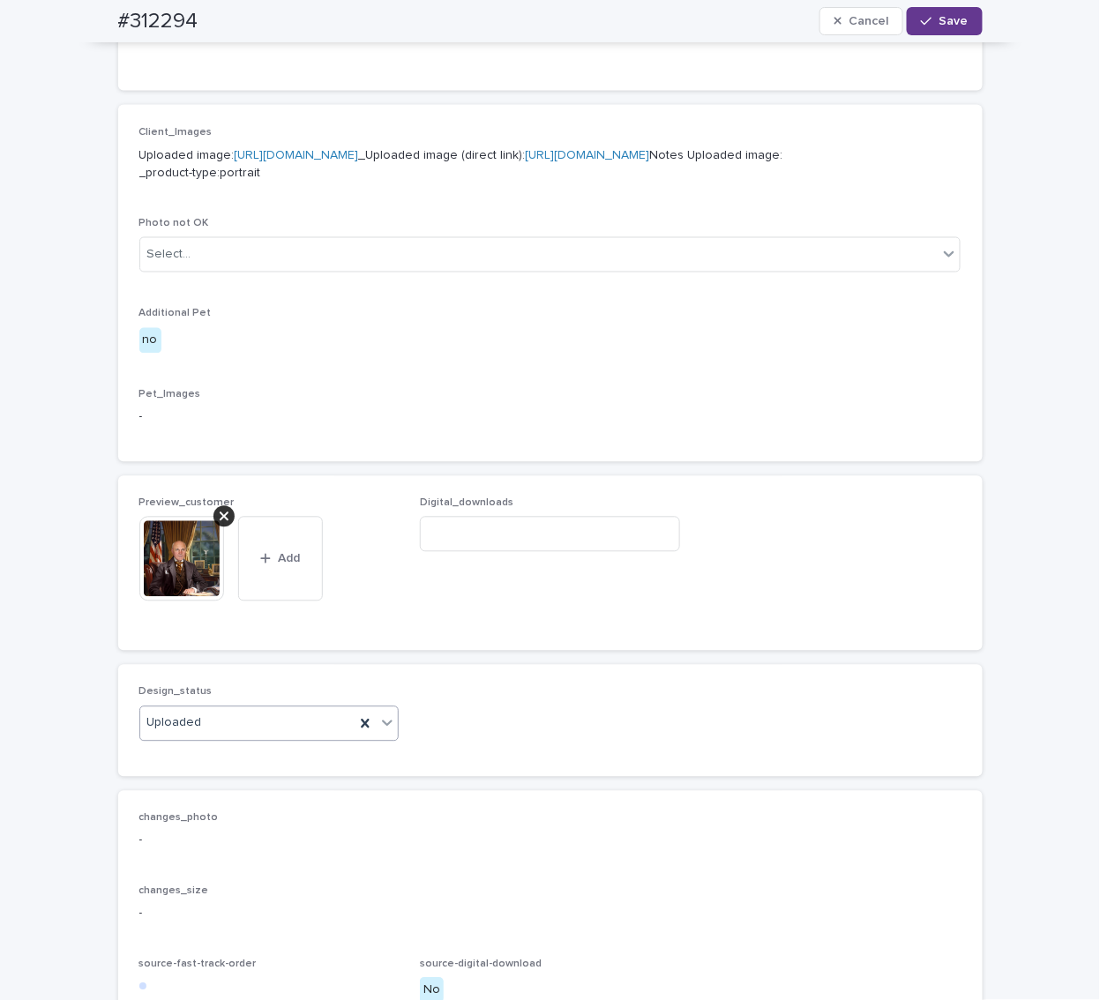
scroll to position [682, 0]
click at [932, 24] on div "button" at bounding box center [930, 21] width 18 height 12
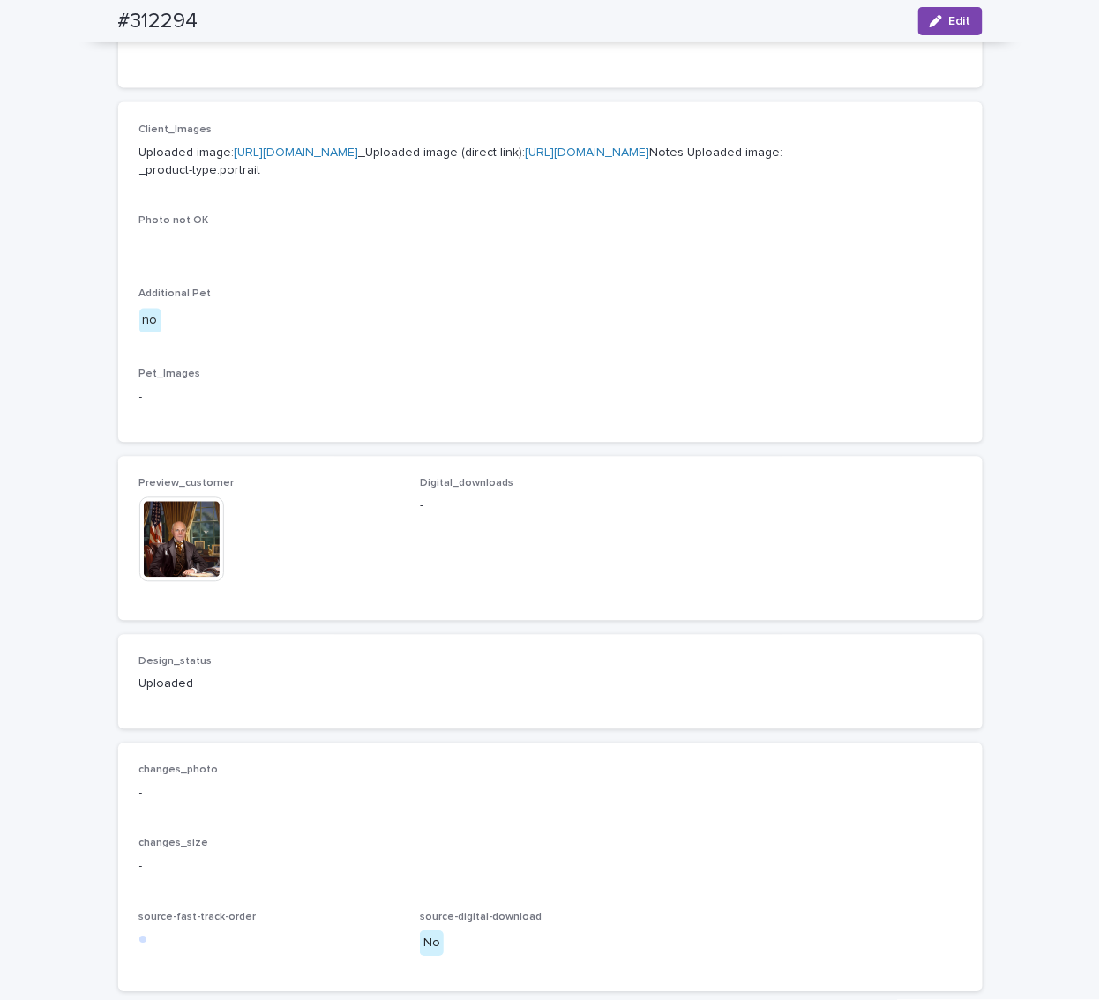
scroll to position [660, 0]
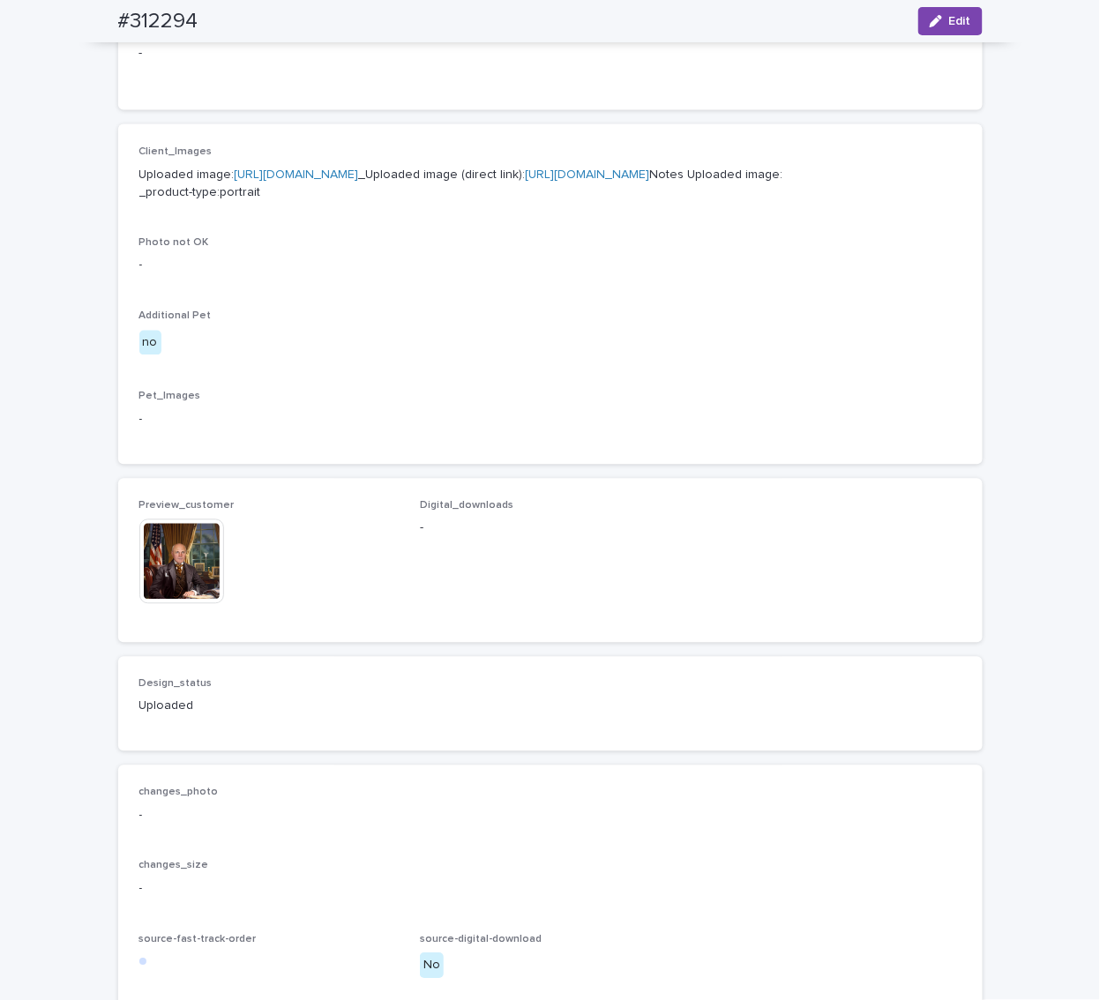
click at [526, 181] on link "[URL][DOMAIN_NAME]" at bounding box center [588, 174] width 124 height 12
click at [170, 604] on img at bounding box center [181, 562] width 85 height 85
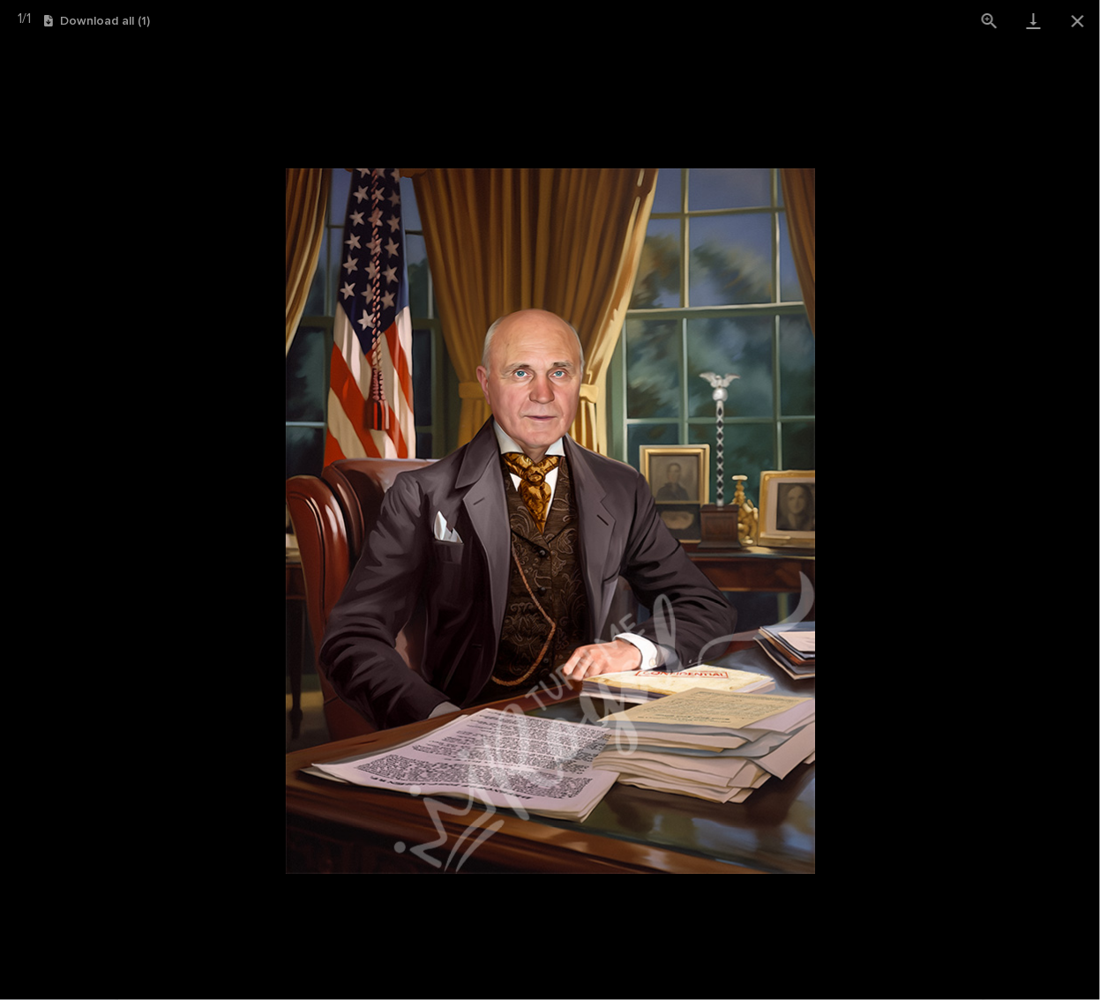
click at [140, 566] on picture at bounding box center [550, 520] width 1100 height 959
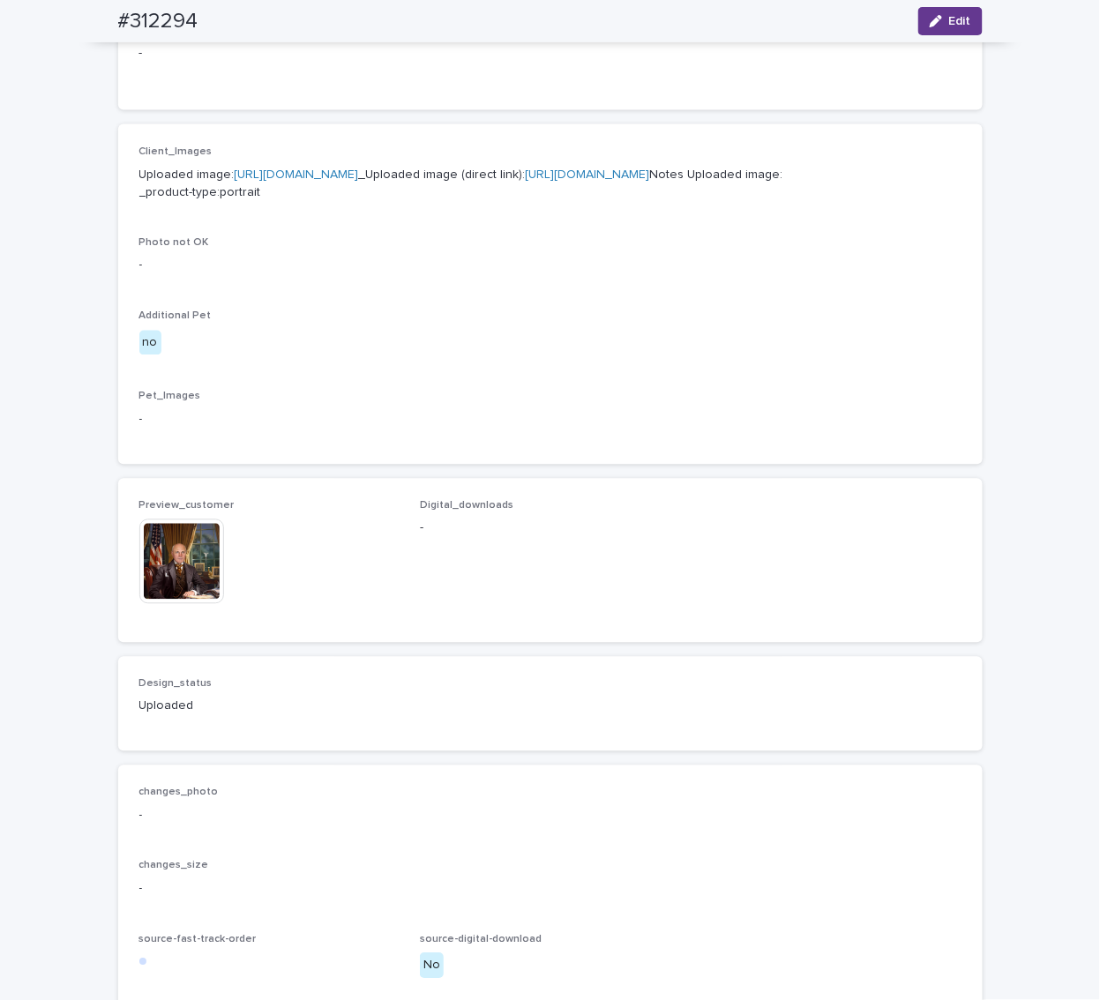
click at [933, 24] on icon "button" at bounding box center [936, 21] width 12 height 12
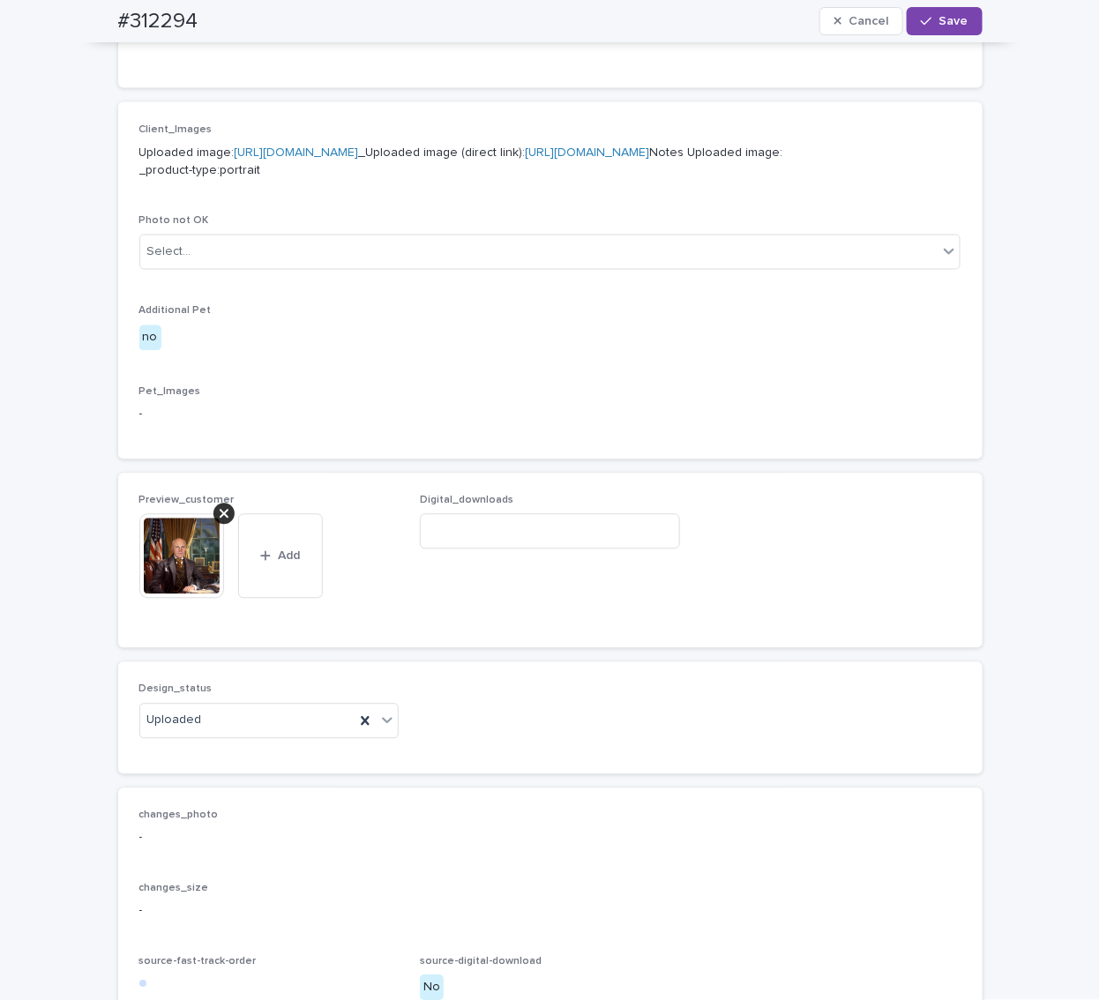
click at [220, 521] on icon at bounding box center [224, 514] width 9 height 14
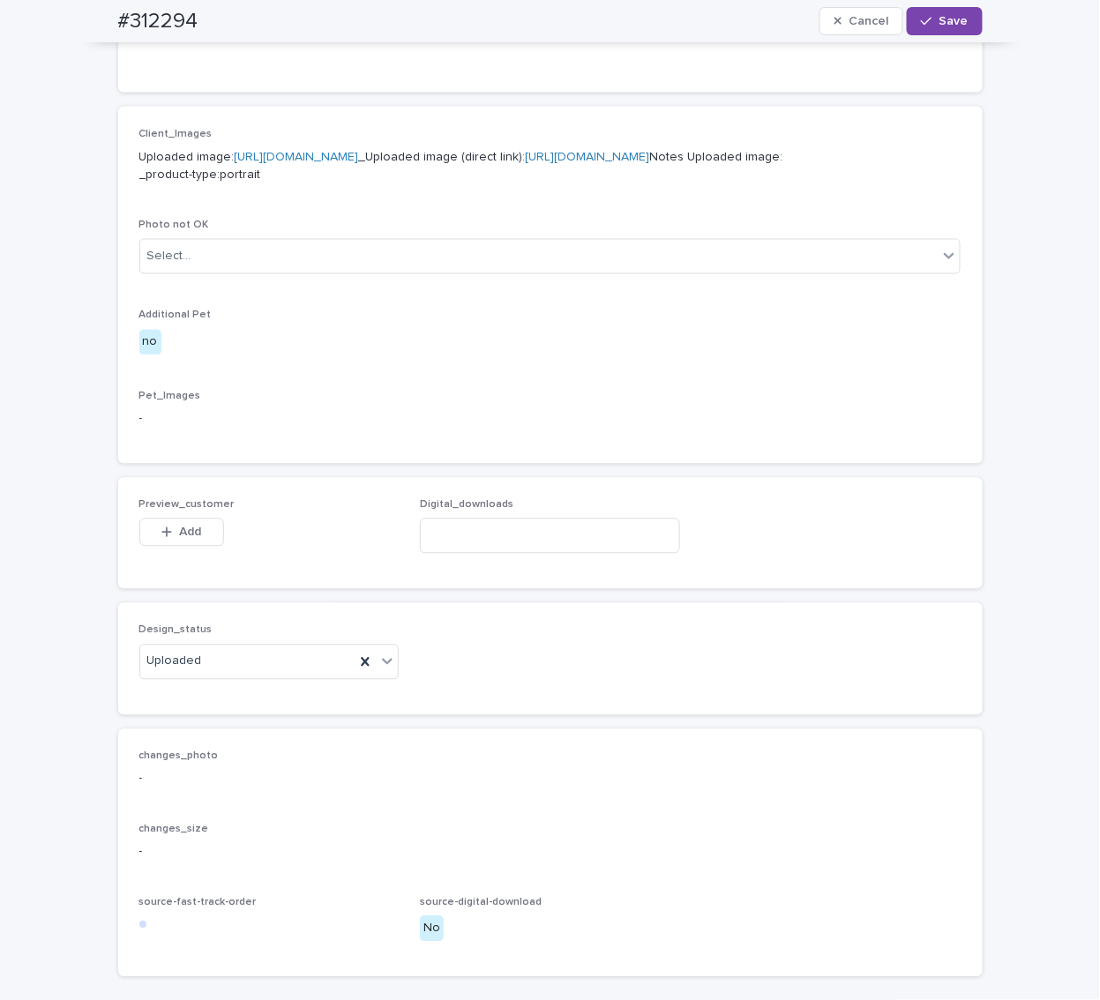
scroll to position [650, 0]
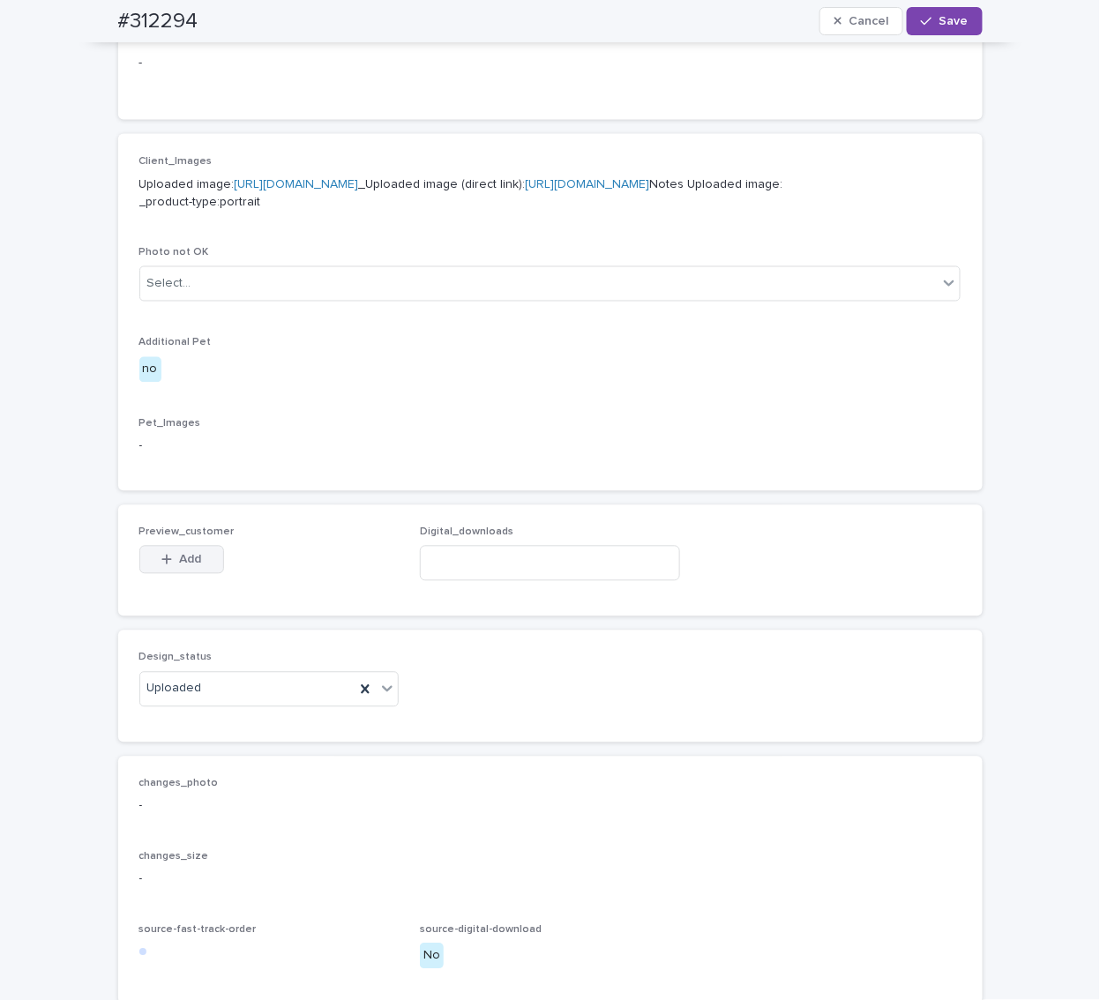
click at [192, 566] on span "Add" at bounding box center [190, 560] width 22 height 12
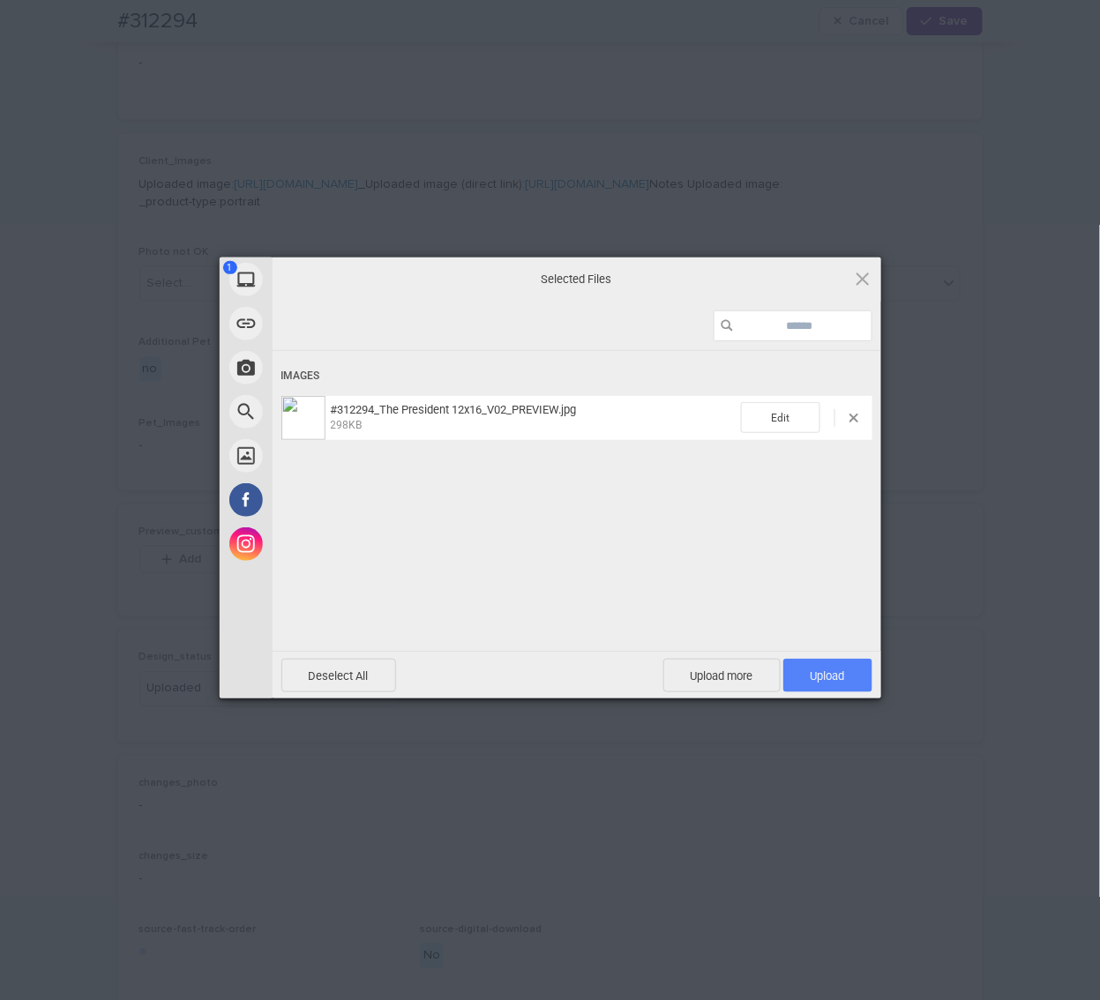
click at [817, 685] on span "Upload 1" at bounding box center [827, 676] width 89 height 34
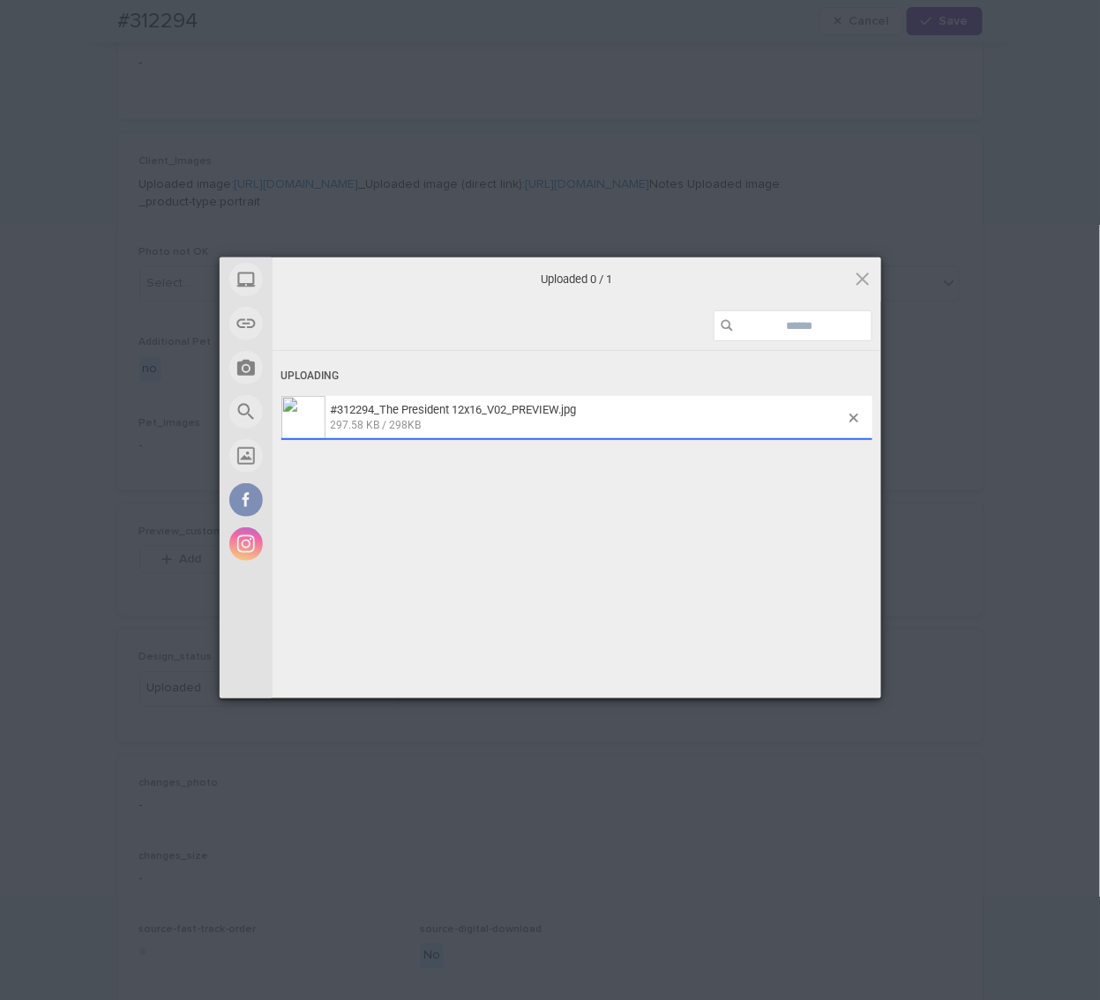
scroll to position [682, 0]
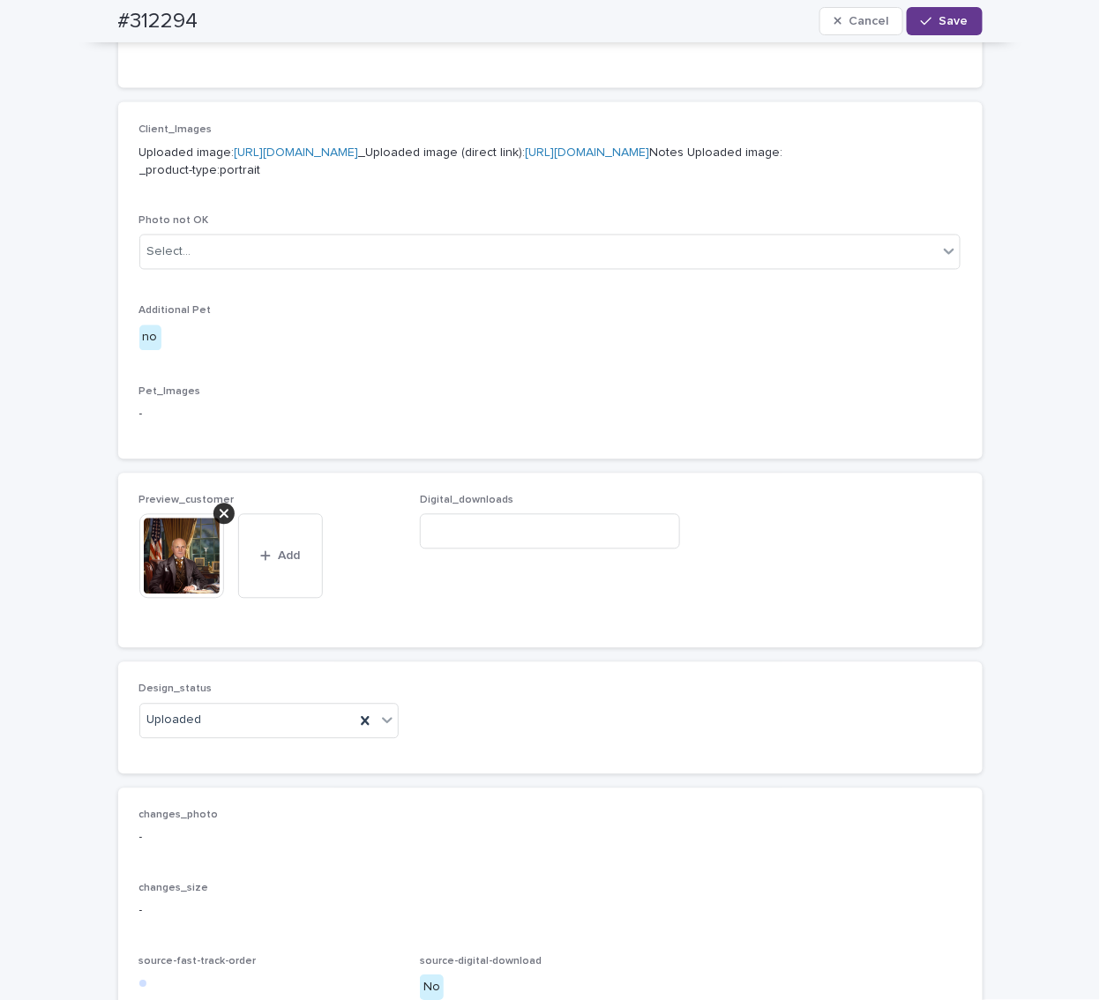
click at [948, 24] on span "Save" at bounding box center [953, 21] width 29 height 12
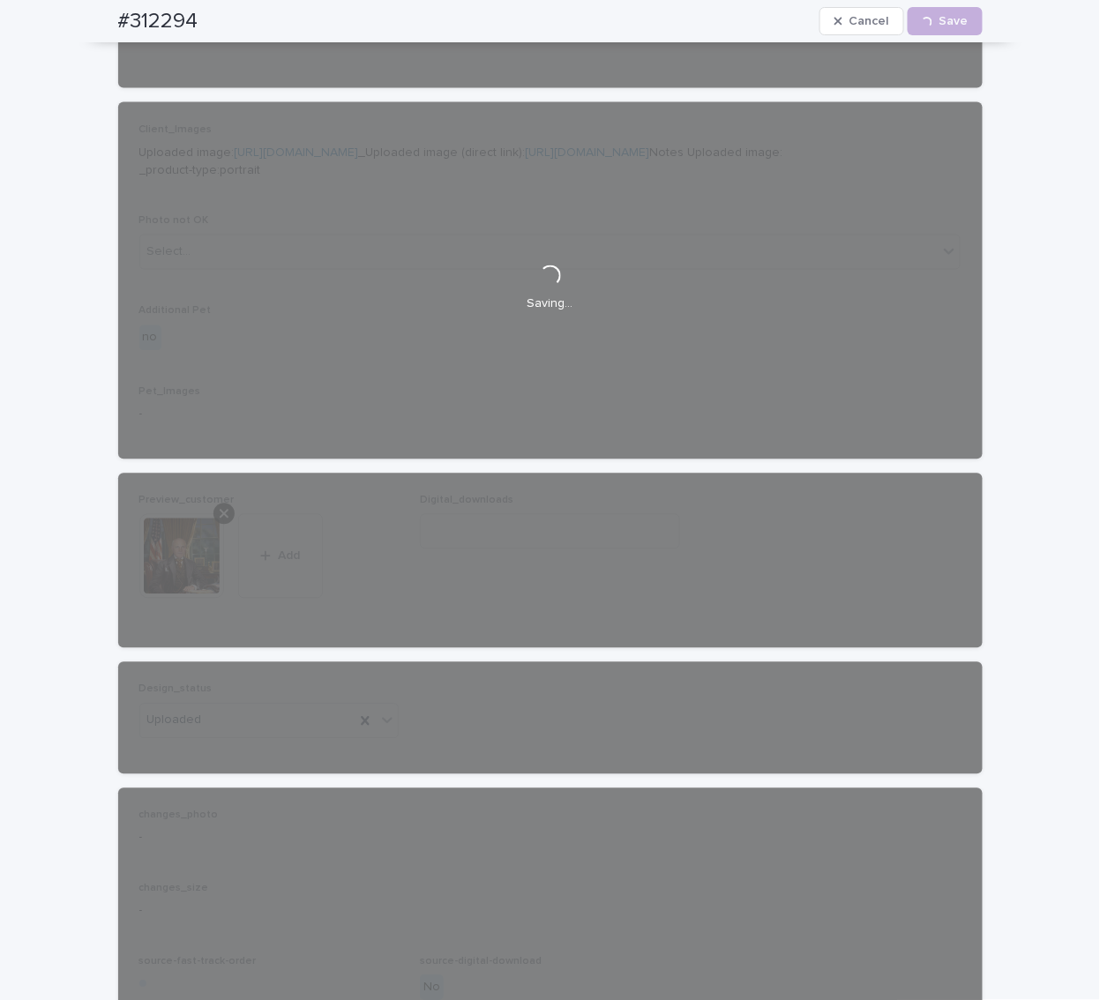
click at [161, 16] on h2 "#312294" at bounding box center [158, 22] width 80 height 26
copy h2 "312294"
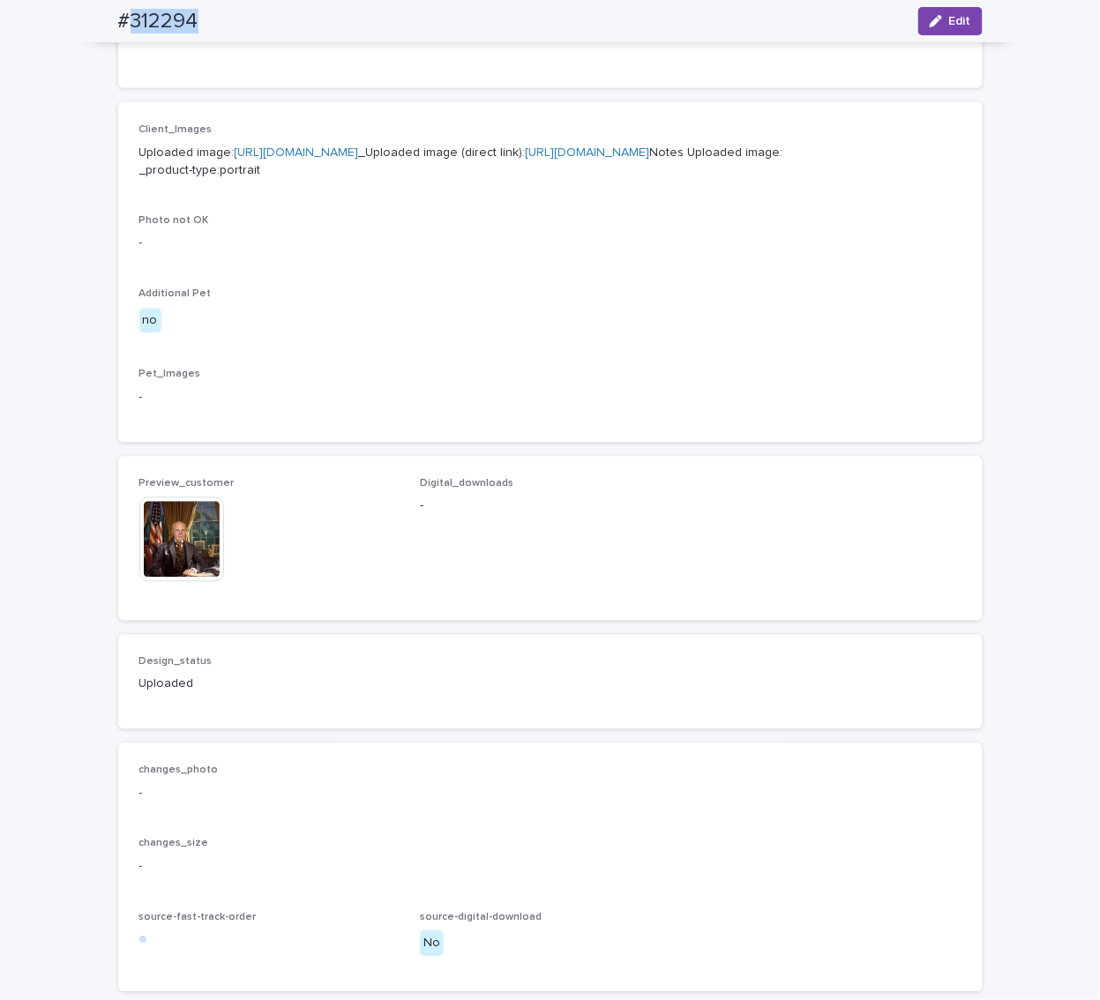
scroll to position [660, 0]
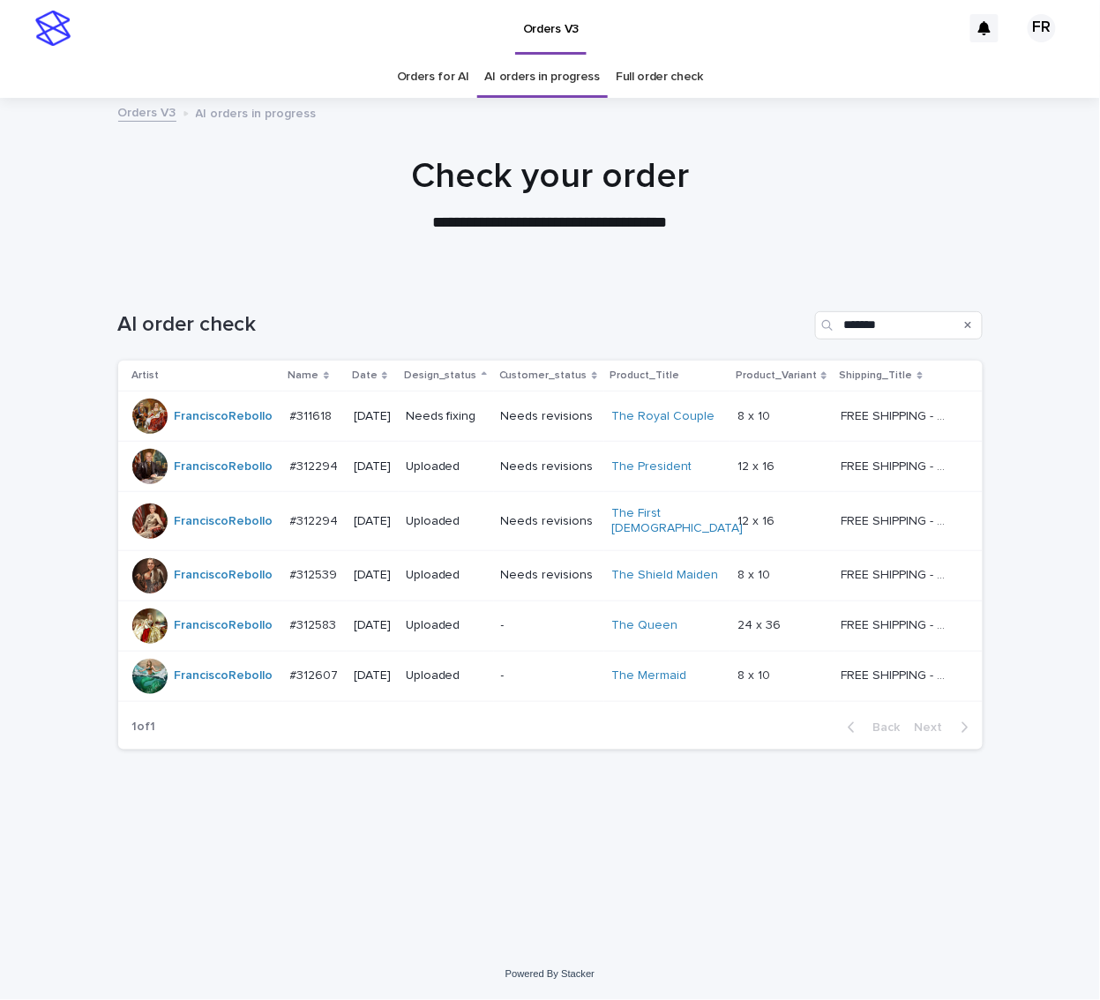
click at [445, 302] on div "AI order check *******" at bounding box center [550, 318] width 865 height 85
click at [520, 403] on div "Needs revisions" at bounding box center [549, 416] width 96 height 29
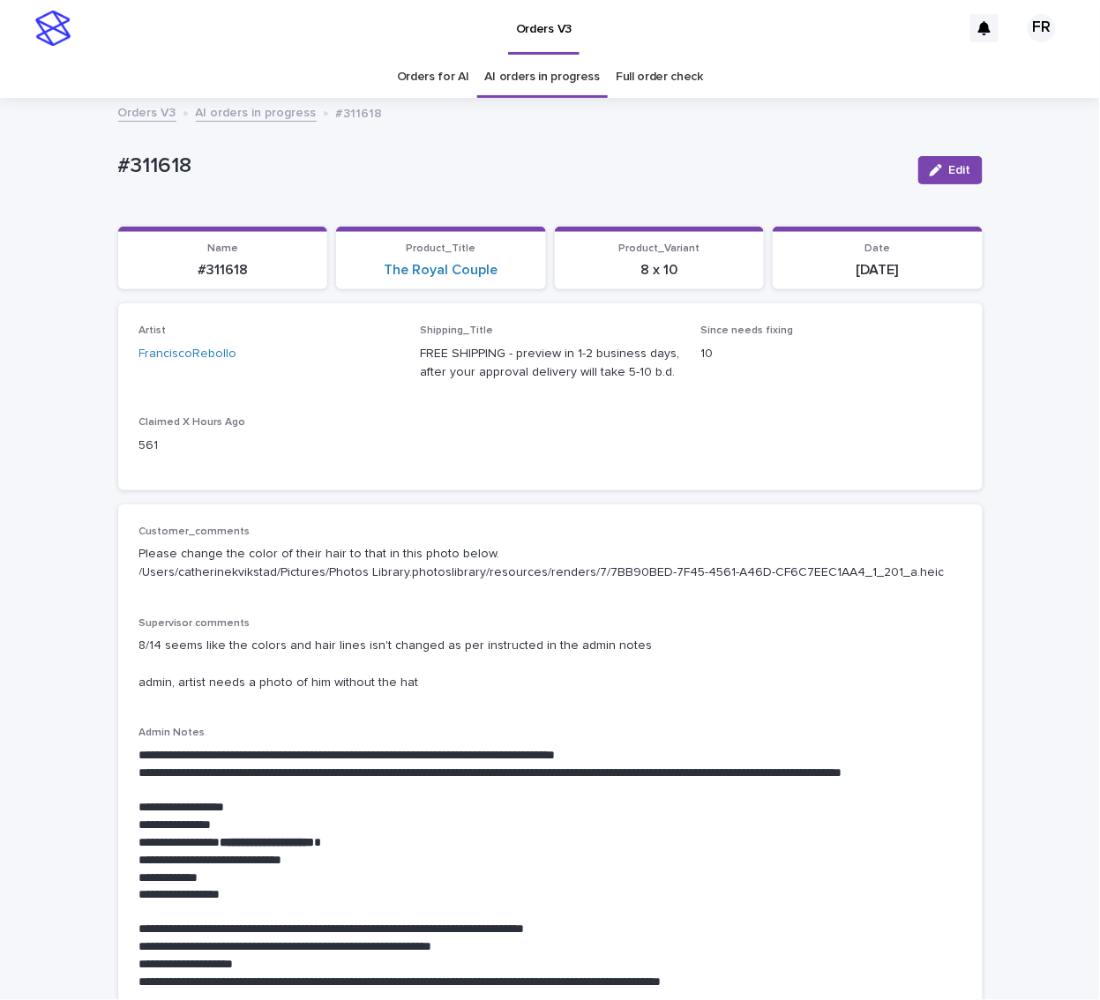
click at [236, 265] on p "#311618" at bounding box center [223, 270] width 189 height 17
copy p "311618"
click at [390, 590] on div "Customer_comments Please change the color of their hair to that in this photo b…" at bounding box center [550, 561] width 822 height 71
click at [371, 618] on p "Supervisor comments" at bounding box center [550, 624] width 822 height 12
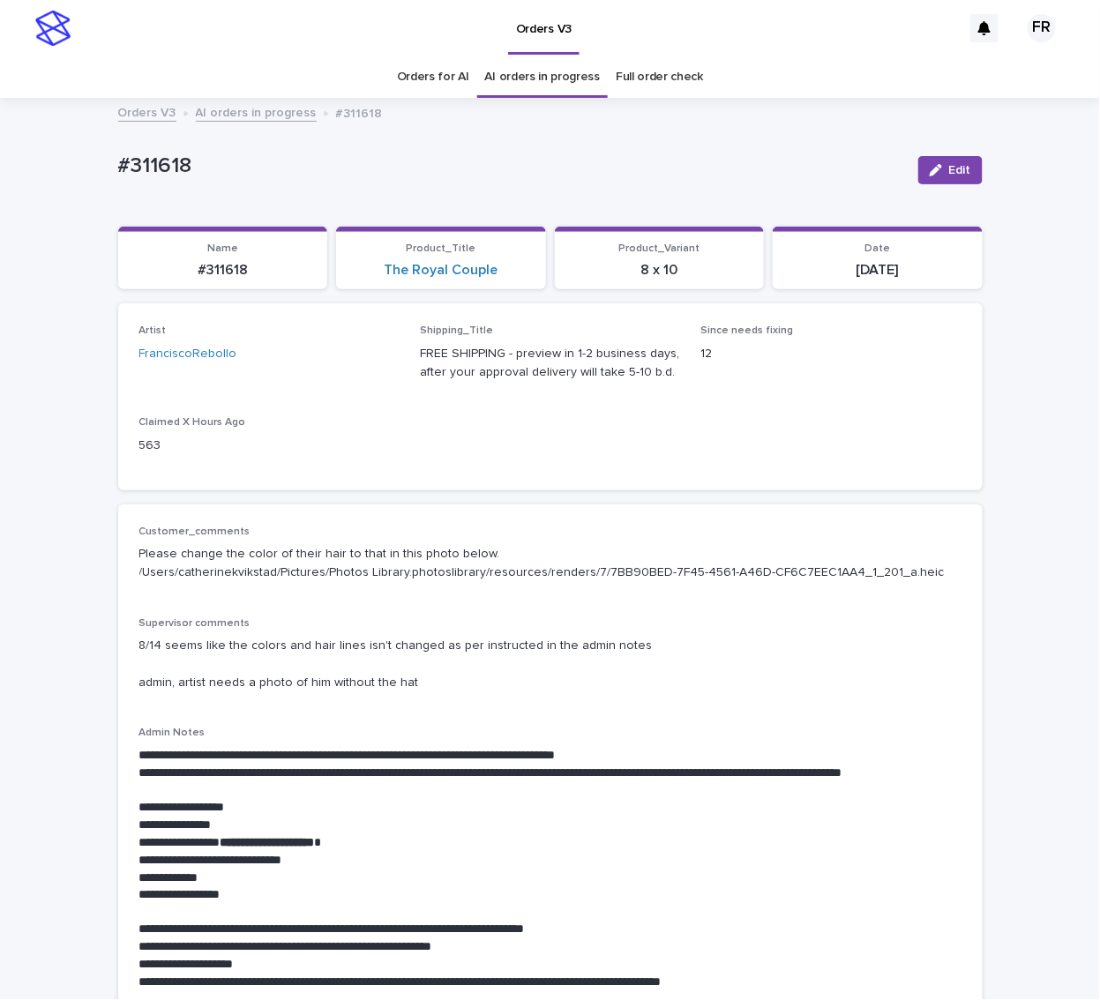
click at [367, 610] on div "**********" at bounding box center [550, 766] width 822 height 481
click at [599, 760] on p "**********" at bounding box center [550, 756] width 822 height 18
click at [402, 422] on div "Artist FranciscoRebollo Shipping_Title FREE SHIPPING - preview in 1-2 business …" at bounding box center [550, 397] width 822 height 144
click at [936, 168] on icon "button" at bounding box center [936, 170] width 12 height 12
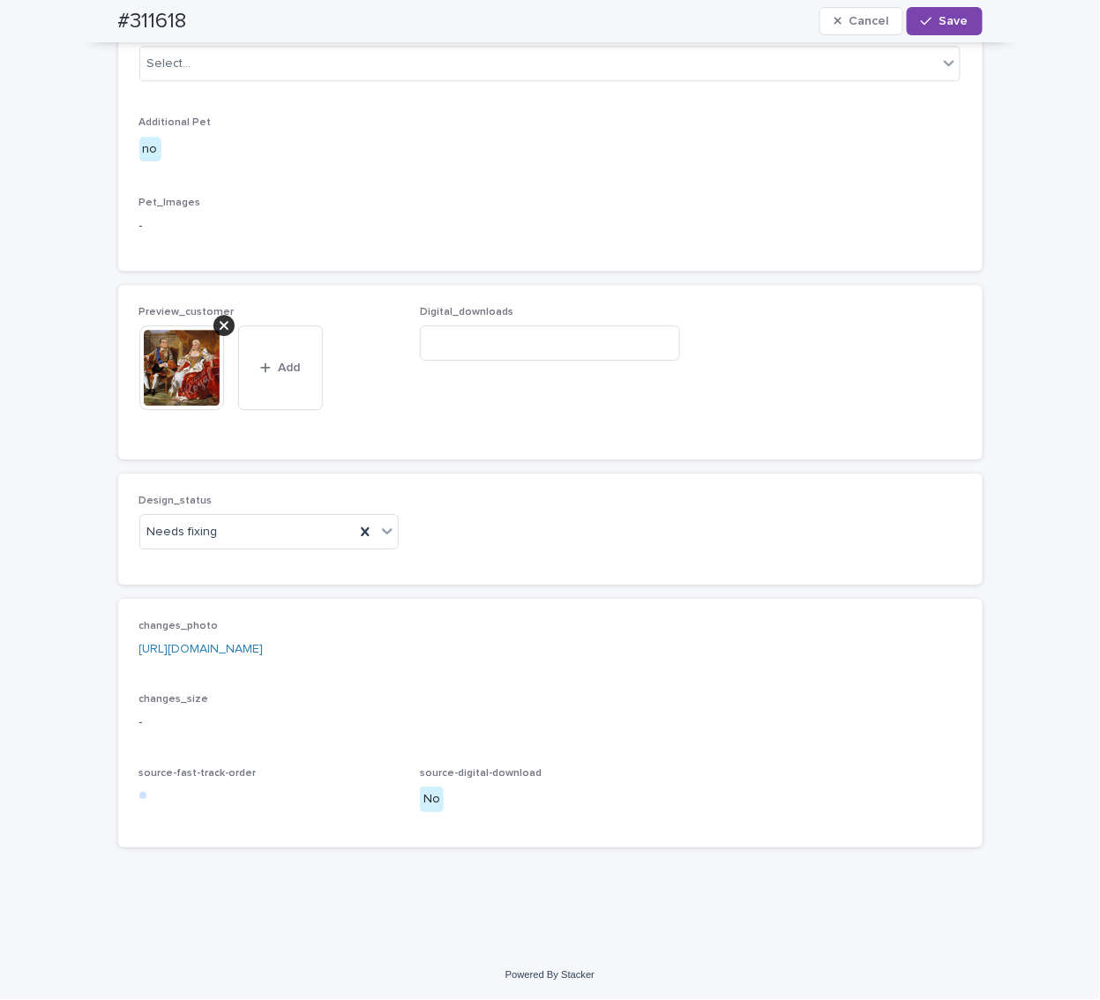
scroll to position [1411, 0]
click at [220, 333] on icon at bounding box center [224, 325] width 9 height 14
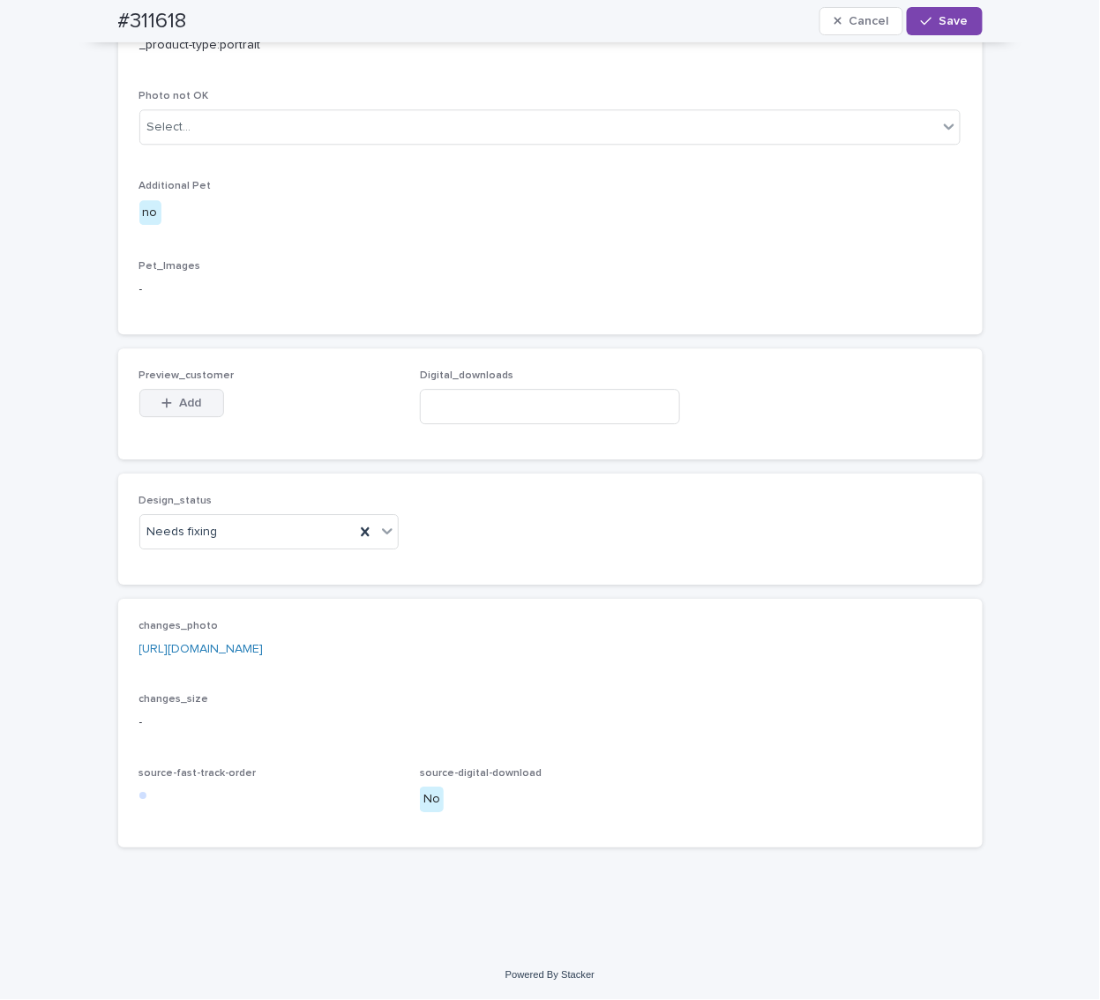
click at [181, 438] on div "Preview_customer This file cannot be opened Download File Add" at bounding box center [269, 404] width 260 height 69
click at [179, 409] on span "Add" at bounding box center [190, 403] width 22 height 12
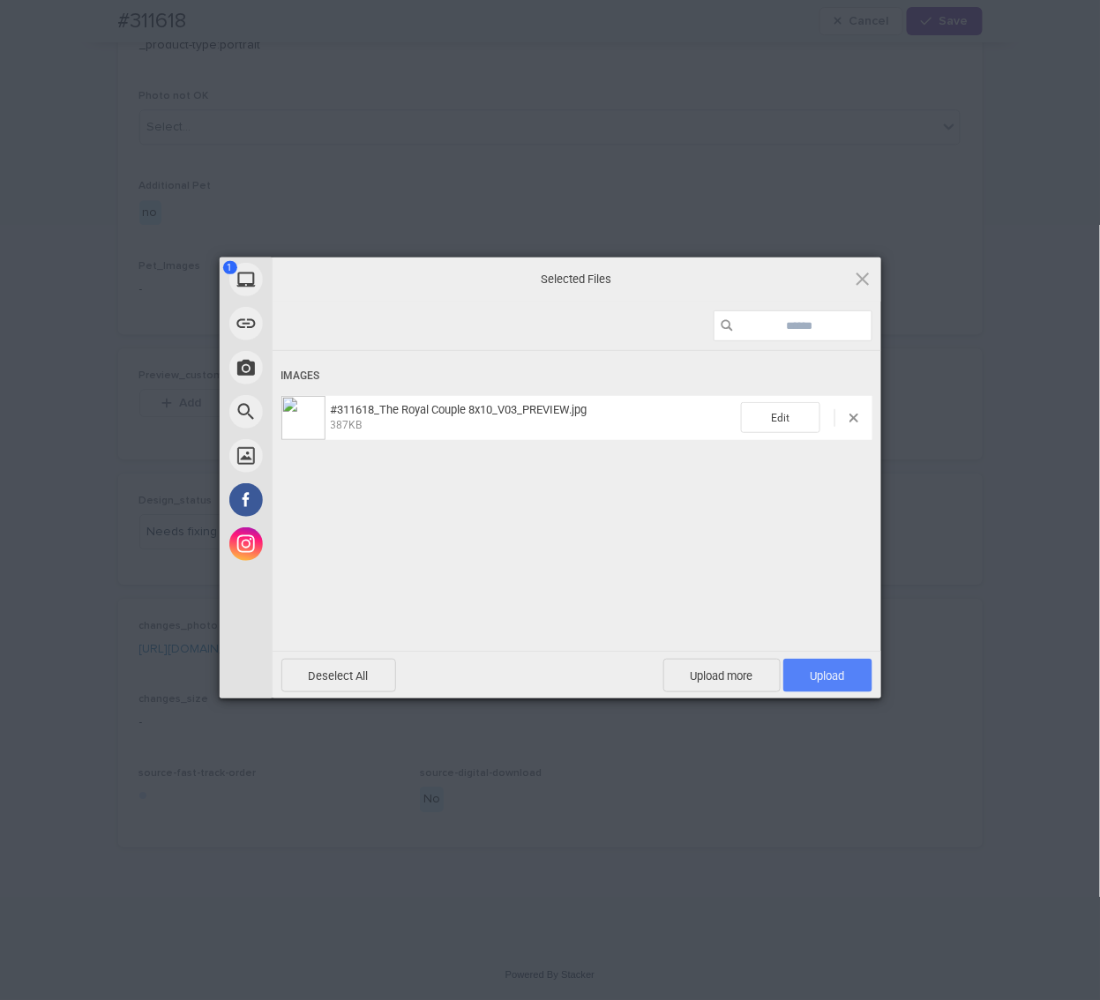
click at [820, 664] on span "Upload 1" at bounding box center [827, 676] width 89 height 34
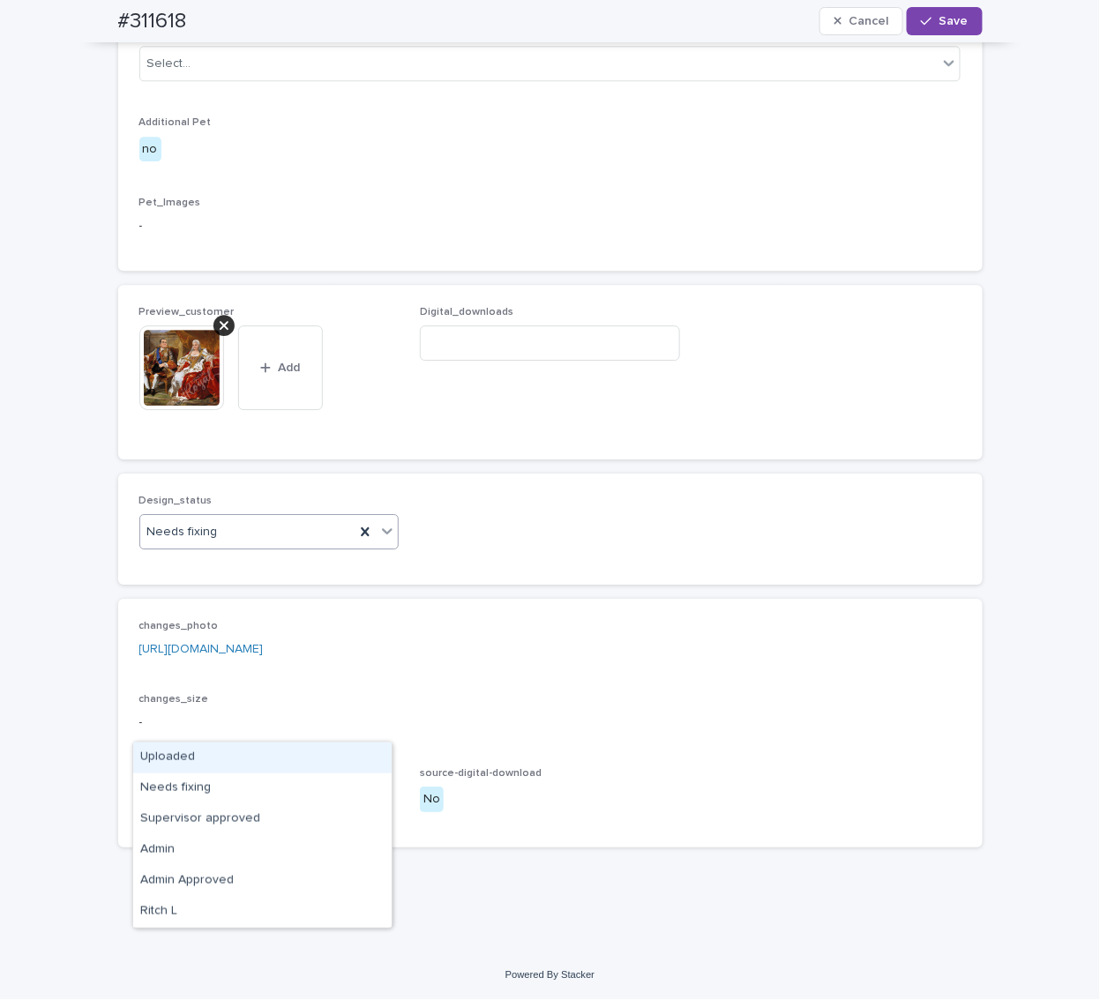
click at [191, 757] on div "Uploaded" at bounding box center [262, 758] width 258 height 31
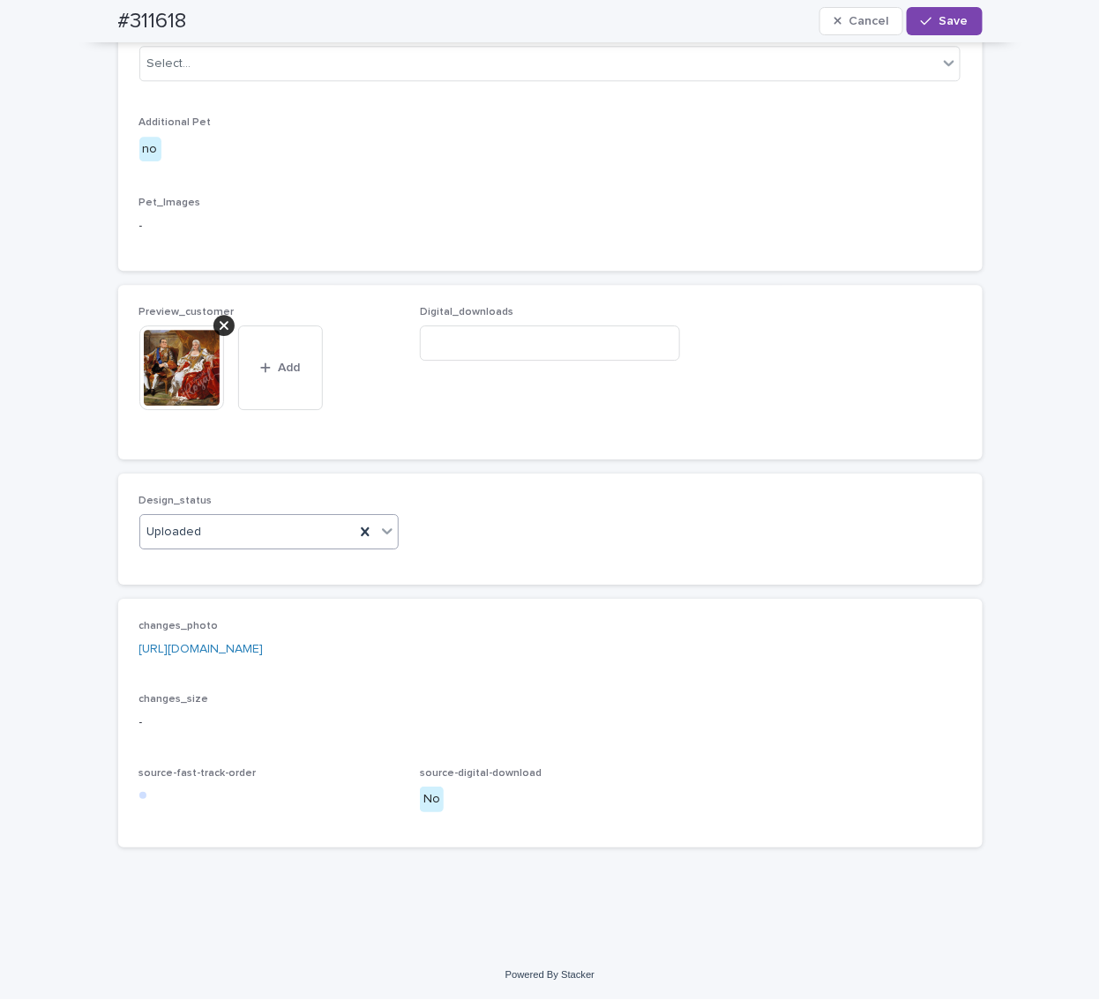
click at [426, 438] on span "Digital_downloads" at bounding box center [550, 372] width 260 height 132
click at [175, 389] on img at bounding box center [181, 368] width 85 height 85
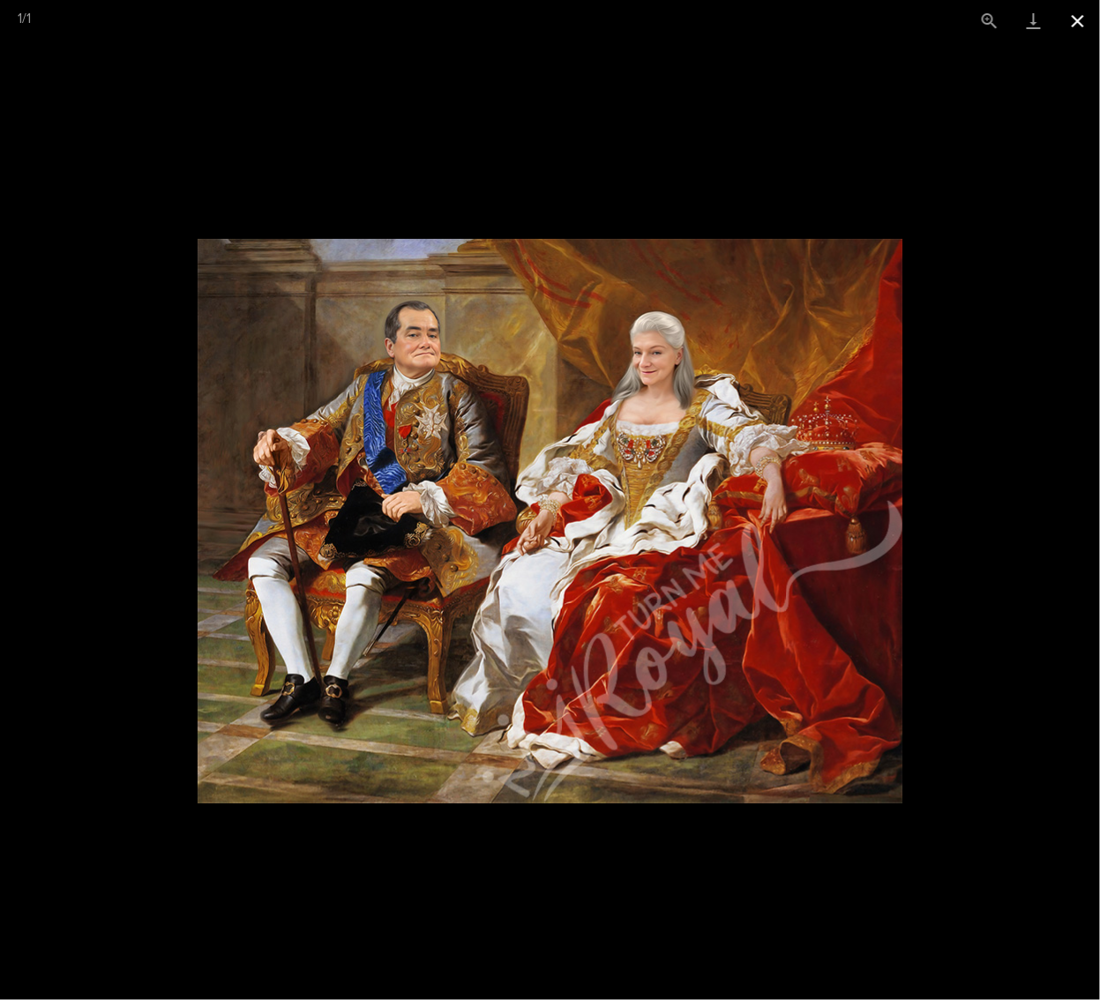
click at [1079, 22] on button "Close gallery" at bounding box center [1078, 20] width 44 height 41
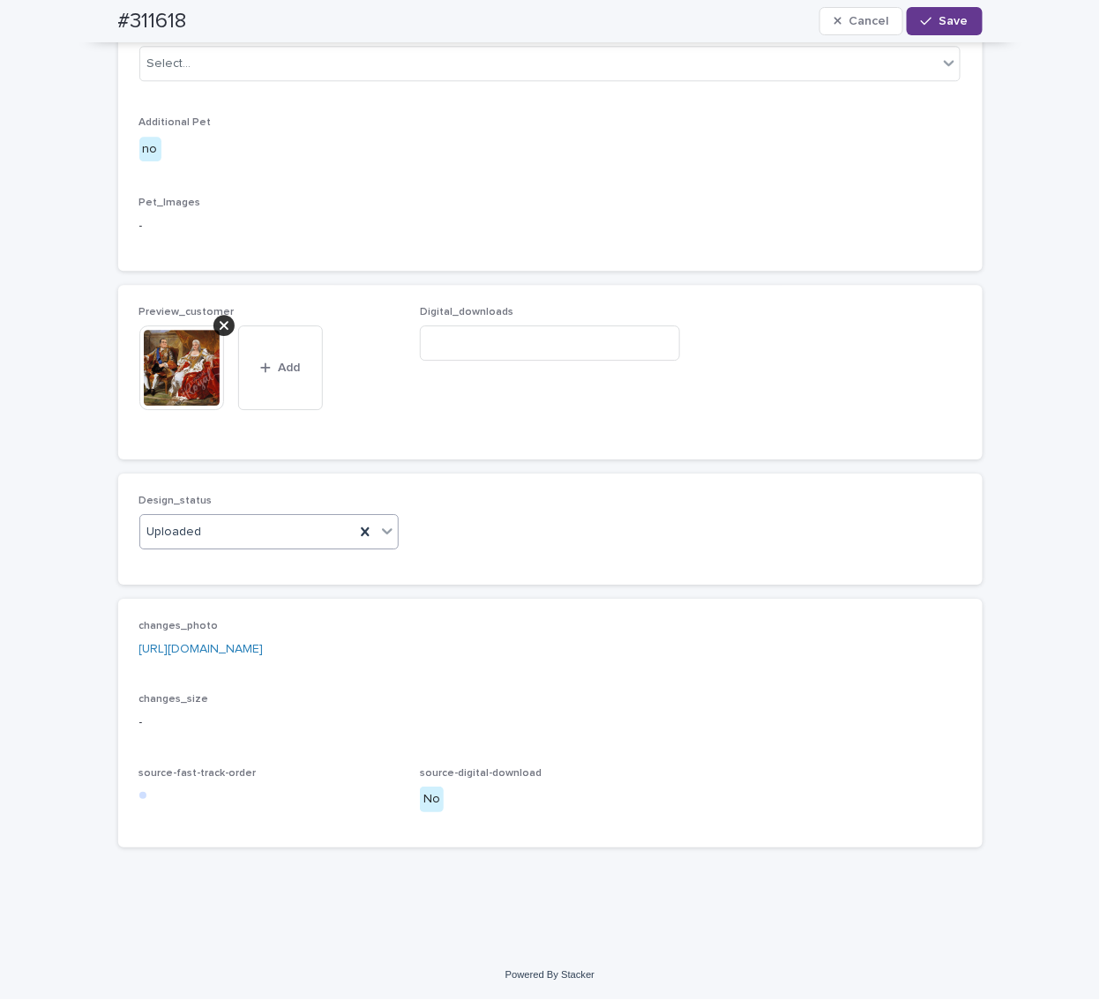
click at [945, 24] on span "Save" at bounding box center [953, 21] width 29 height 12
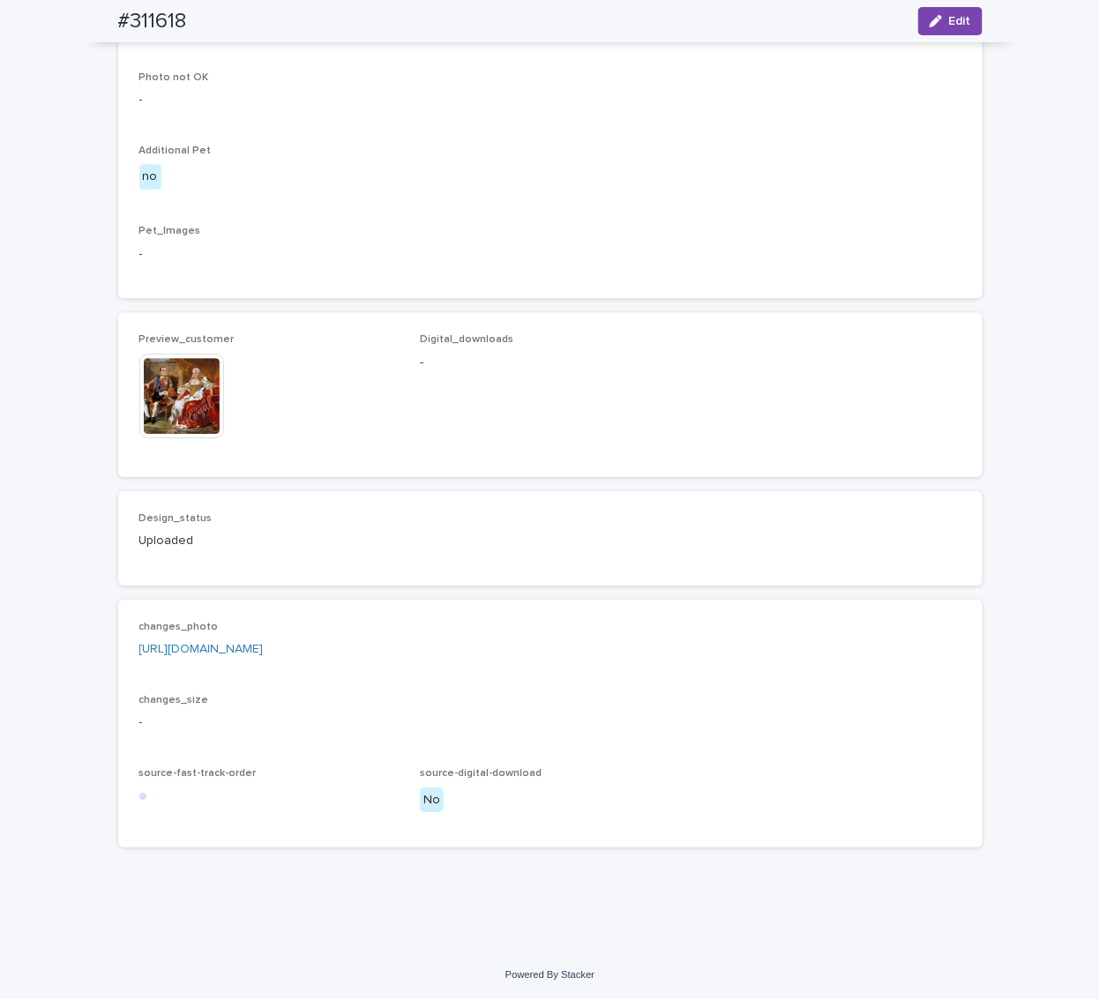
scroll to position [1560, 0]
click at [657, 412] on span "Digital_downloads -" at bounding box center [550, 394] width 260 height 122
click at [181, 404] on img at bounding box center [181, 396] width 85 height 85
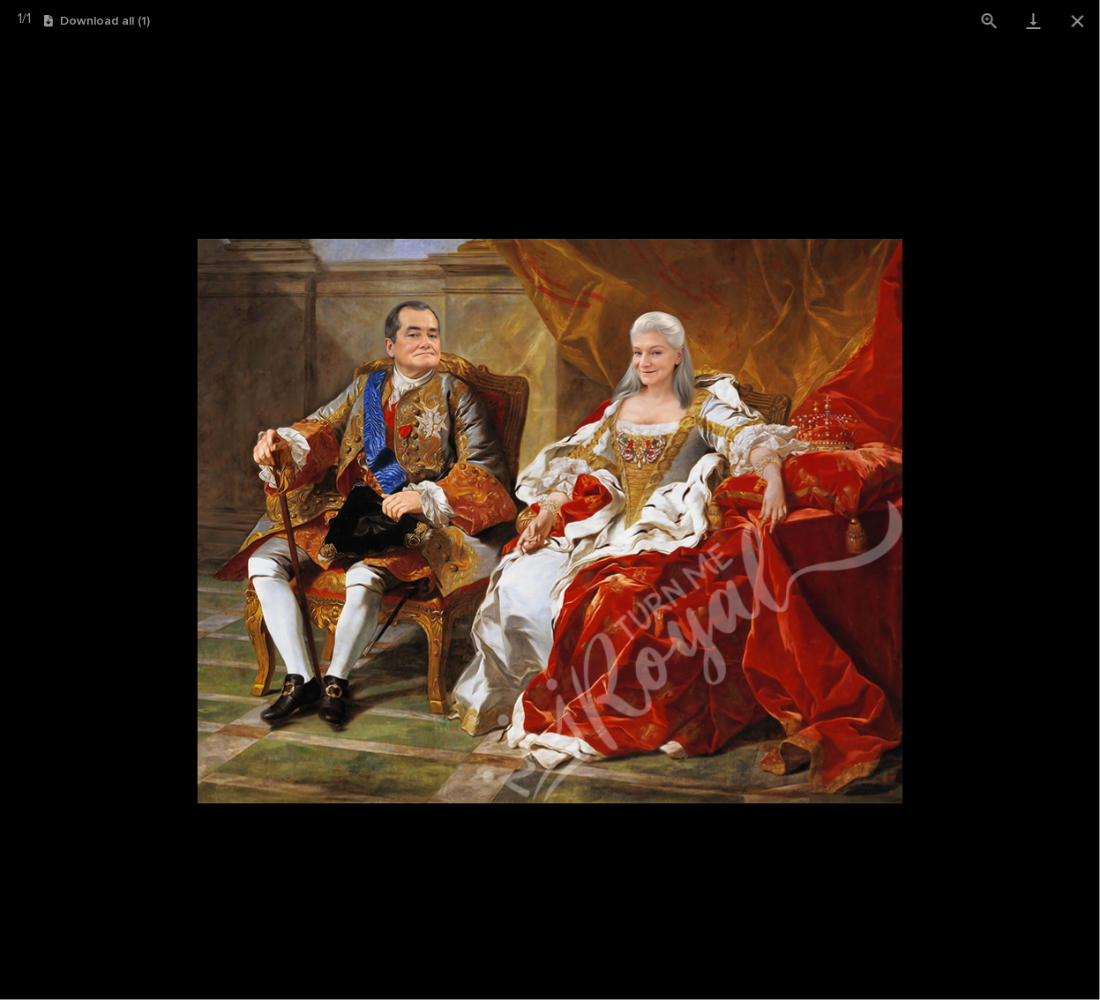
click at [124, 360] on picture at bounding box center [550, 520] width 1100 height 959
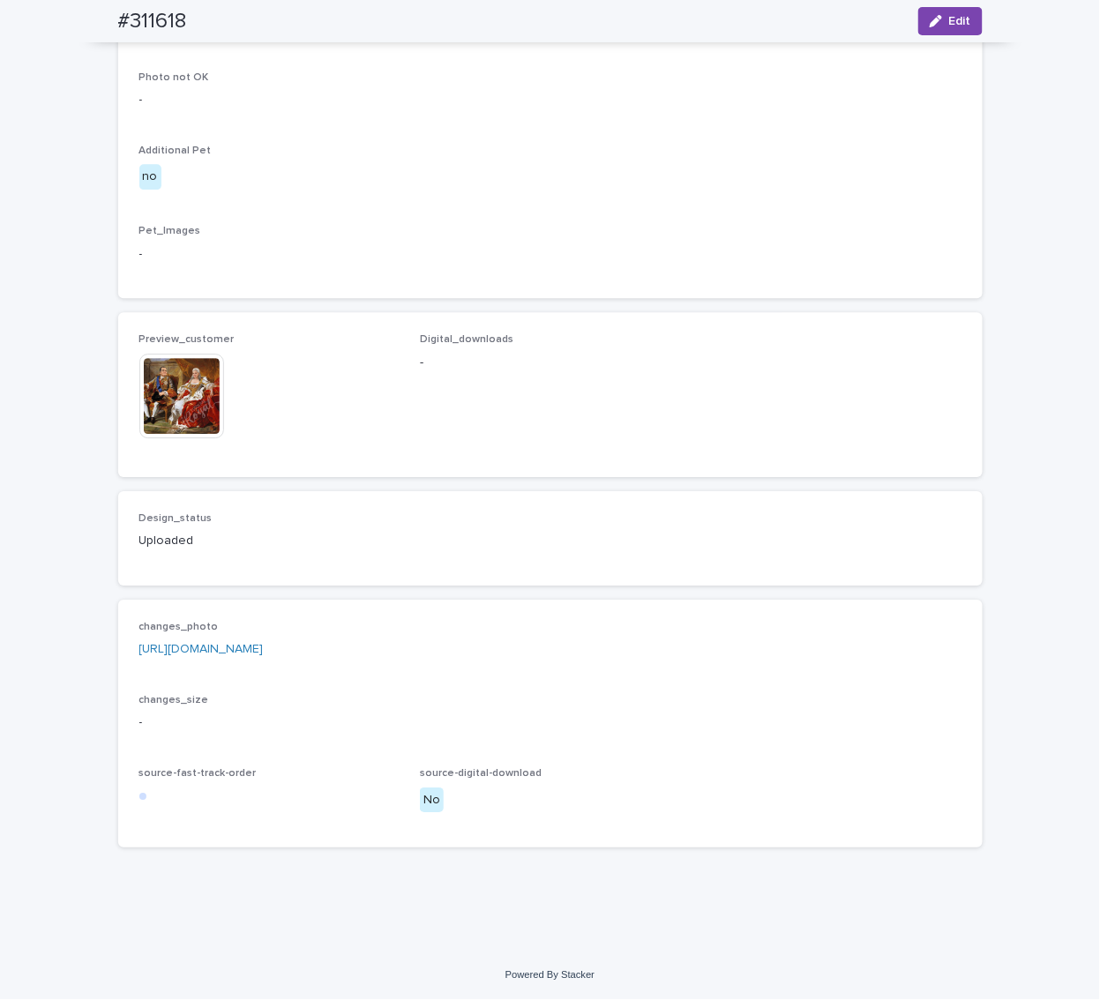
click at [160, 20] on h2 "#311618" at bounding box center [152, 22] width 69 height 26
copy h2 "311618"
click at [336, 245] on p "-" at bounding box center [550, 254] width 822 height 19
click at [165, 397] on img at bounding box center [181, 396] width 85 height 85
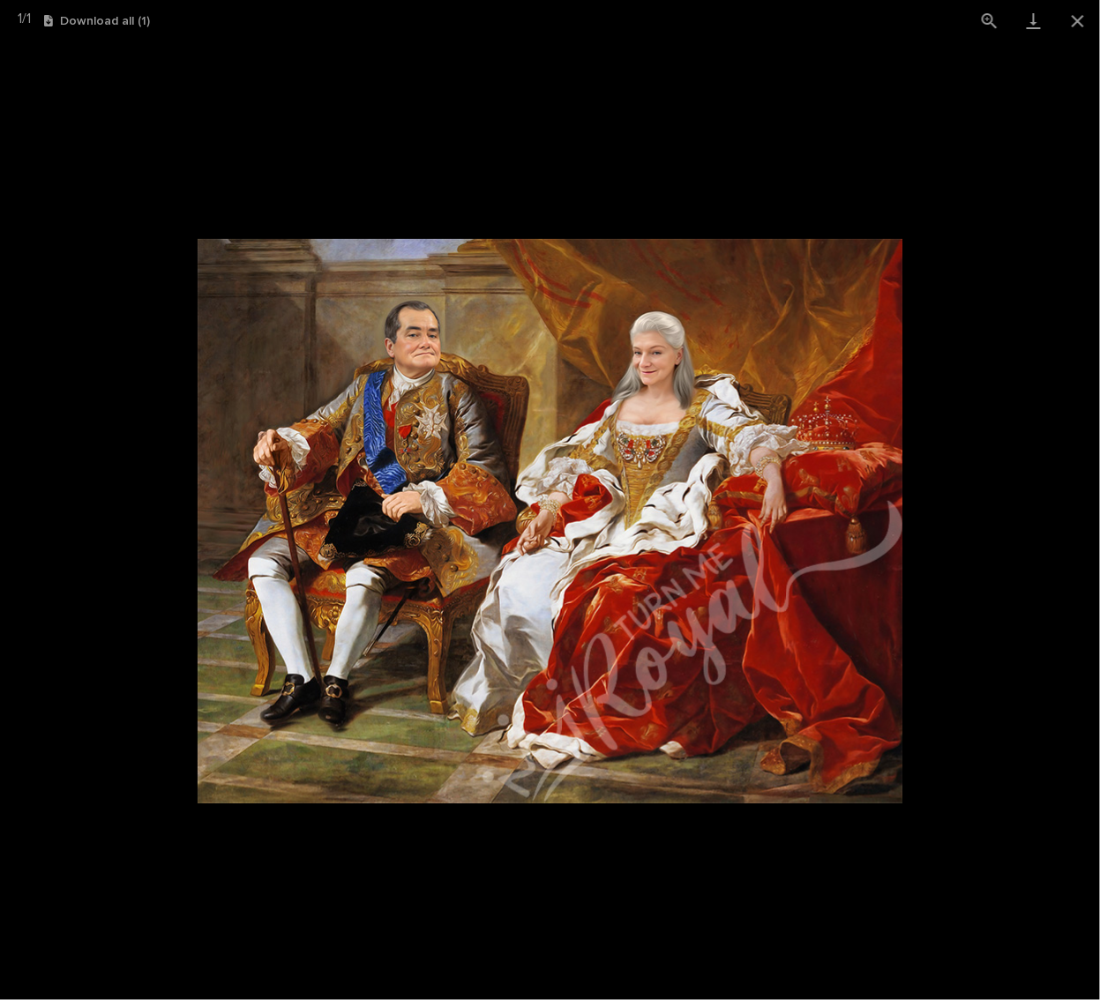
click at [112, 339] on picture at bounding box center [550, 520] width 1100 height 959
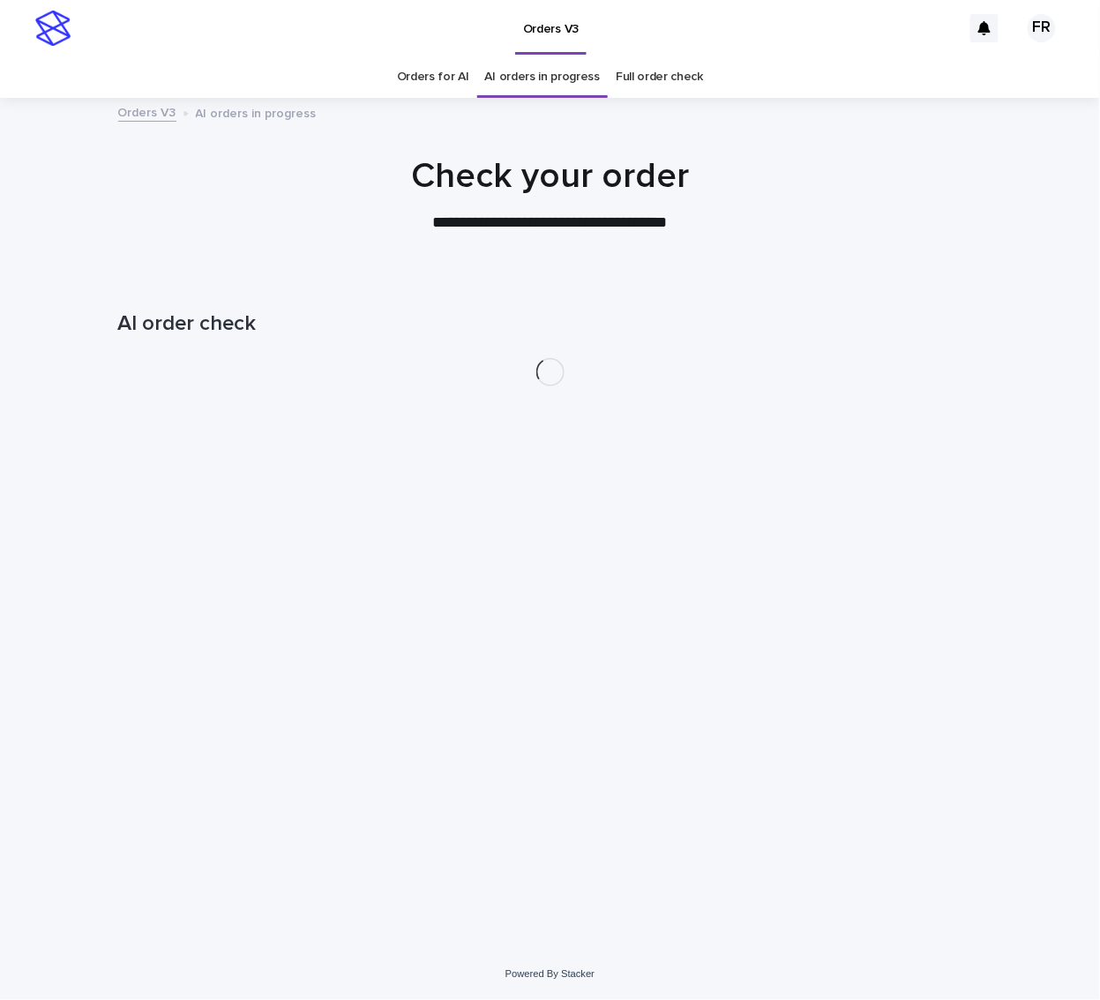
click at [303, 218] on p "**********" at bounding box center [551, 223] width 706 height 23
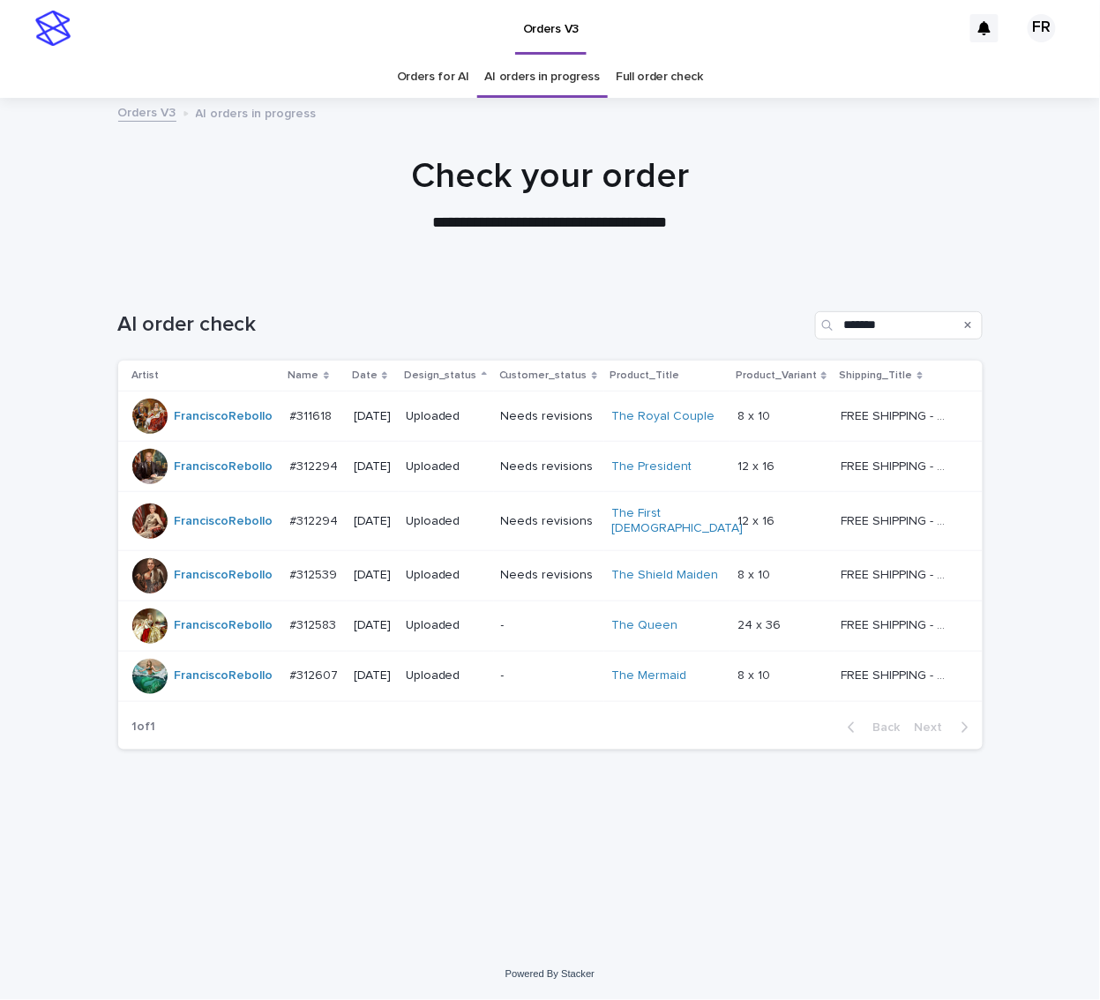
click at [323, 268] on div at bounding box center [550, 187] width 1100 height 176
